Goal: Task Accomplishment & Management: Use online tool/utility

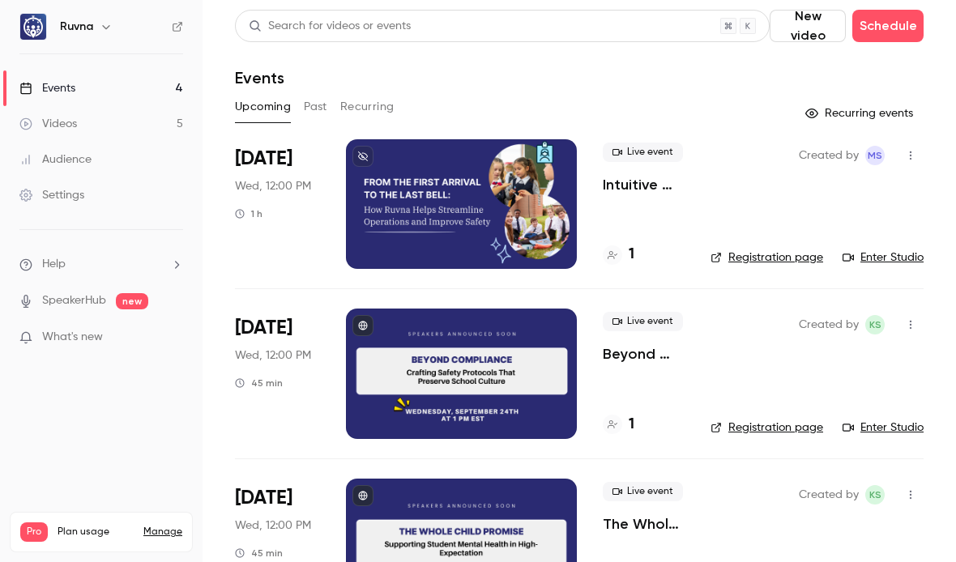
click at [126, 119] on link "Videos 5" at bounding box center [101, 124] width 203 height 36
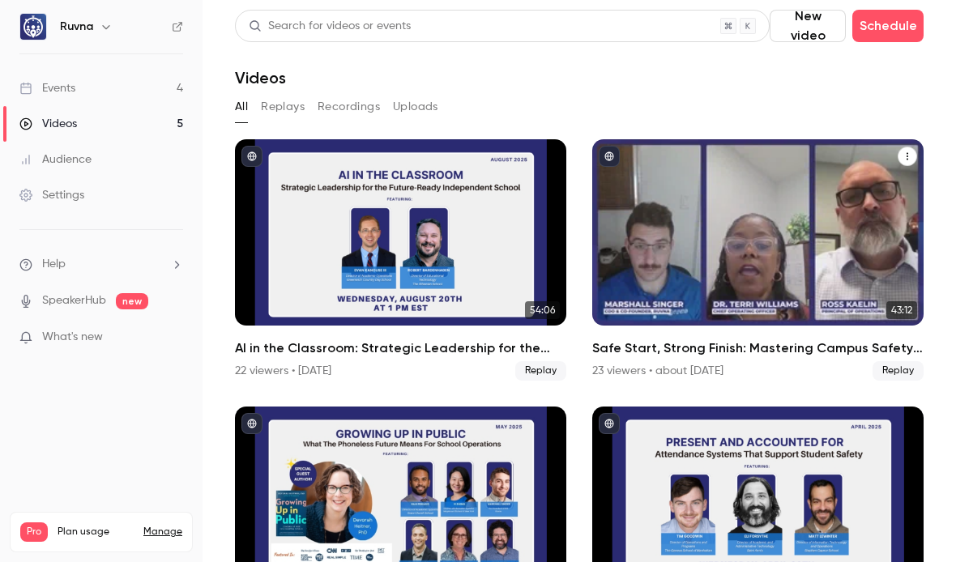
click at [737, 344] on h2 "Safe Start, Strong Finish: Mastering Campus Safety for the New School Year" at bounding box center [757, 348] width 331 height 19
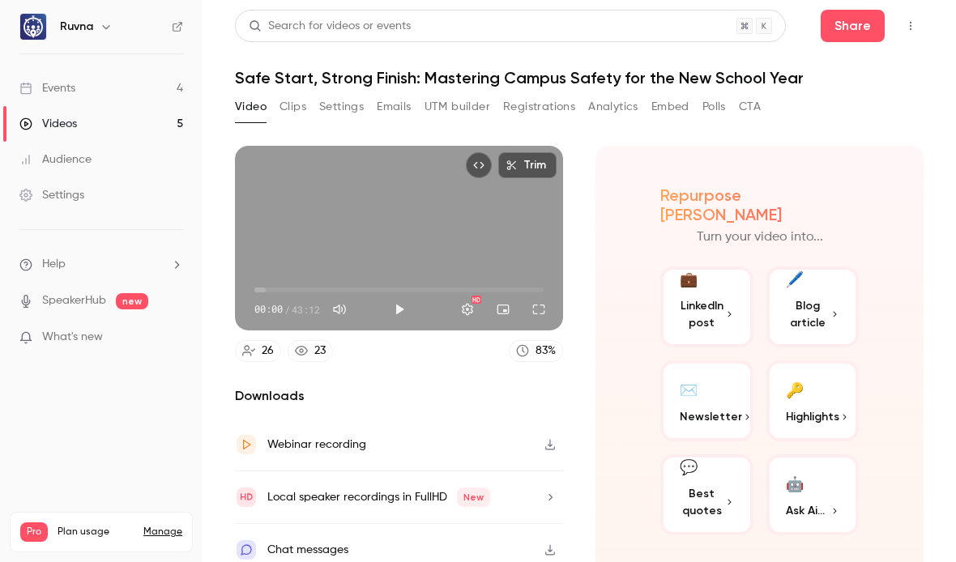
click at [254, 105] on button "Video" at bounding box center [251, 107] width 32 height 26
click at [292, 109] on button "Clips" at bounding box center [292, 107] width 27 height 26
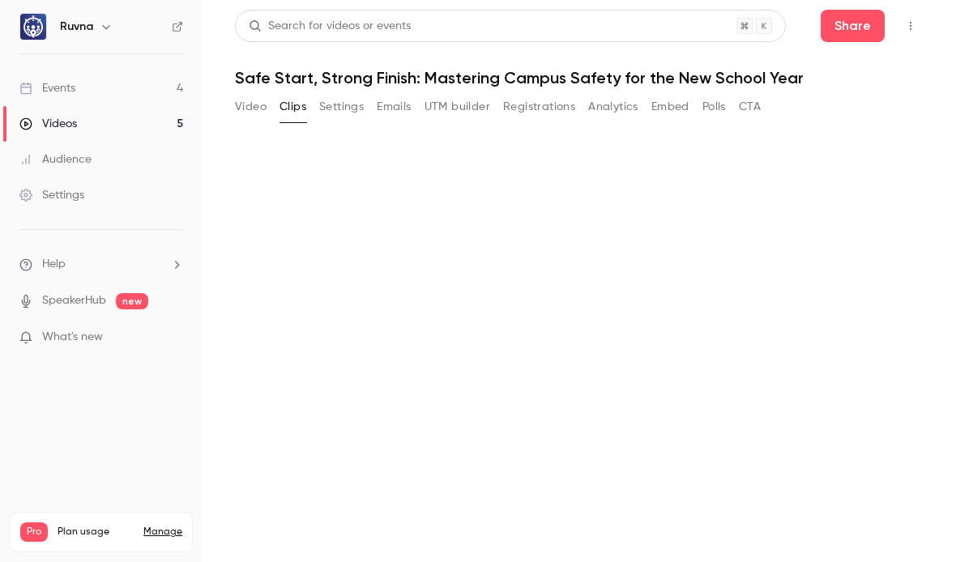
click at [330, 104] on button "Settings" at bounding box center [341, 107] width 45 height 26
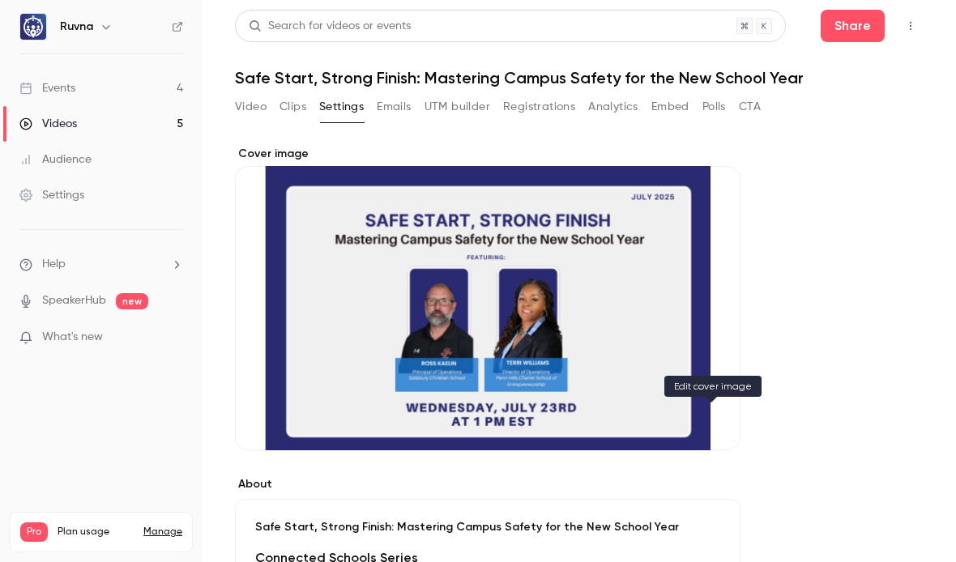
click at [717, 416] on icon "Cover image" at bounding box center [711, 421] width 18 height 13
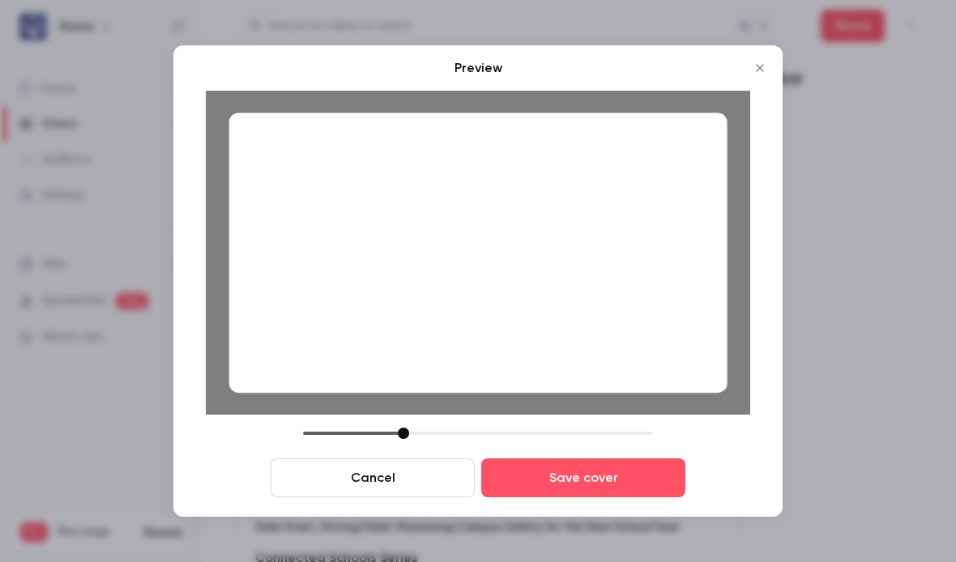
drag, startPoint x: 419, startPoint y: 433, endPoint x: 403, endPoint y: 433, distance: 15.4
click at [403, 433] on div at bounding box center [403, 433] width 11 height 11
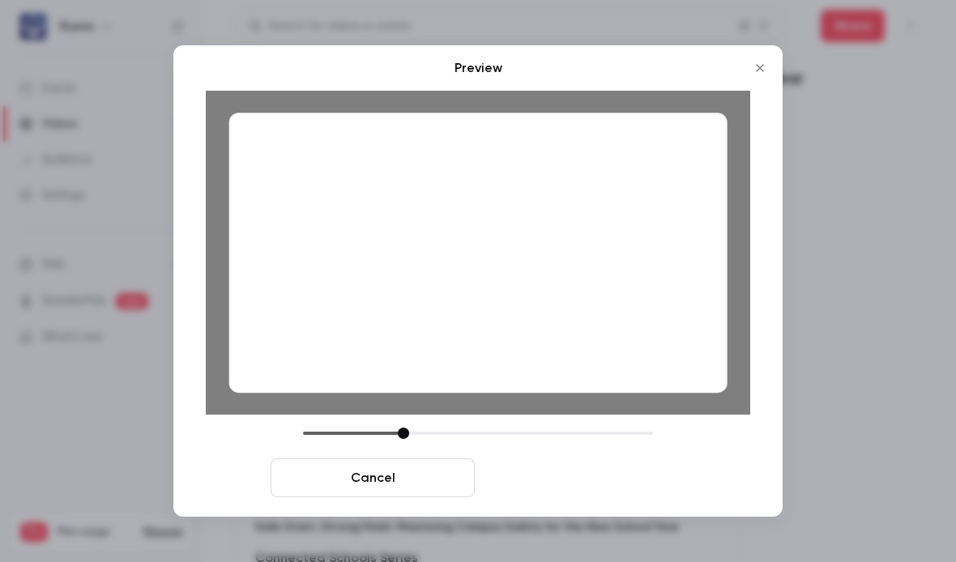
click at [587, 484] on button "Save cover" at bounding box center [583, 478] width 204 height 39
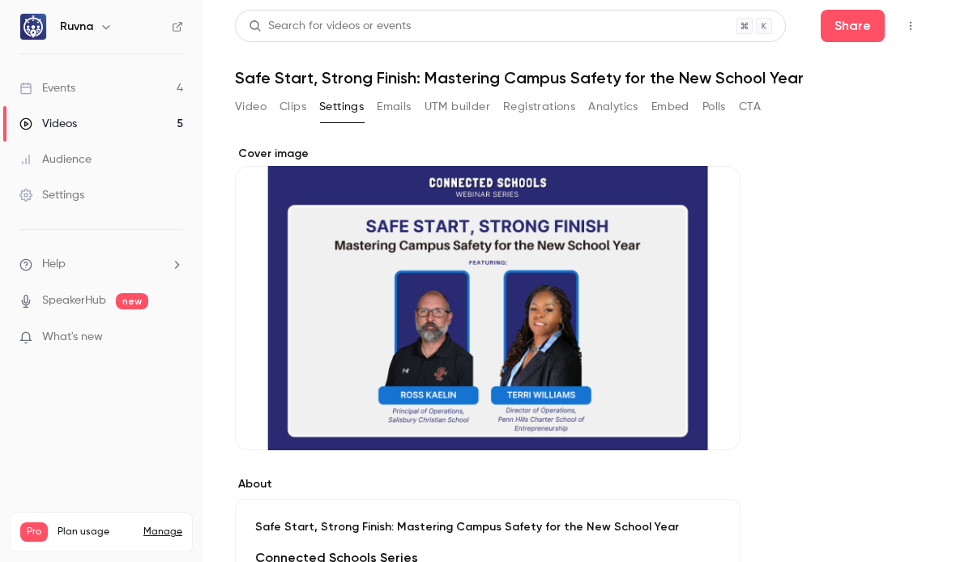
click at [79, 95] on link "Events 4" at bounding box center [101, 88] width 203 height 36
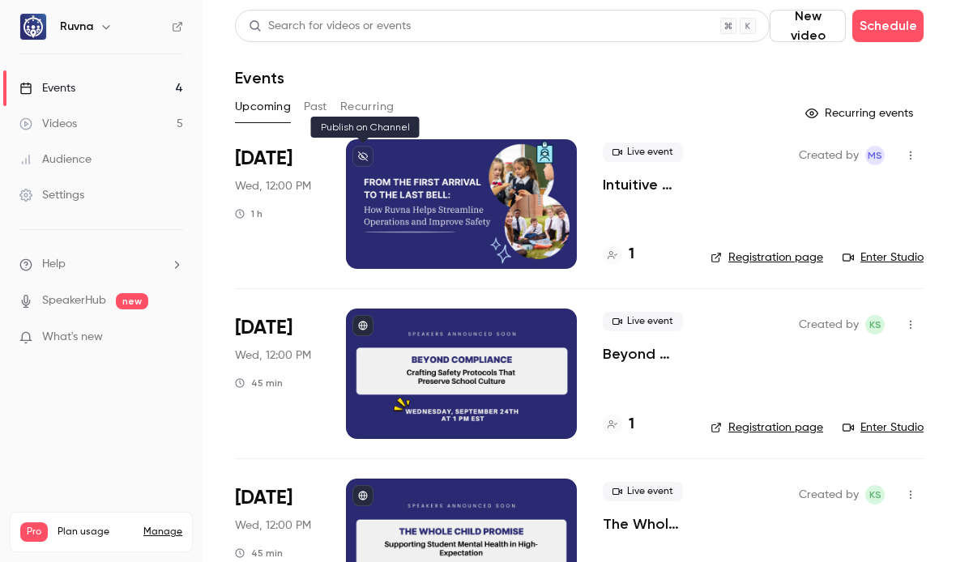
click at [360, 153] on icon at bounding box center [363, 156] width 10 height 10
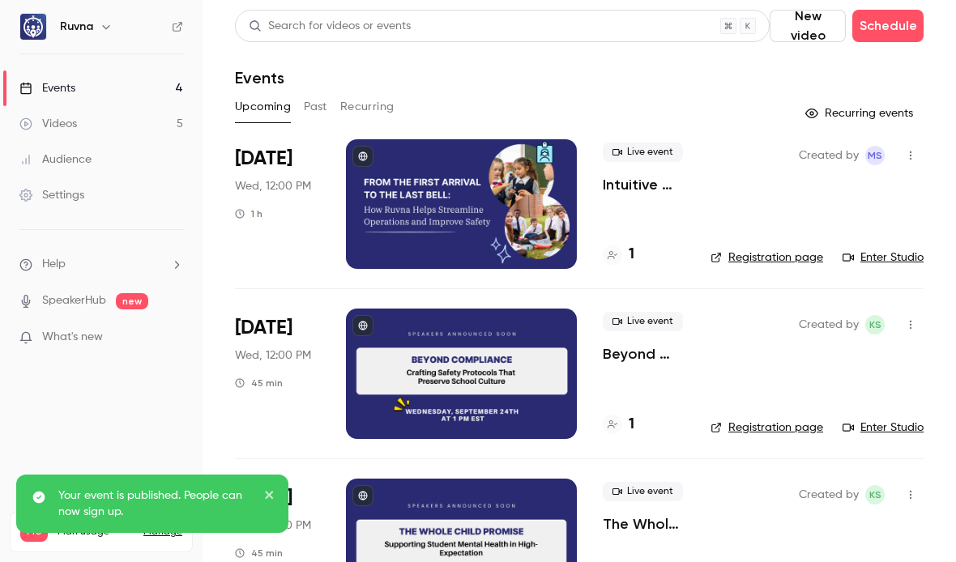
click at [77, 24] on h6 "Ruvna" at bounding box center [76, 27] width 33 height 16
click at [106, 29] on icon "button" at bounding box center [106, 26] width 13 height 13
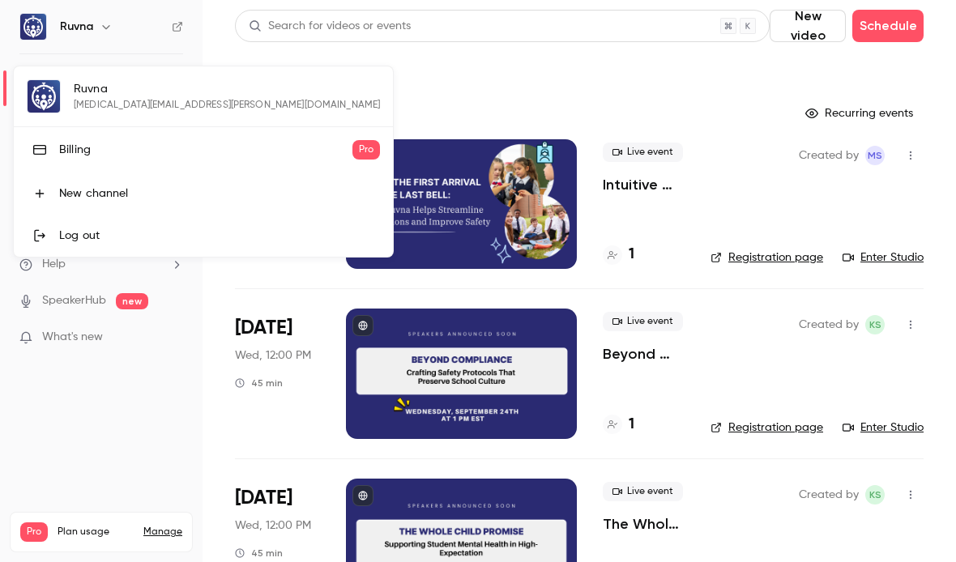
click at [403, 79] on div at bounding box center [478, 281] width 956 height 562
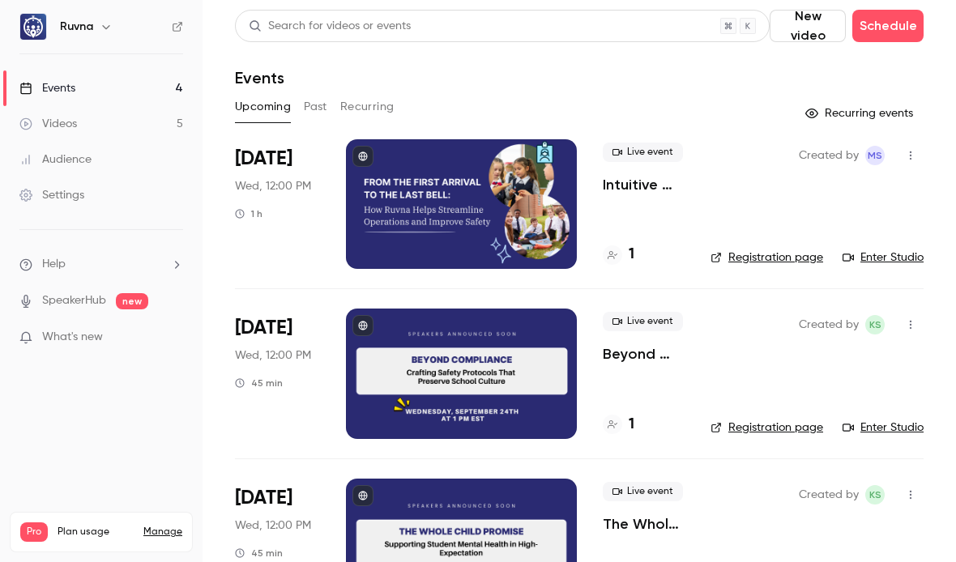
click at [115, 123] on link "Videos 5" at bounding box center [101, 124] width 203 height 36
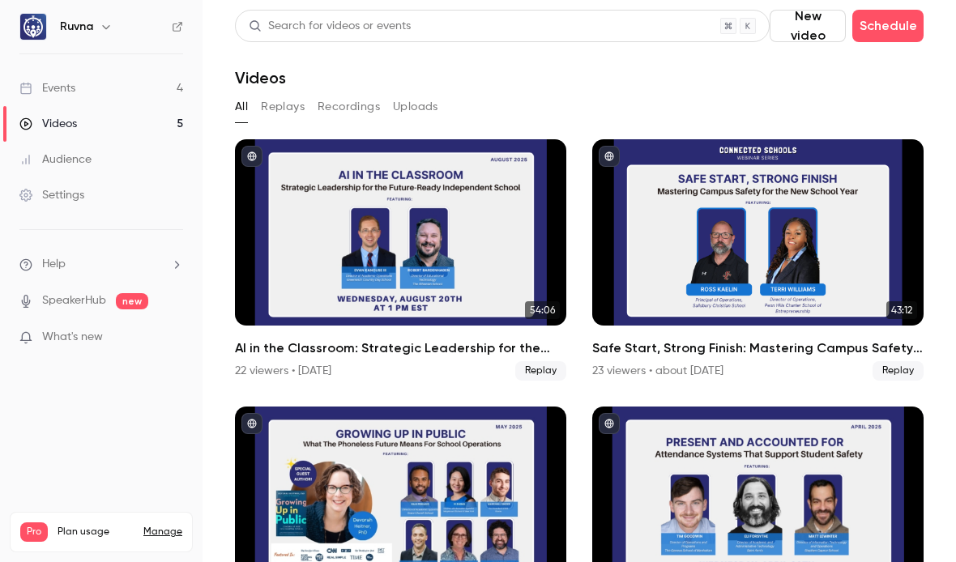
click at [175, 27] on icon at bounding box center [177, 26] width 11 height 11
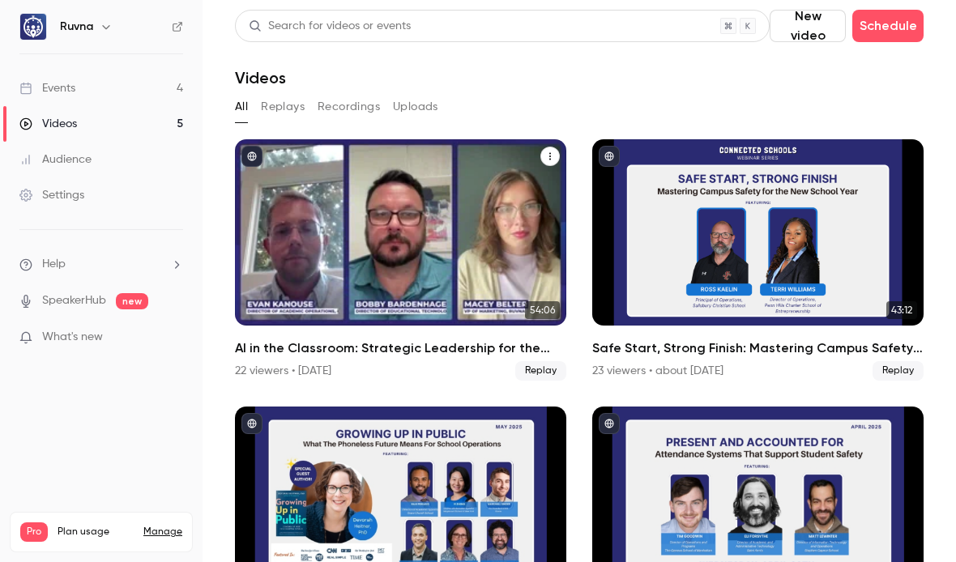
click at [374, 349] on h2 "AI in the Classroom: Strategic Leadership for the Future-Ready Independent Scho…" at bounding box center [400, 348] width 331 height 19
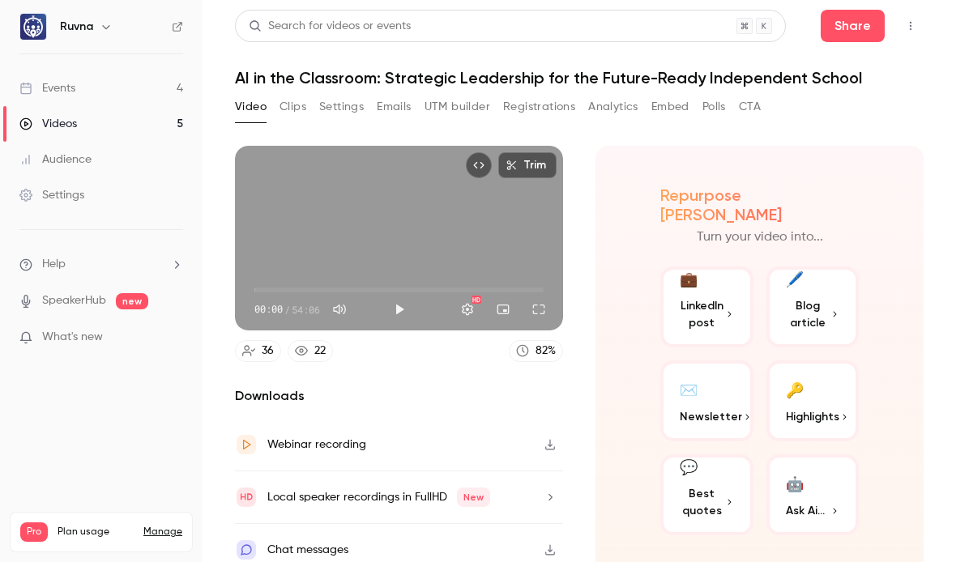
click at [335, 105] on button "Settings" at bounding box center [341, 107] width 45 height 26
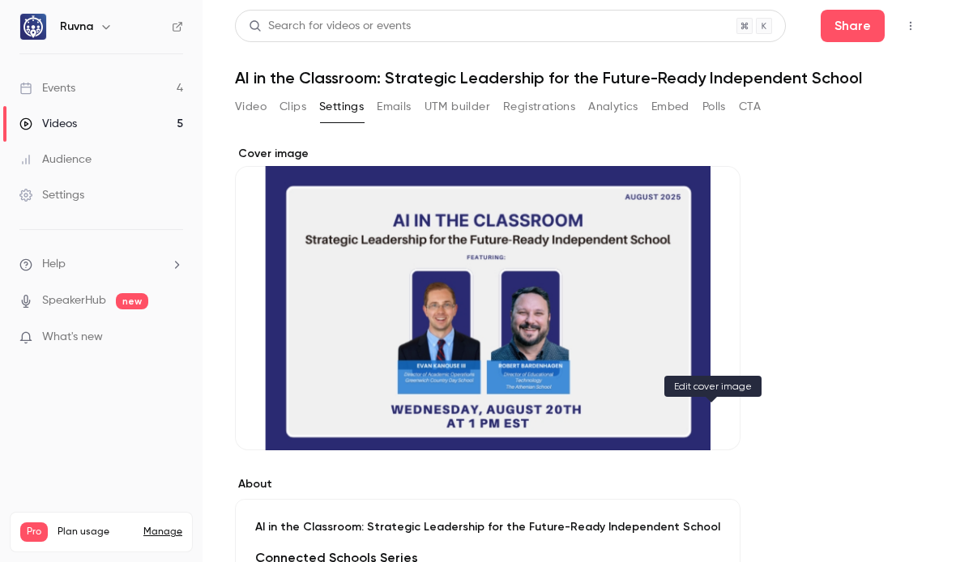
click at [714, 414] on button "Cover image" at bounding box center [711, 421] width 32 height 32
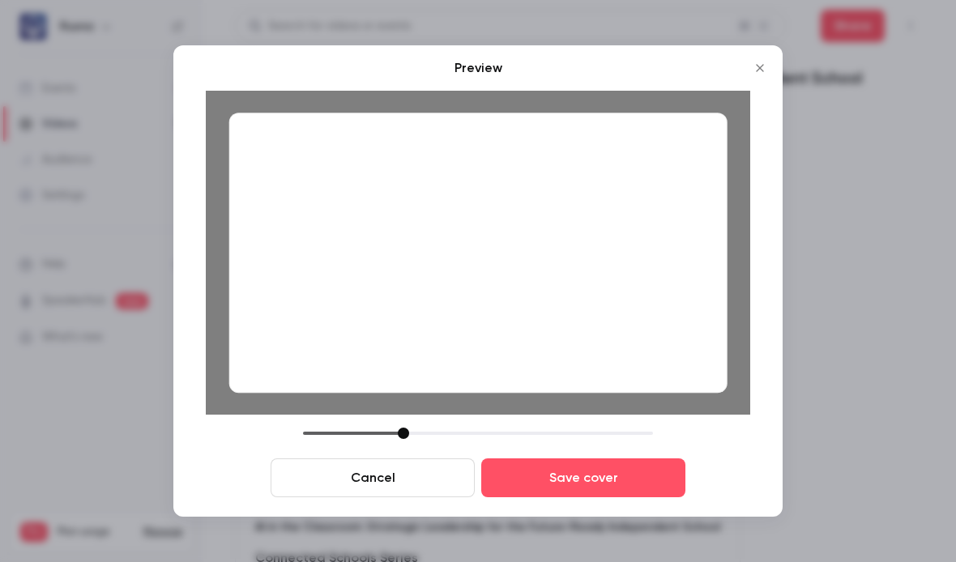
drag, startPoint x: 415, startPoint y: 437, endPoint x: 399, endPoint y: 435, distance: 15.5
click at [399, 435] on div at bounding box center [403, 433] width 11 height 11
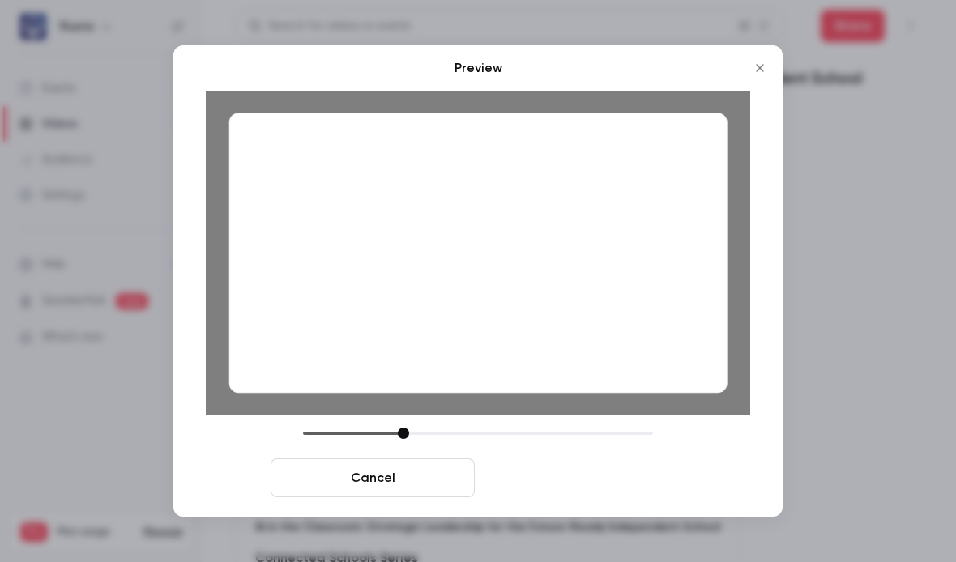
click at [609, 481] on button "Save cover" at bounding box center [583, 478] width 204 height 39
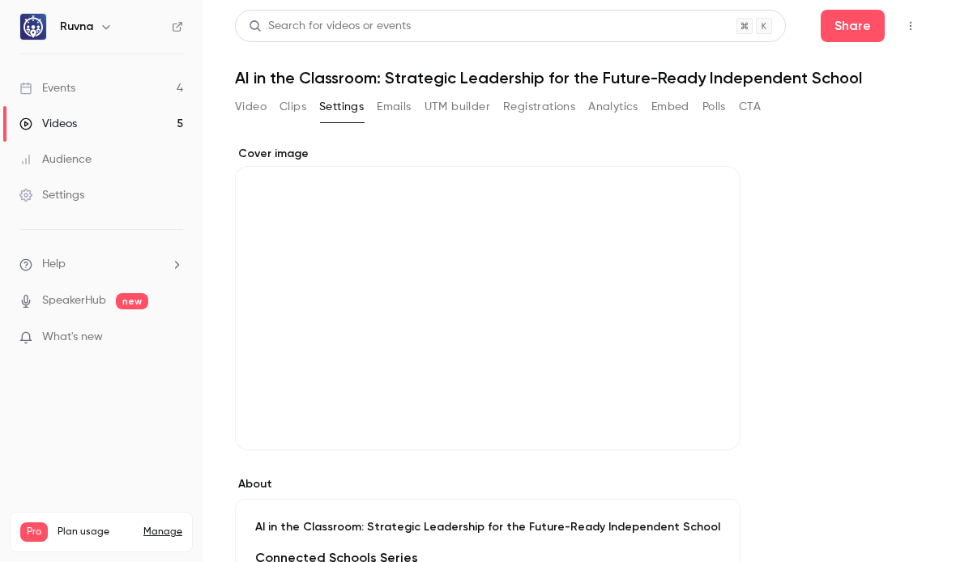
click at [148, 123] on link "Videos 5" at bounding box center [101, 124] width 203 height 36
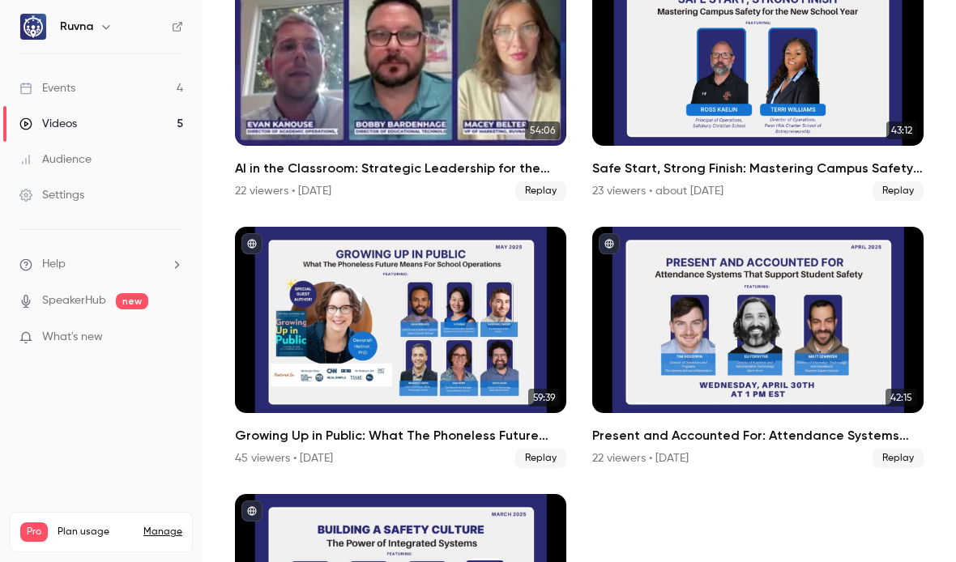
scroll to position [203, 0]
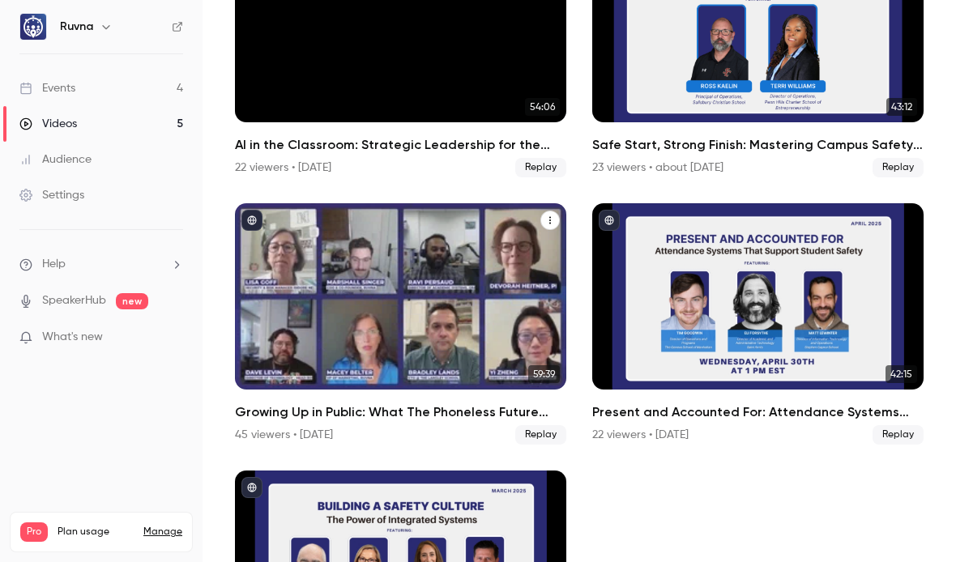
click at [426, 410] on h2 "Growing Up in Public: What The Phoneless Future Means For School Operations" at bounding box center [400, 412] width 331 height 19
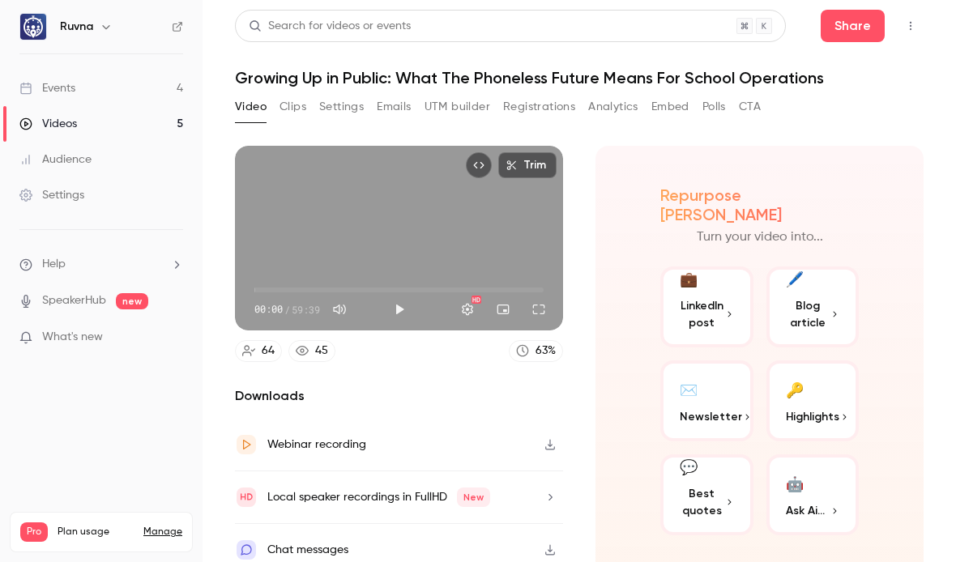
click at [336, 105] on button "Settings" at bounding box center [341, 107] width 45 height 26
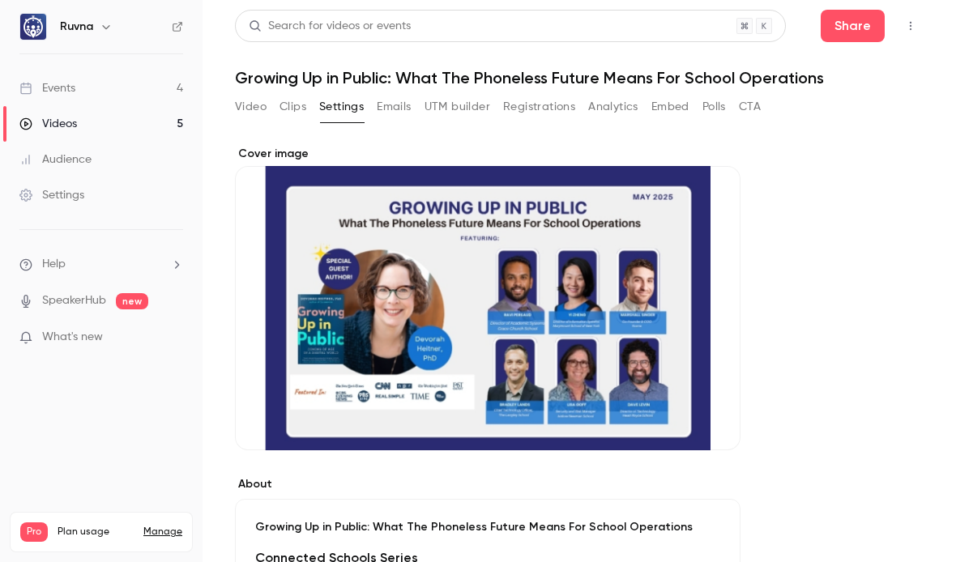
click at [714, 419] on icon "Cover image" at bounding box center [711, 421] width 18 height 13
click at [715, 420] on icon "Cover image" at bounding box center [711, 421] width 18 height 13
click at [714, 423] on icon "Cover image" at bounding box center [711, 421] width 18 height 13
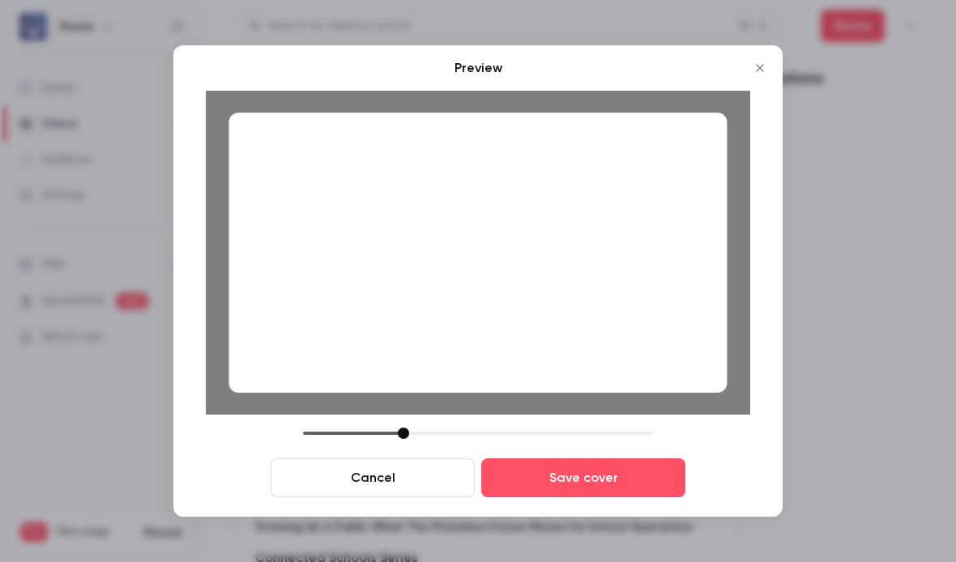
drag, startPoint x: 416, startPoint y: 433, endPoint x: 402, endPoint y: 430, distance: 14.9
click at [402, 430] on div at bounding box center [403, 433] width 11 height 11
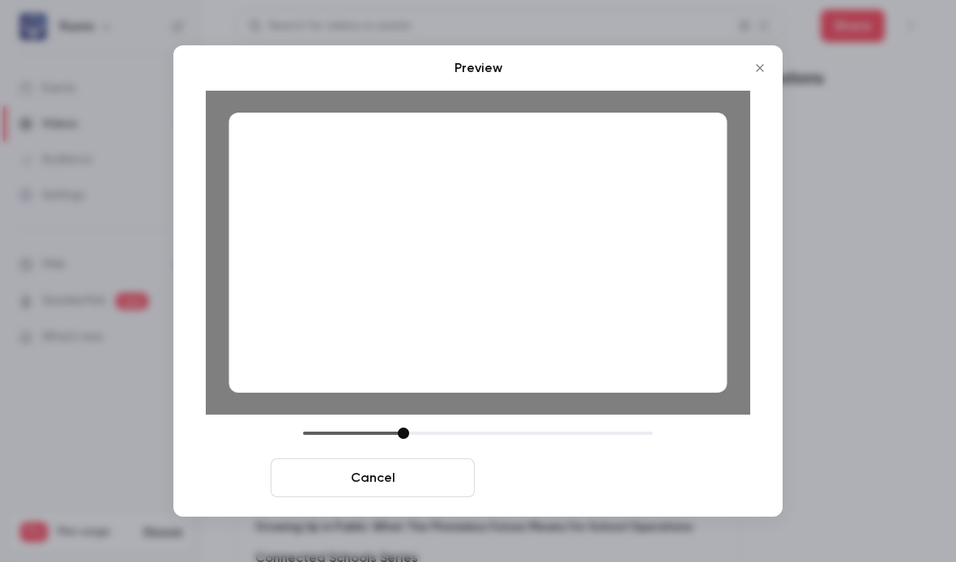
click at [558, 477] on button "Save cover" at bounding box center [583, 478] width 204 height 39
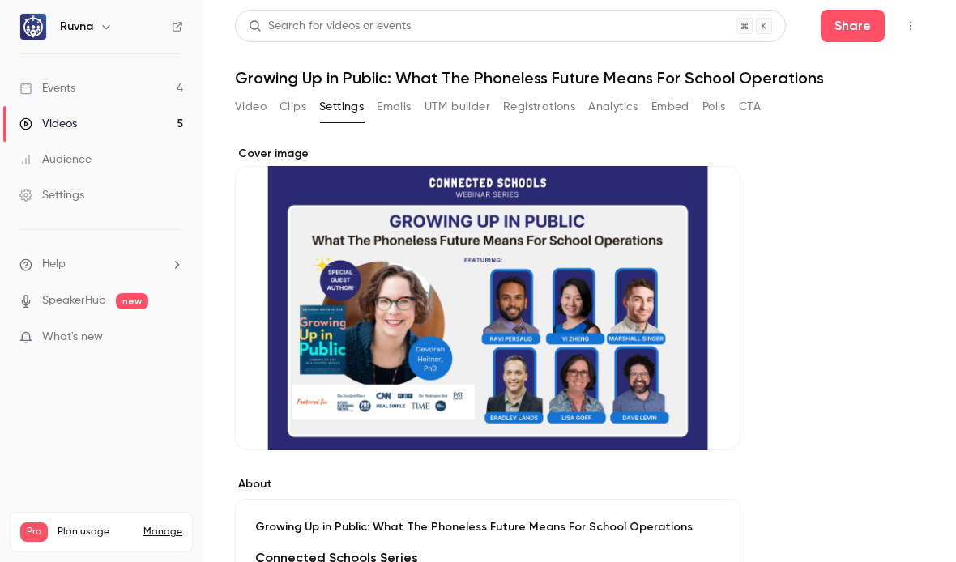
click at [163, 122] on link "Videos 5" at bounding box center [101, 124] width 203 height 36
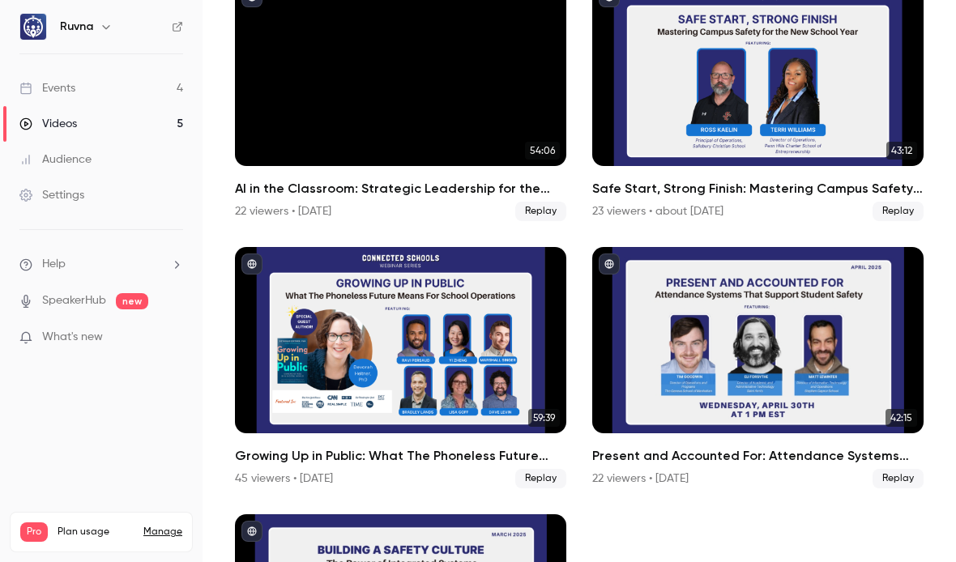
scroll to position [24, 0]
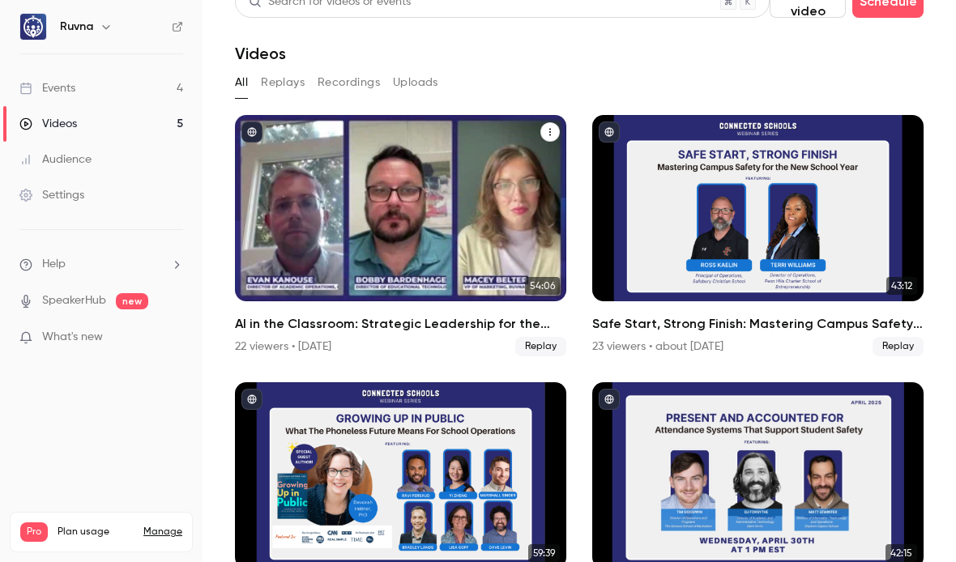
click at [407, 315] on h2 "AI in the Classroom: Strategic Leadership for the Future-Ready Independent Scho…" at bounding box center [400, 323] width 331 height 19
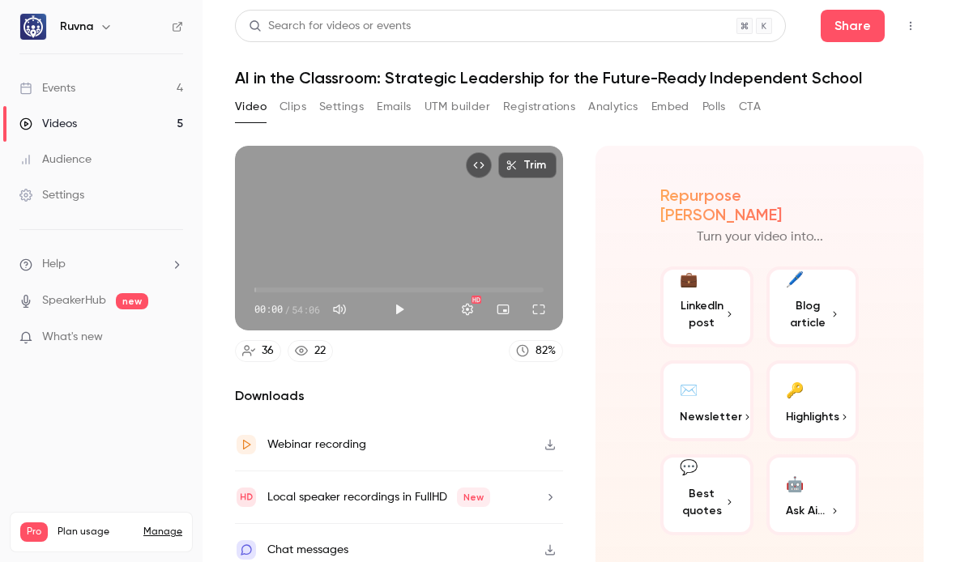
click at [350, 105] on button "Settings" at bounding box center [341, 107] width 45 height 26
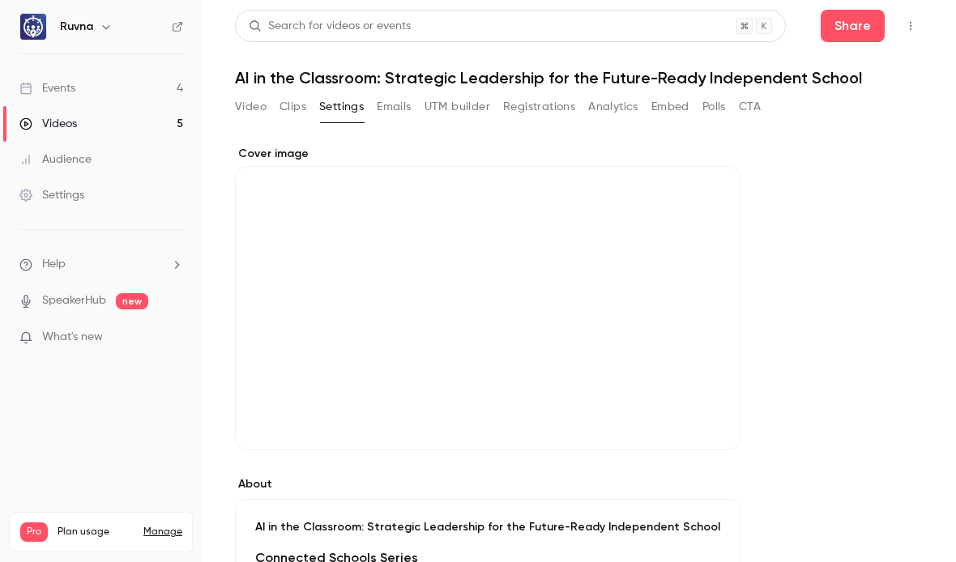
click at [706, 424] on icon "Cover image" at bounding box center [711, 421] width 11 height 11
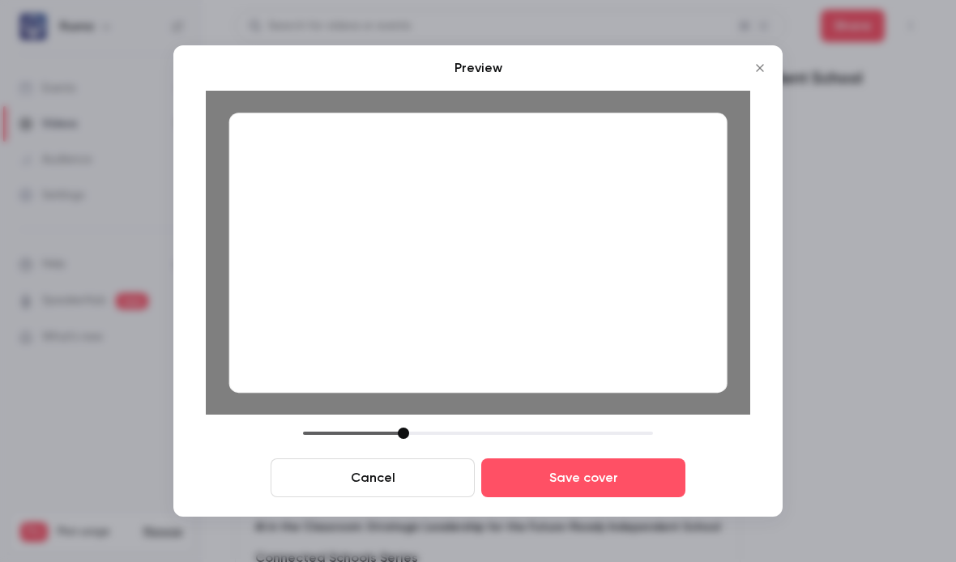
drag, startPoint x: 420, startPoint y: 432, endPoint x: 404, endPoint y: 433, distance: 15.4
click at [404, 433] on div at bounding box center [403, 433] width 11 height 11
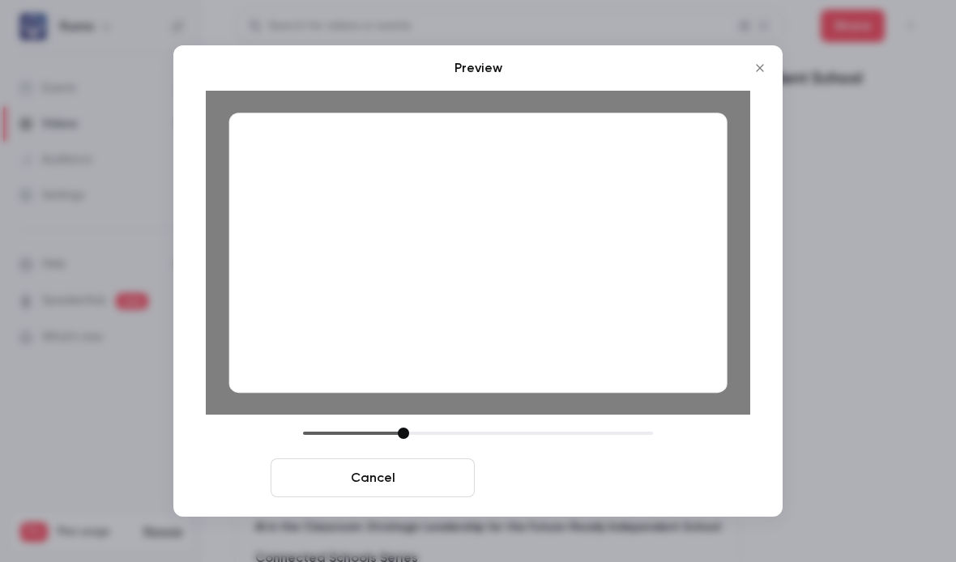
click at [574, 474] on button "Save cover" at bounding box center [583, 478] width 204 height 39
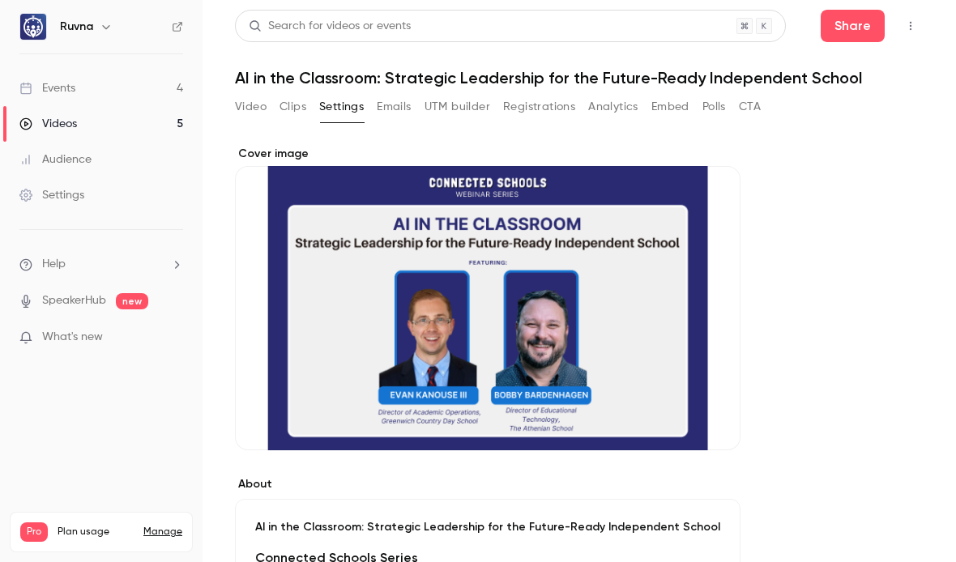
click at [169, 121] on link "Videos 5" at bounding box center [101, 124] width 203 height 36
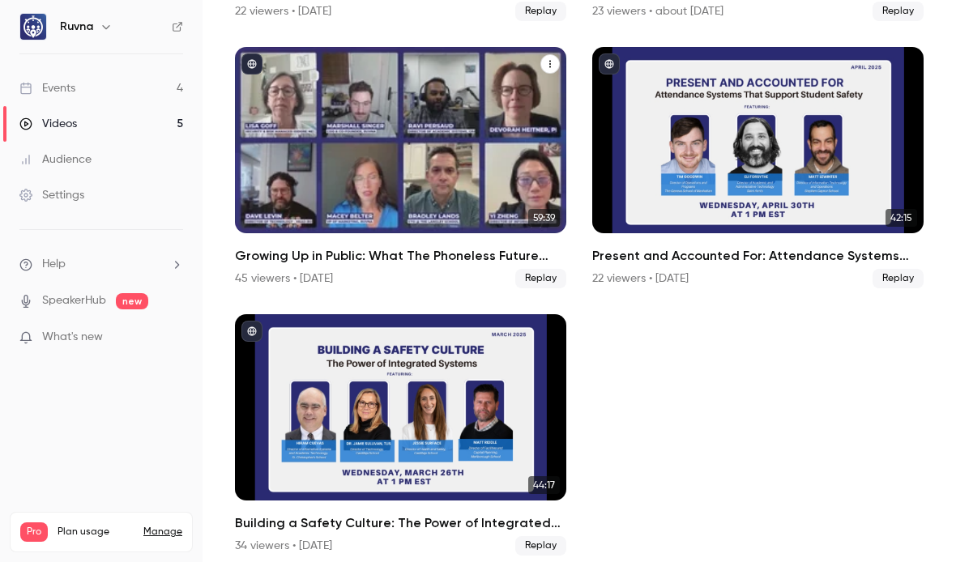
scroll to position [359, 0]
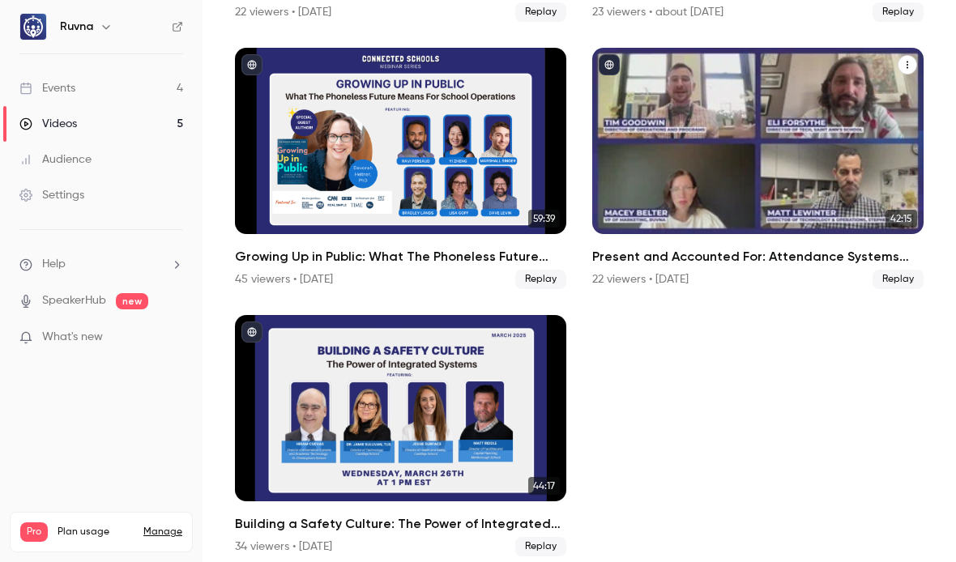
click at [737, 249] on h2 "Present and Accounted For: Attendance Systems That Support Student Safety" at bounding box center [757, 256] width 331 height 19
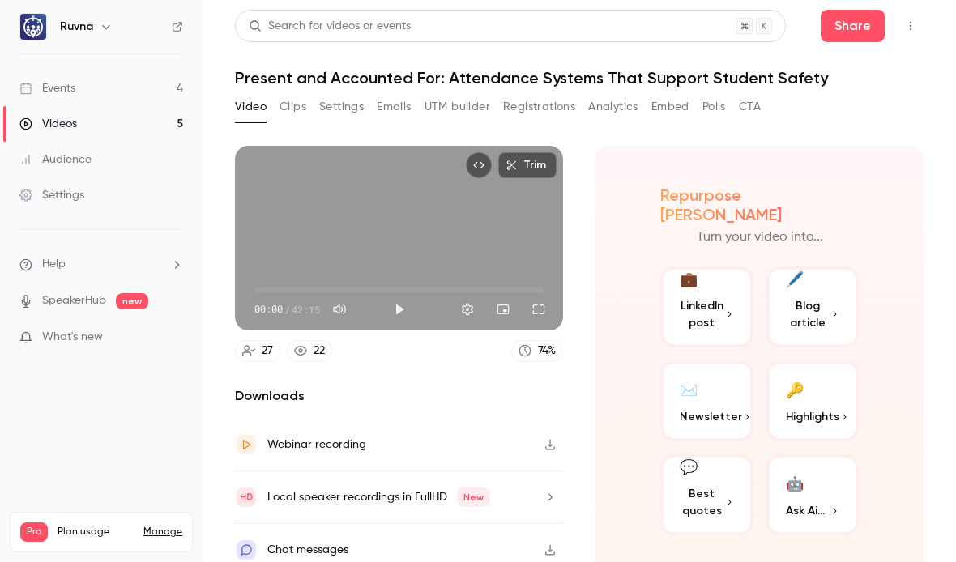
click at [347, 101] on button "Settings" at bounding box center [341, 107] width 45 height 26
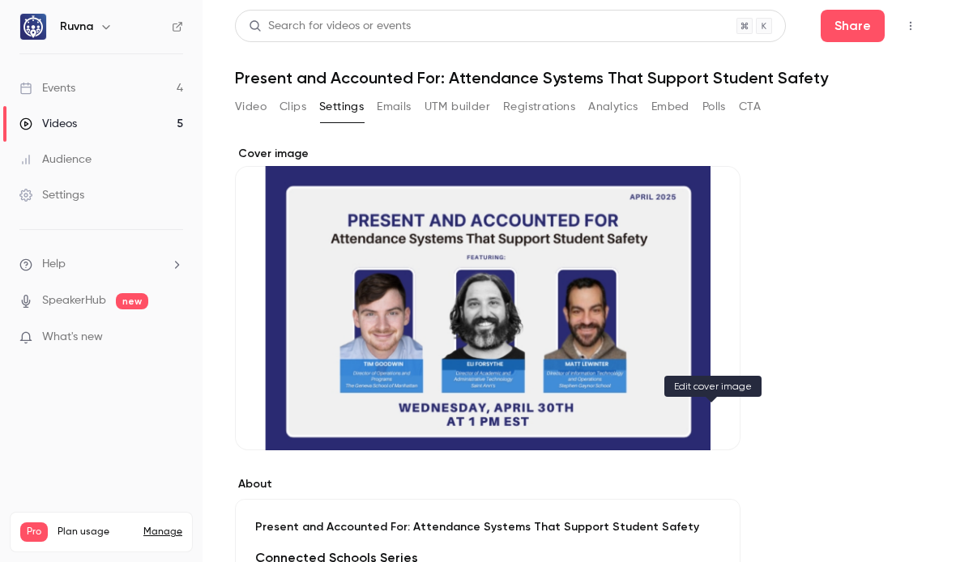
click at [717, 421] on icon "Cover image" at bounding box center [711, 421] width 18 height 13
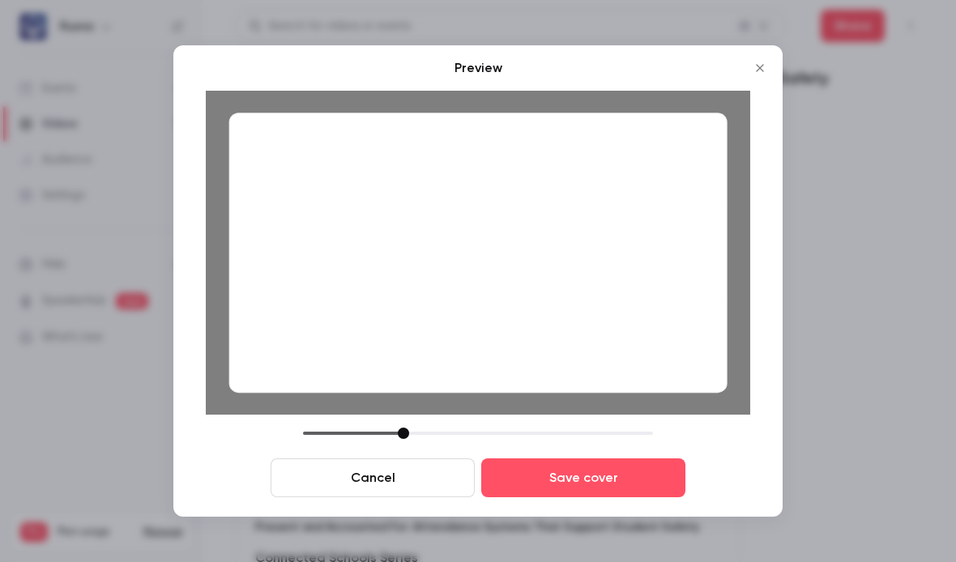
drag, startPoint x: 420, startPoint y: 428, endPoint x: 404, endPoint y: 427, distance: 15.4
click at [404, 428] on div at bounding box center [403, 433] width 11 height 11
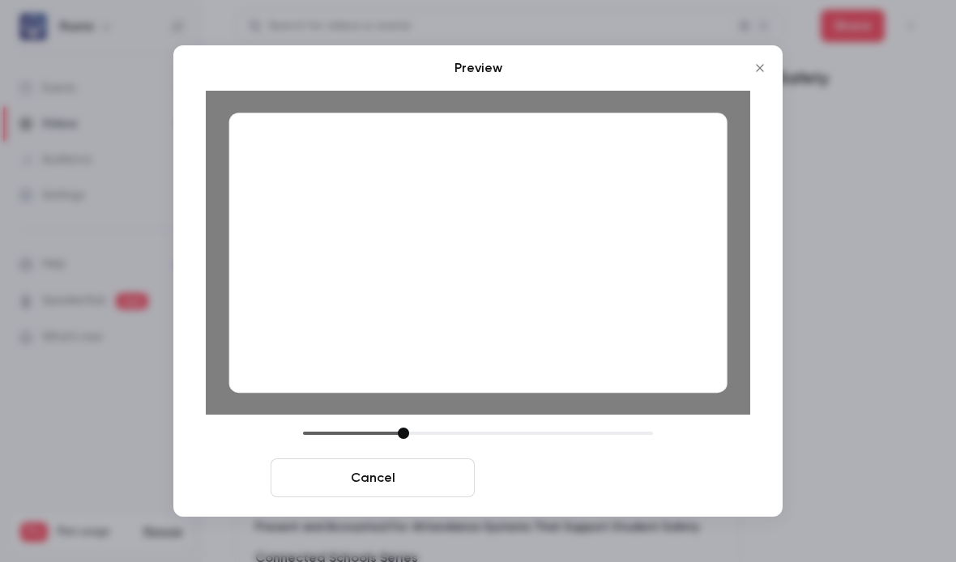
click at [597, 475] on button "Save cover" at bounding box center [583, 478] width 204 height 39
click at [602, 479] on button "Save cover" at bounding box center [583, 478] width 204 height 39
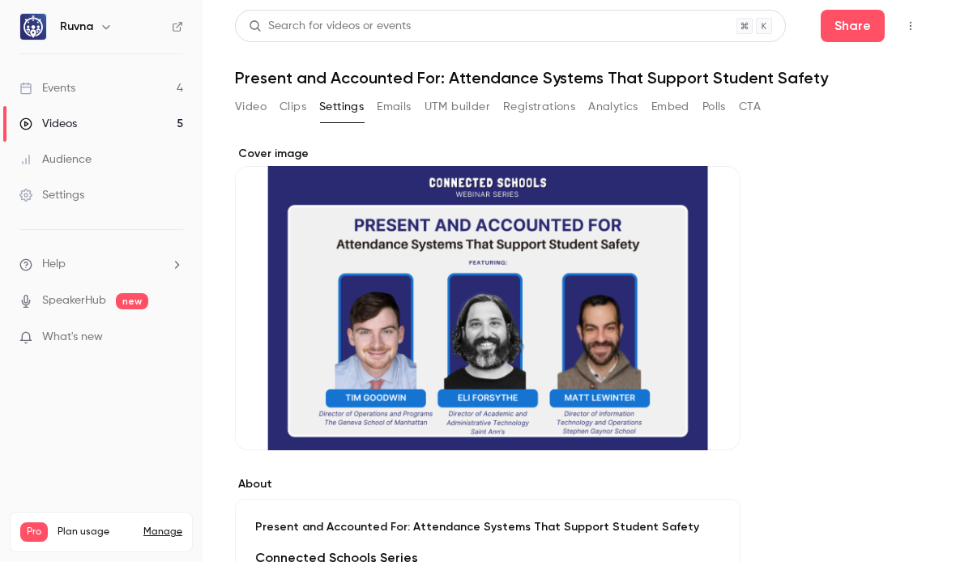
click at [95, 120] on link "Videos 5" at bounding box center [101, 124] width 203 height 36
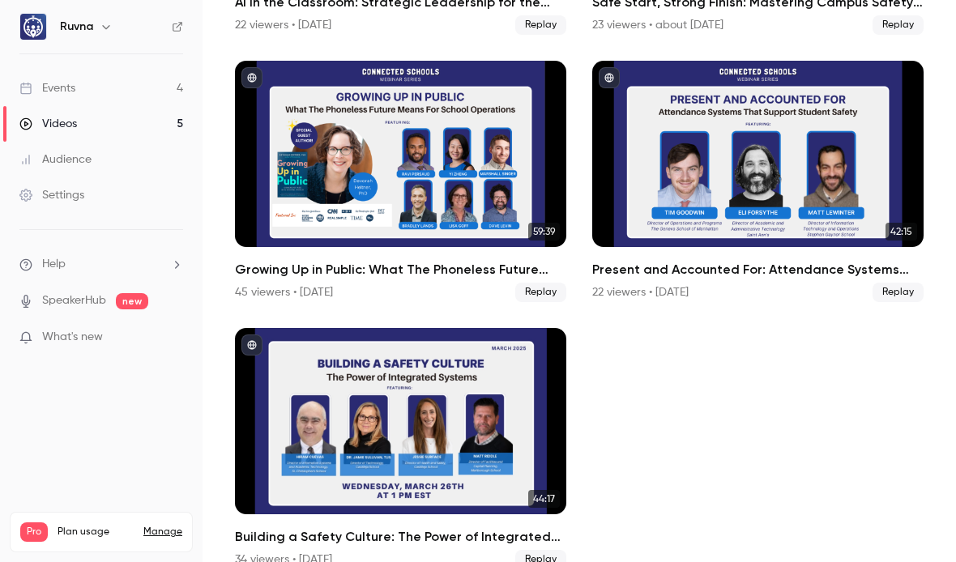
scroll to position [362, 0]
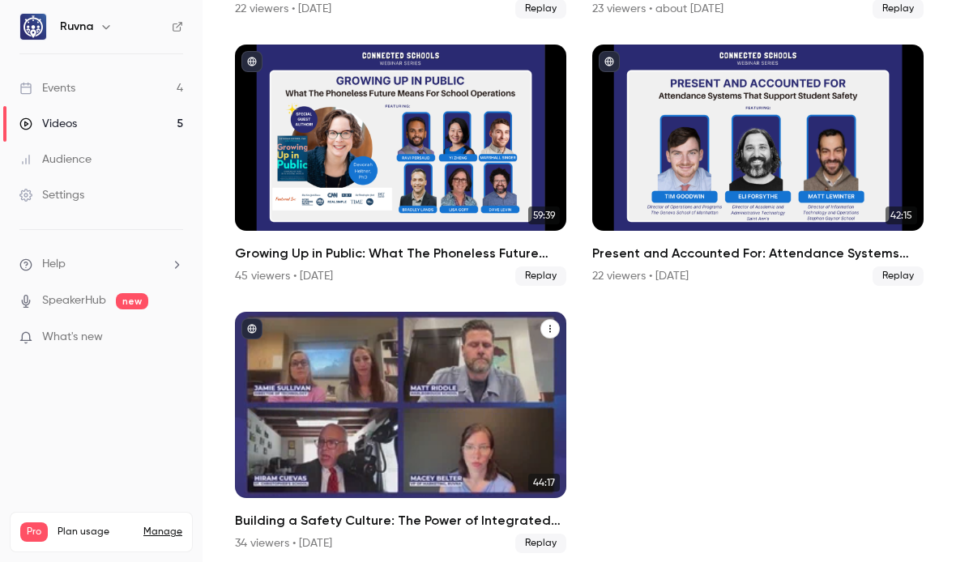
click at [471, 511] on h2 "Building a Safety Culture: The Power of Integrated Systems" at bounding box center [400, 520] width 331 height 19
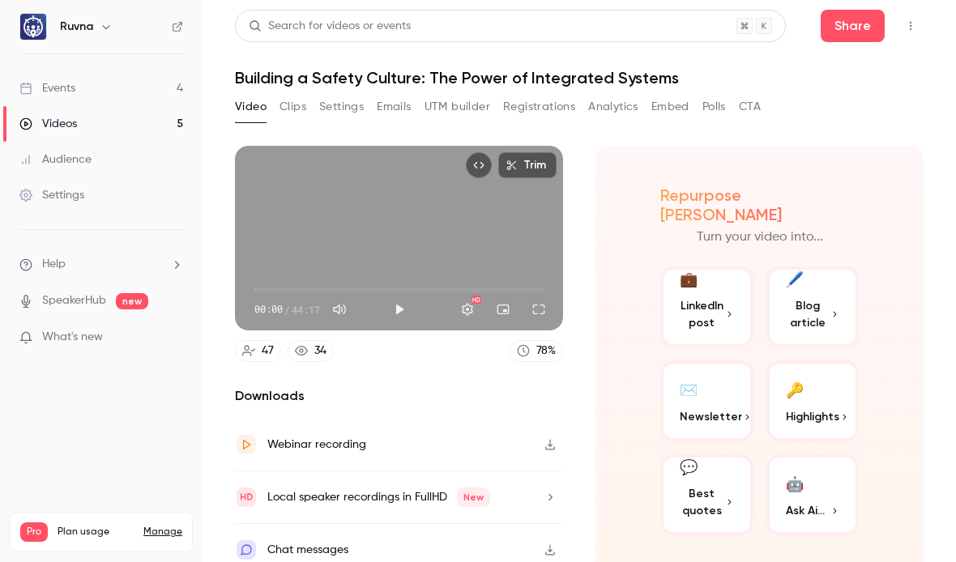
click at [331, 108] on button "Settings" at bounding box center [341, 107] width 45 height 26
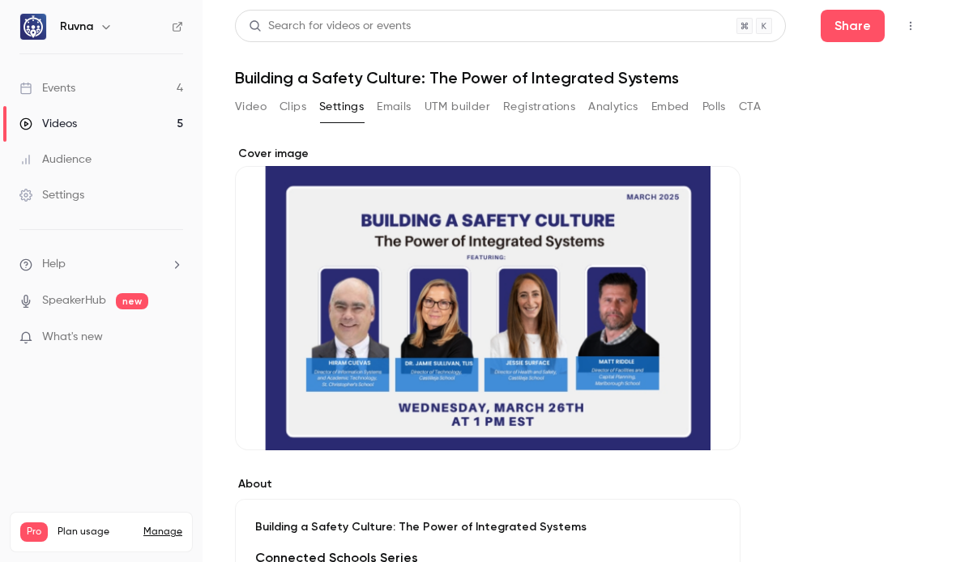
click at [723, 420] on button "Cover image" at bounding box center [711, 421] width 32 height 32
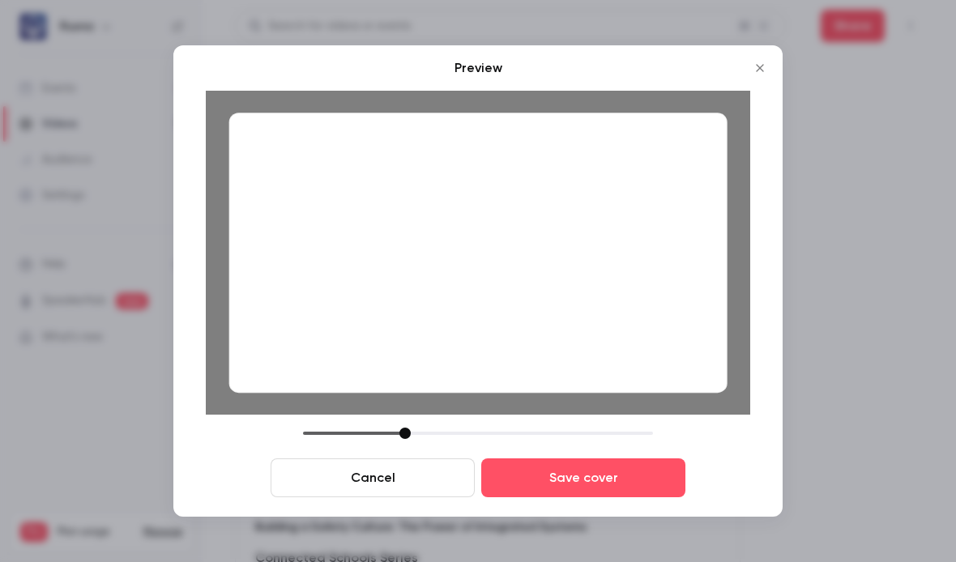
drag, startPoint x: 413, startPoint y: 432, endPoint x: 399, endPoint y: 428, distance: 15.1
click at [399, 428] on div at bounding box center [478, 433] width 350 height 11
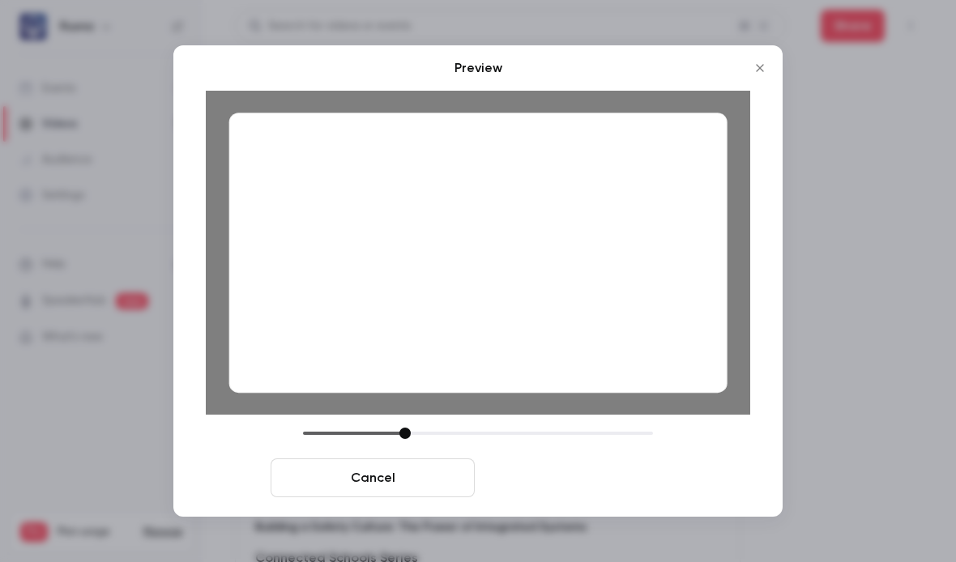
click at [587, 471] on button "Save cover" at bounding box center [583, 478] width 204 height 39
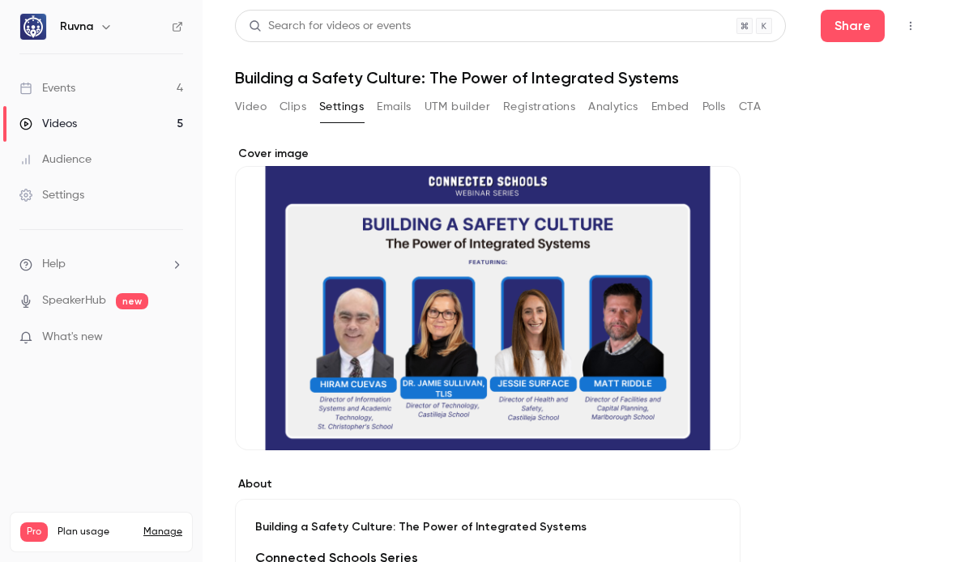
click at [96, 91] on link "Events 4" at bounding box center [101, 88] width 203 height 36
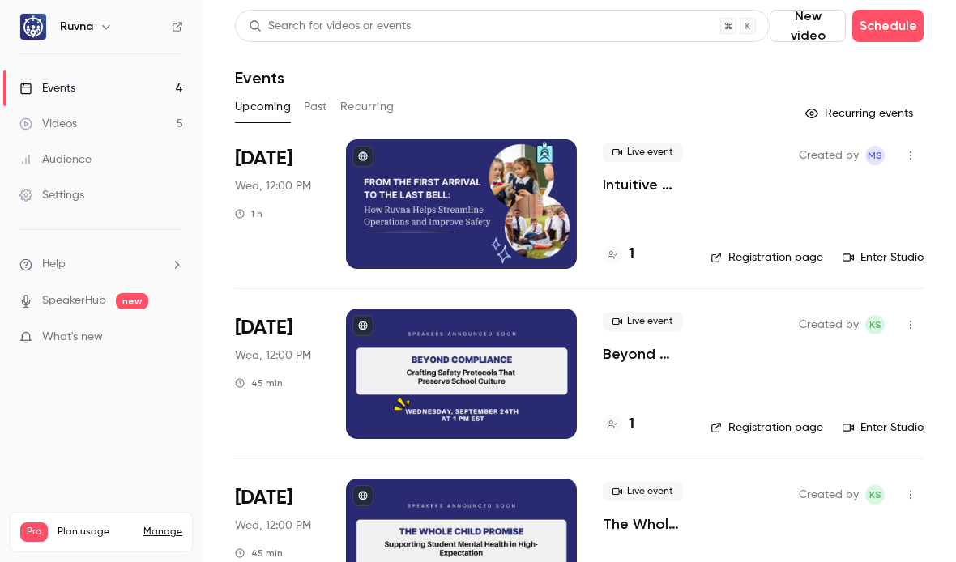
click at [105, 123] on link "Videos 5" at bounding box center [101, 124] width 203 height 36
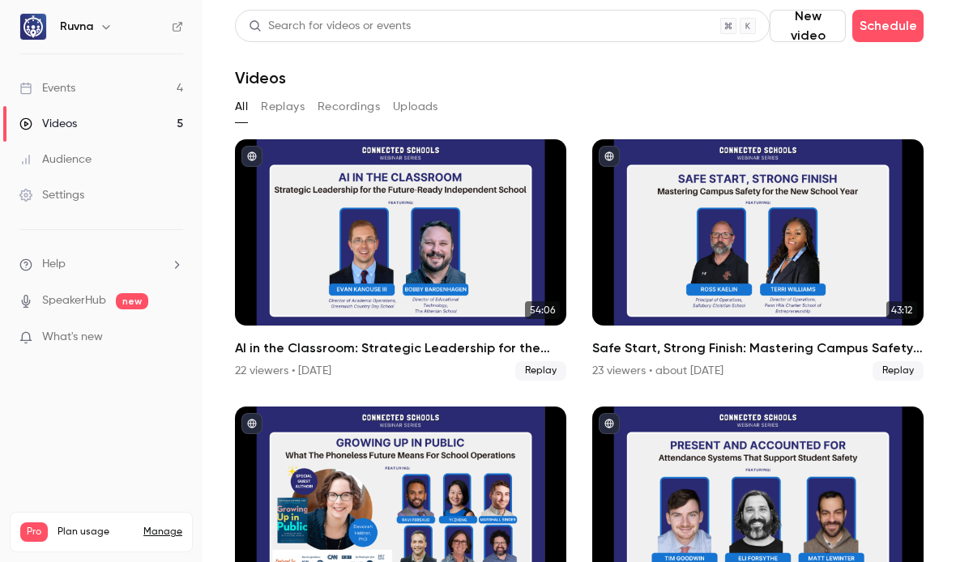
click at [164, 28] on div "Ruvna" at bounding box center [101, 27] width 164 height 28
click at [178, 27] on icon at bounding box center [177, 26] width 11 height 11
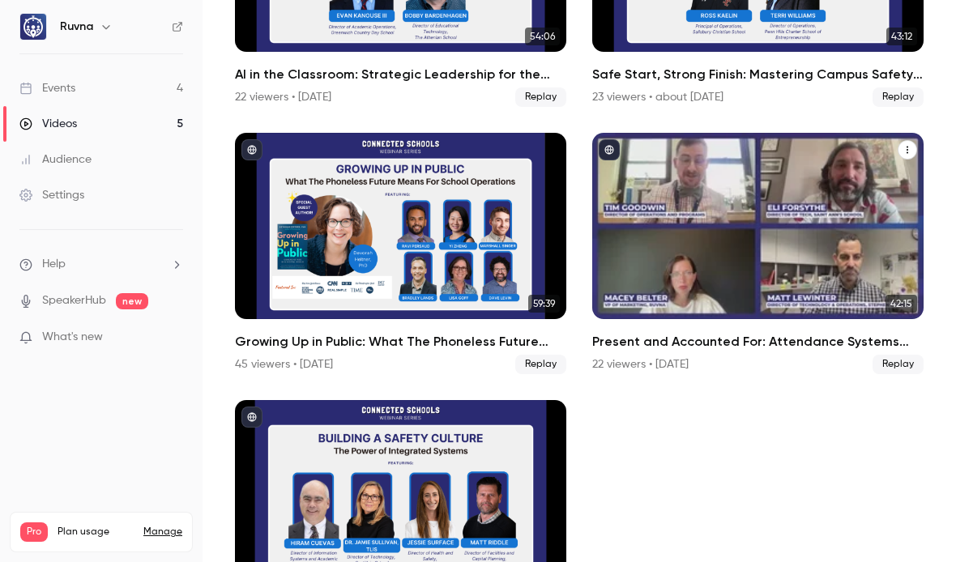
scroll to position [275, 0]
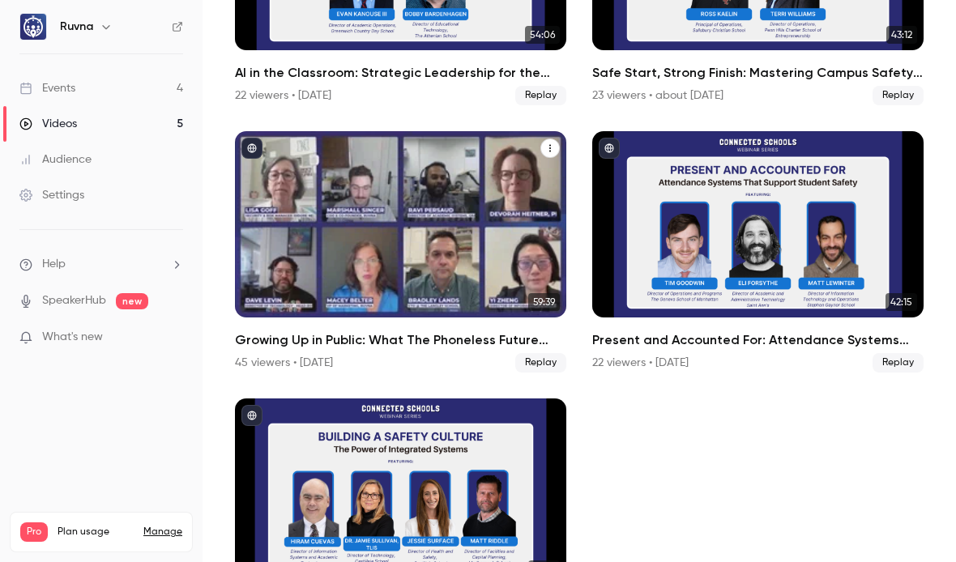
click at [453, 335] on h2 "Growing Up in Public: What The Phoneless Future Means For School Operations" at bounding box center [400, 340] width 331 height 19
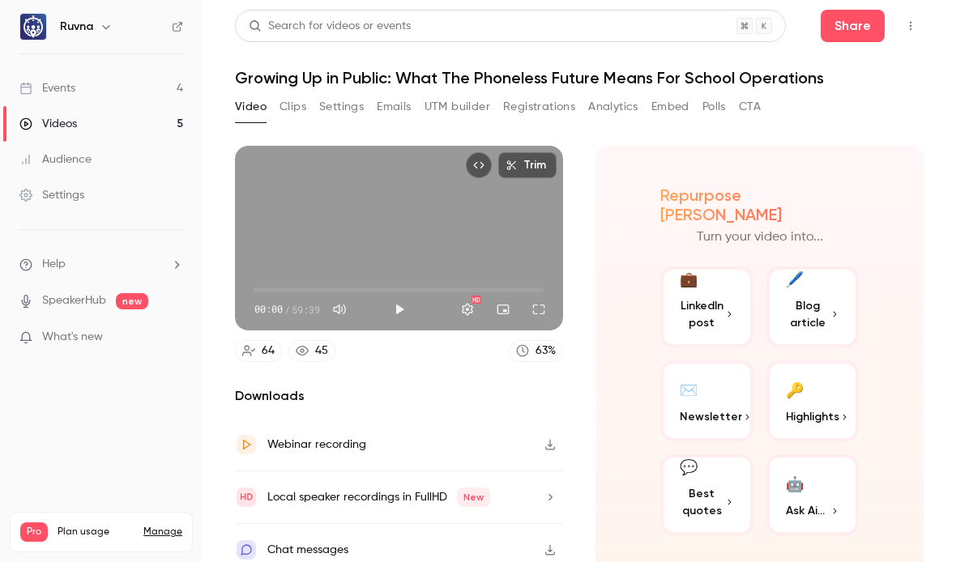
drag, startPoint x: 345, startPoint y: 107, endPoint x: 363, endPoint y: 109, distance: 18.0
click at [345, 107] on button "Settings" at bounding box center [341, 107] width 45 height 26
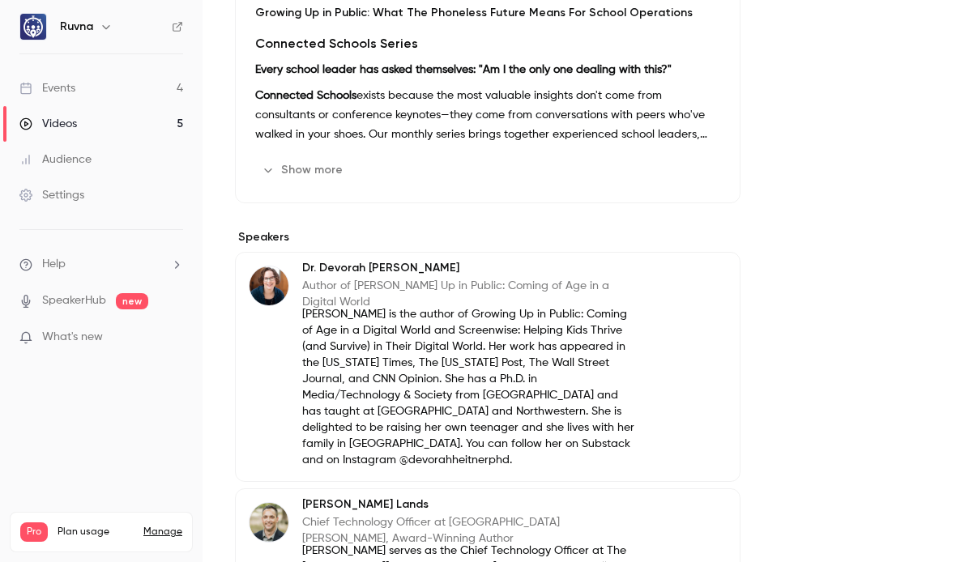
scroll to position [482, 0]
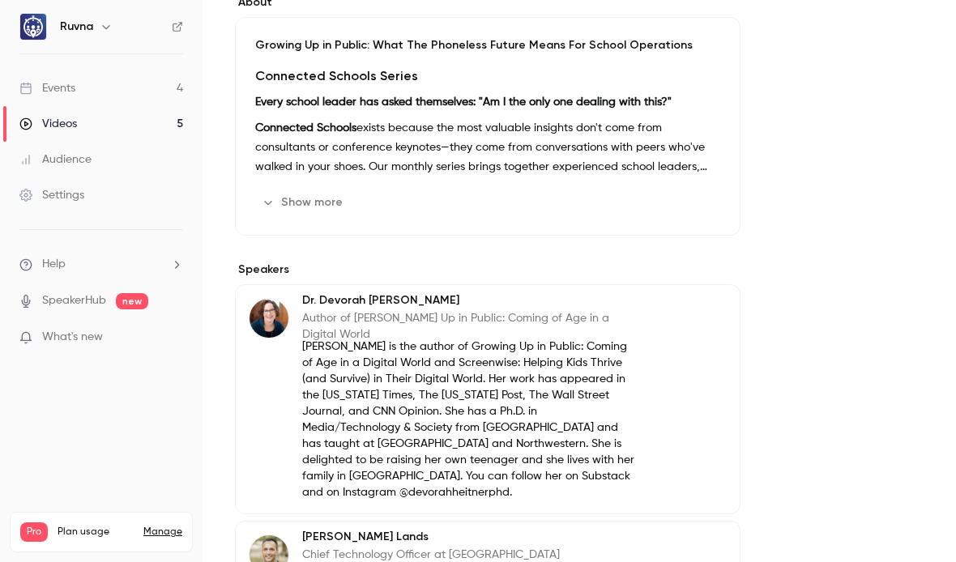
click at [318, 203] on button "Show more" at bounding box center [303, 203] width 97 height 26
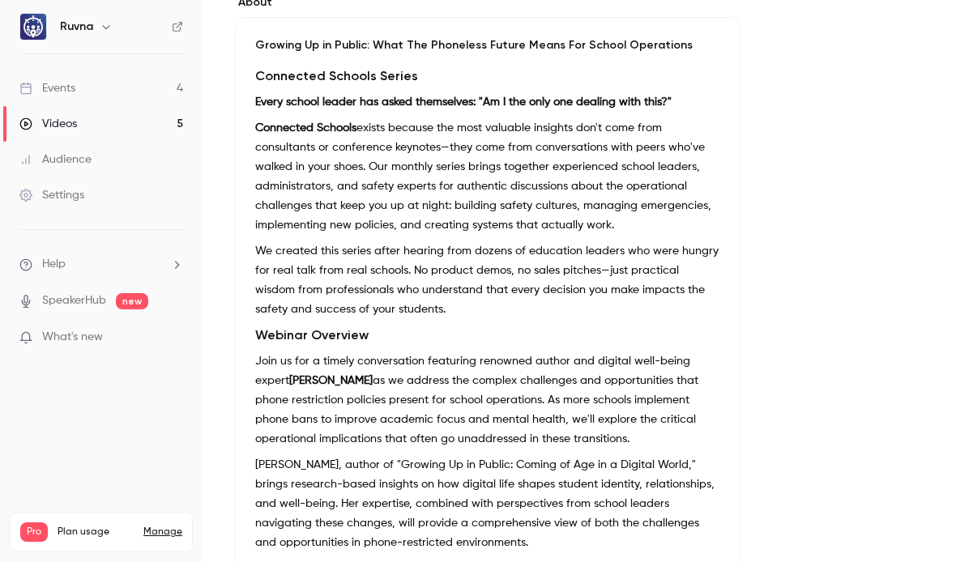
click at [248, 51] on div "Growing Up in Public: What The Phoneless Future Means For School Operations Con…" at bounding box center [488, 314] width 506 height 595
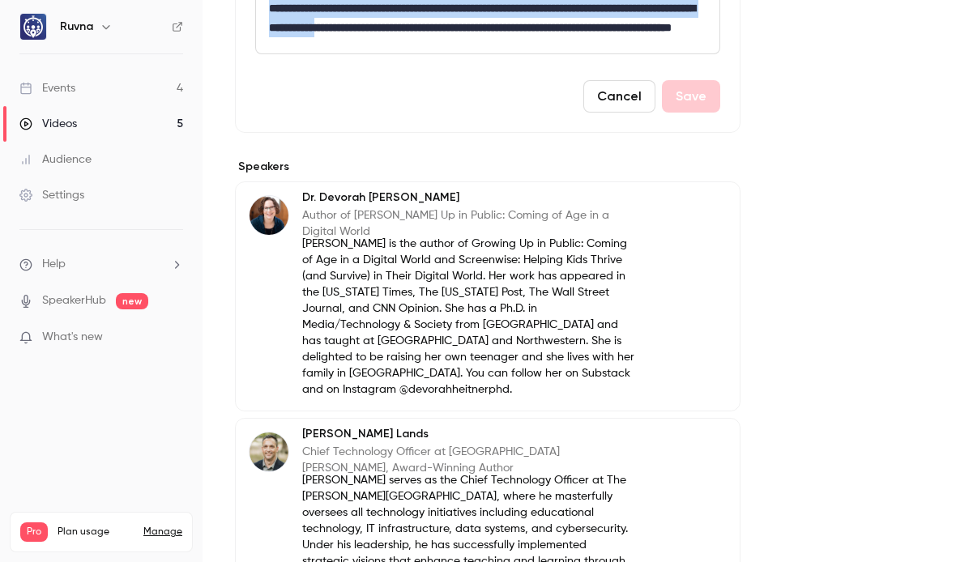
scroll to position [1264, 0]
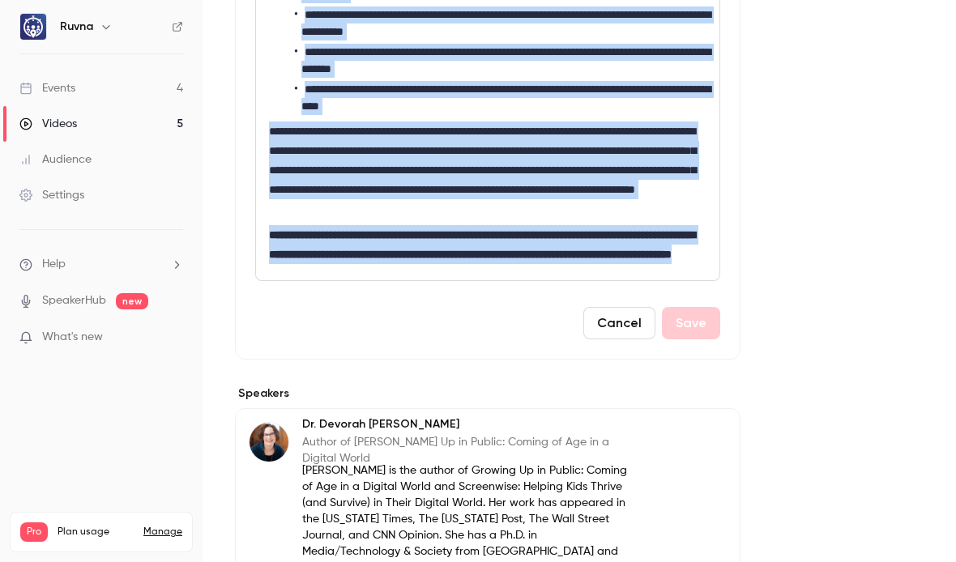
drag, startPoint x: 267, startPoint y: 163, endPoint x: 484, endPoint y: 281, distance: 247.9
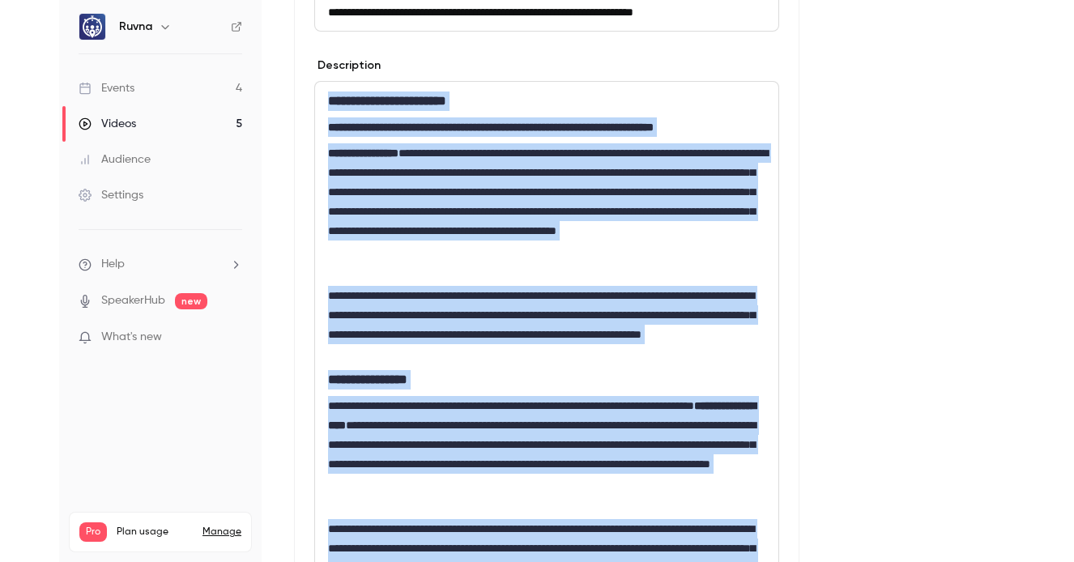
scroll to position [293, 0]
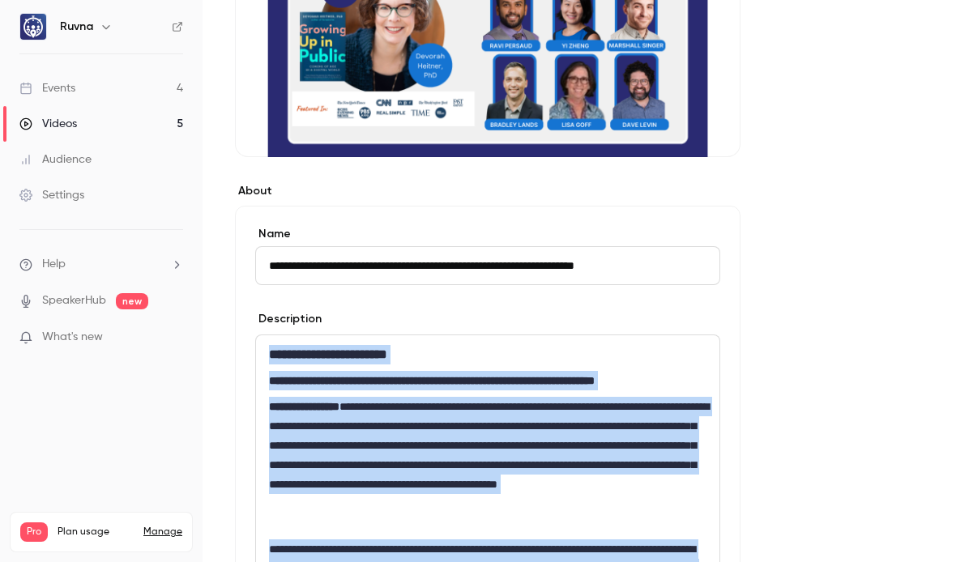
drag, startPoint x: 697, startPoint y: 207, endPoint x: 267, endPoint y: 355, distance: 455.0
copy div "**********"
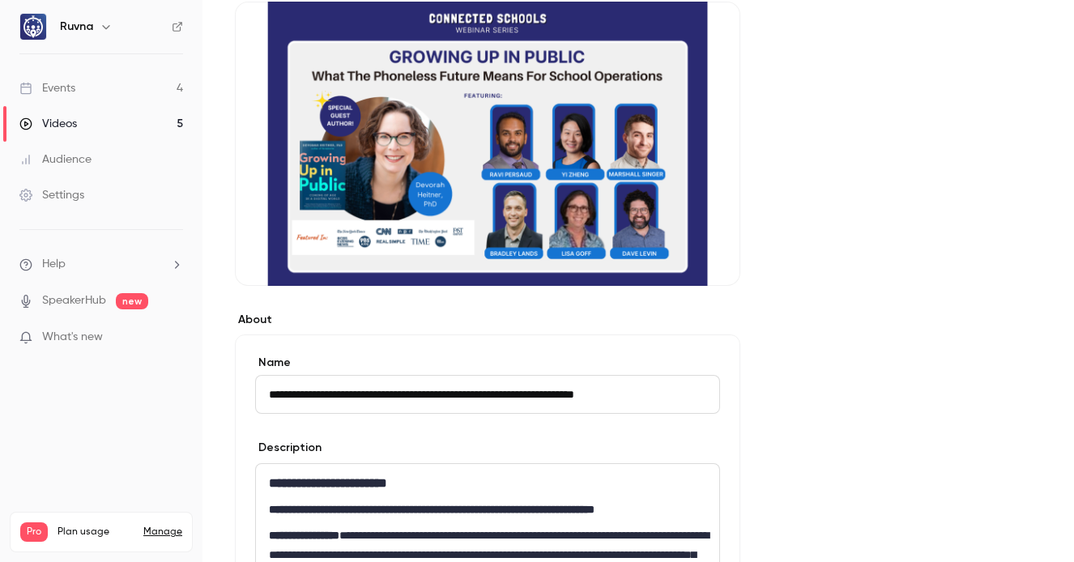
scroll to position [351, 0]
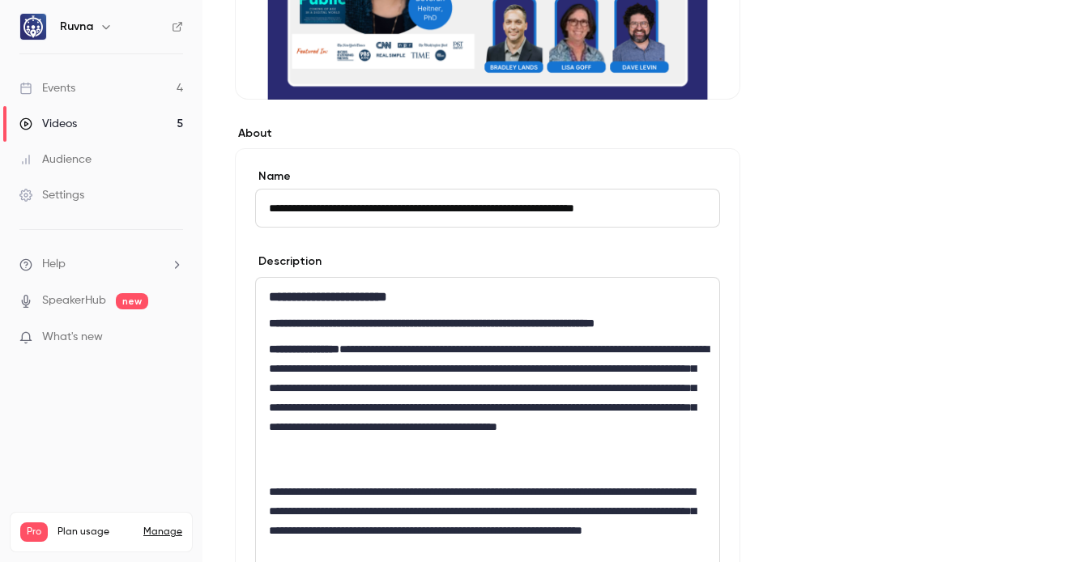
click at [282, 297] on strong "**********" at bounding box center [328, 297] width 118 height 12
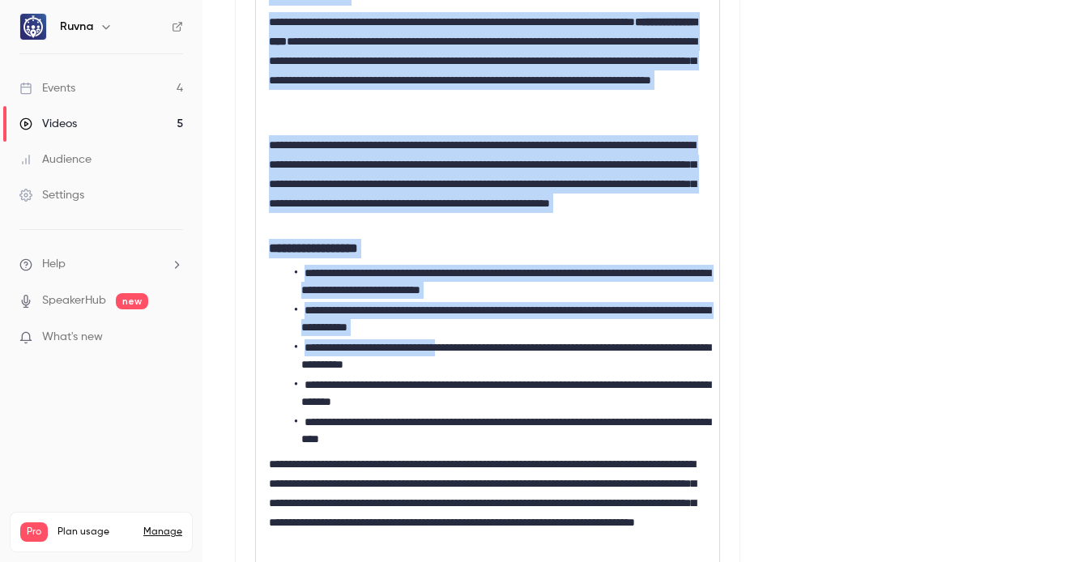
scroll to position [1228, 0]
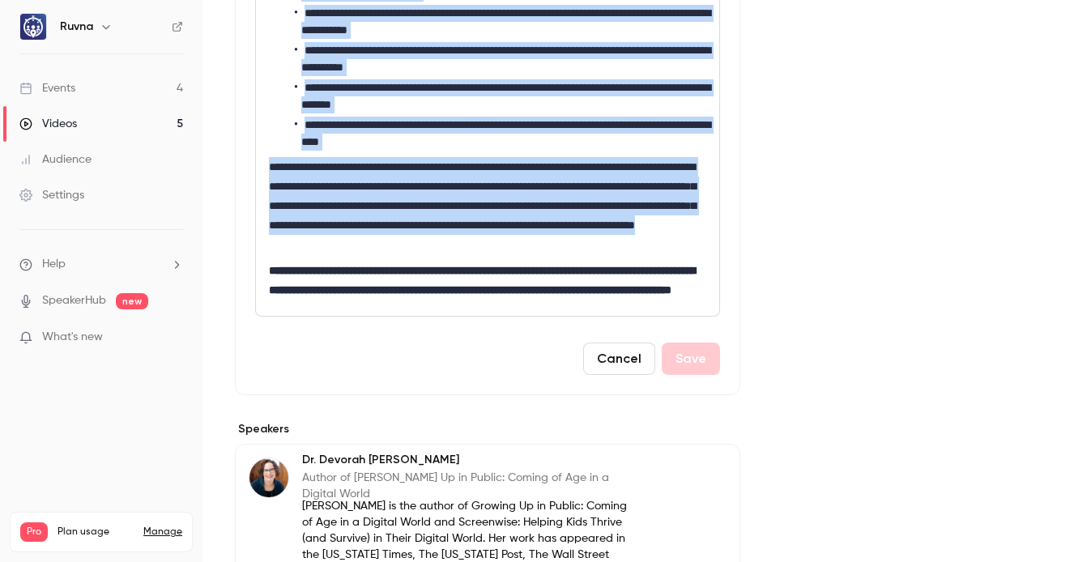
drag, startPoint x: 270, startPoint y: 297, endPoint x: 691, endPoint y: 249, distance: 424.0
copy div "**********"
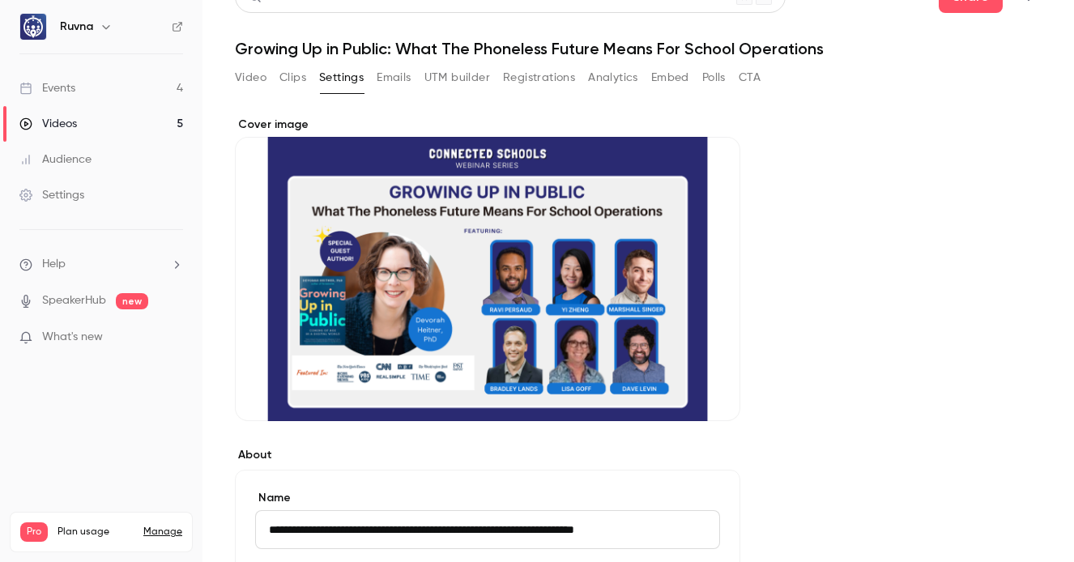
scroll to position [0, 0]
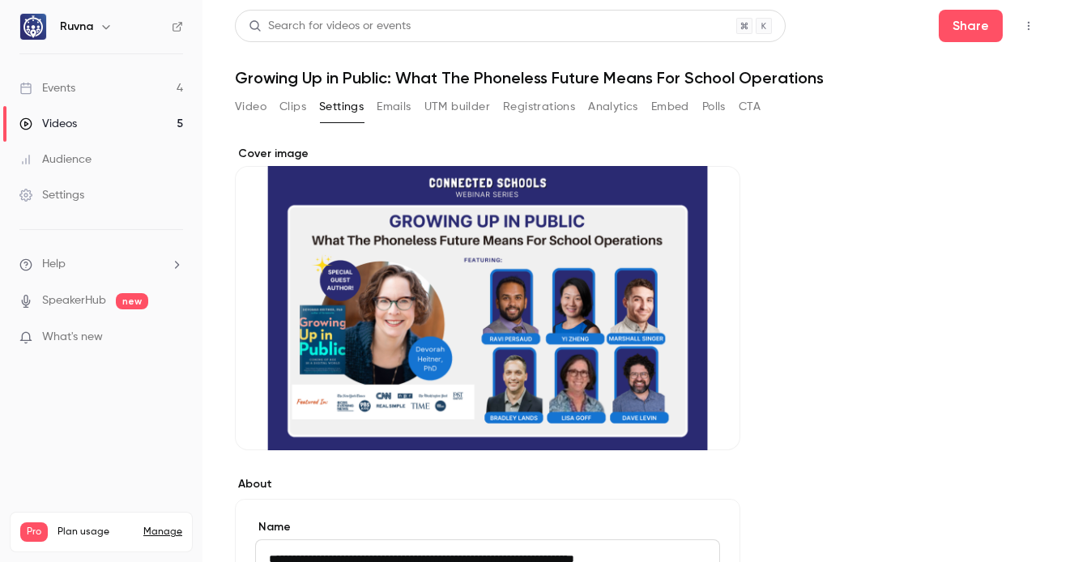
click at [460, 103] on button "UTM builder" at bounding box center [457, 107] width 66 height 26
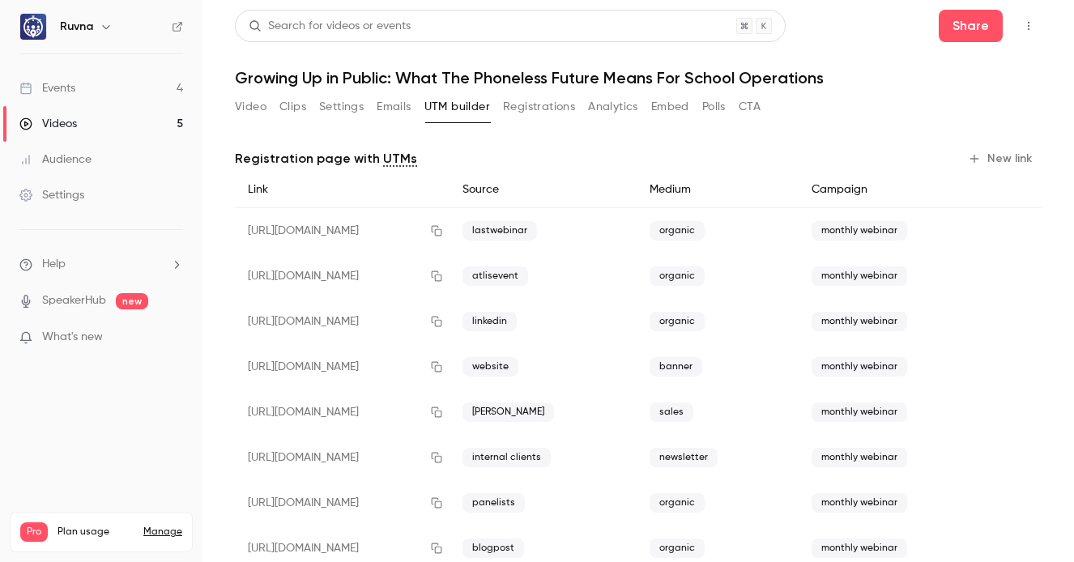
click at [955, 164] on button "New link" at bounding box center [1002, 159] width 80 height 26
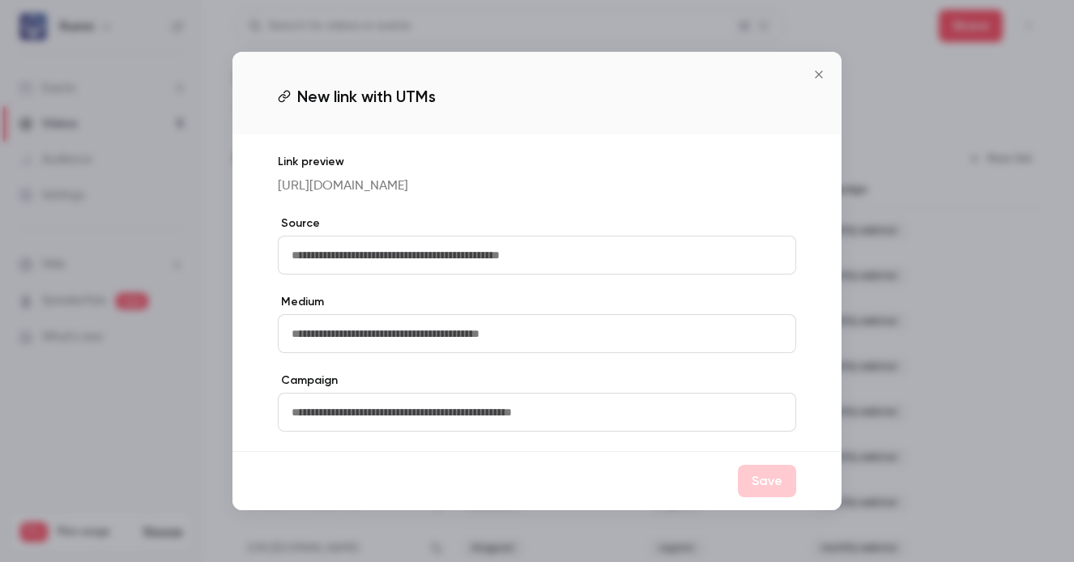
click at [467, 258] on input "text" at bounding box center [537, 255] width 518 height 39
type input "*******"
click at [446, 343] on input "text" at bounding box center [537, 333] width 518 height 39
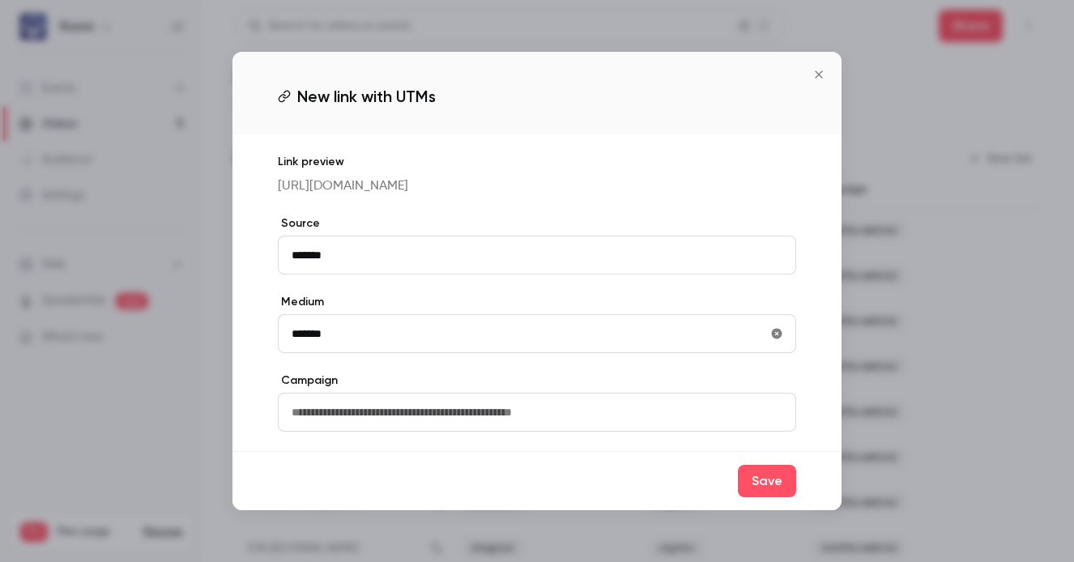
type input "*******"
click at [456, 416] on input "text" at bounding box center [537, 412] width 518 height 39
type input "**********"
click at [761, 477] on button "Save" at bounding box center [767, 481] width 58 height 32
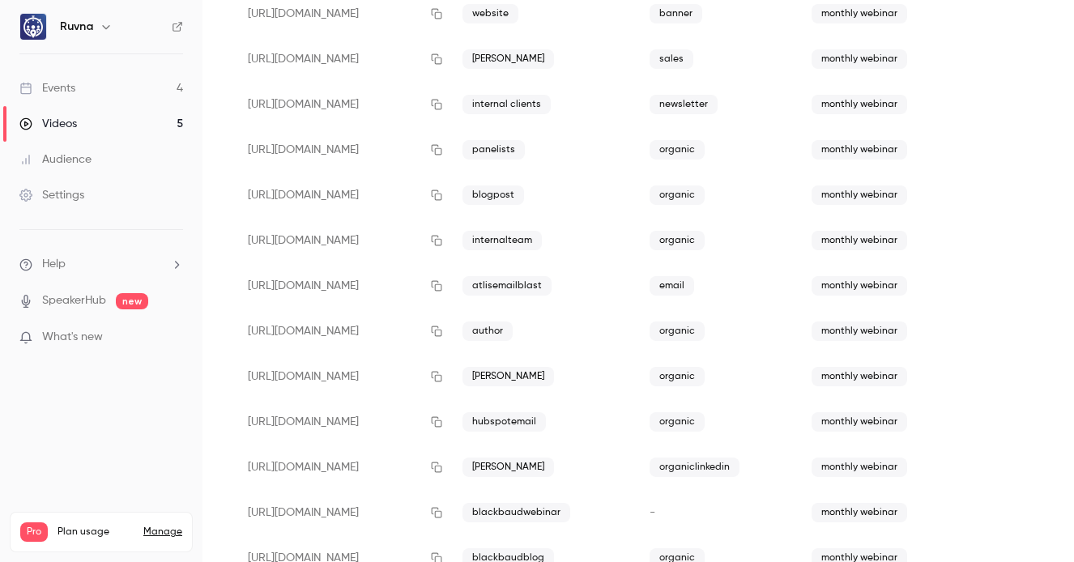
scroll to position [488, 0]
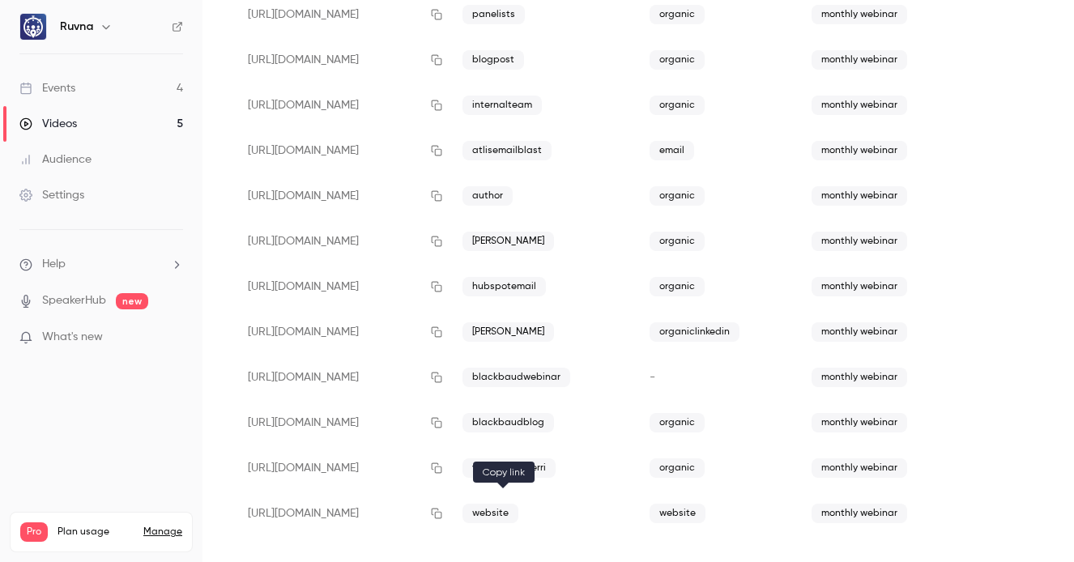
click at [443, 515] on icon "button" at bounding box center [436, 513] width 13 height 11
click at [113, 114] on link "Videos 5" at bounding box center [101, 124] width 203 height 36
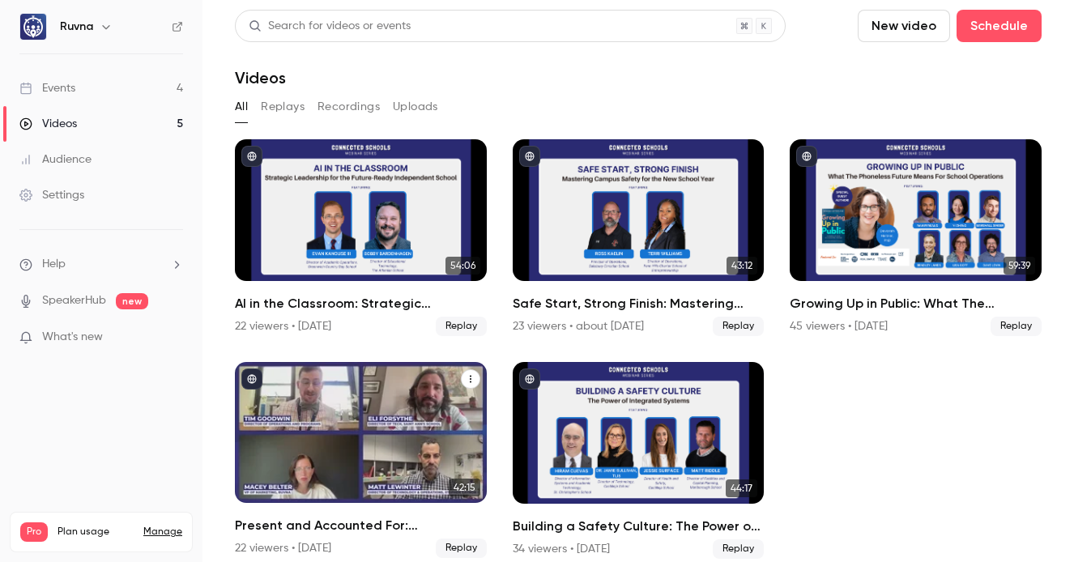
scroll to position [11, 0]
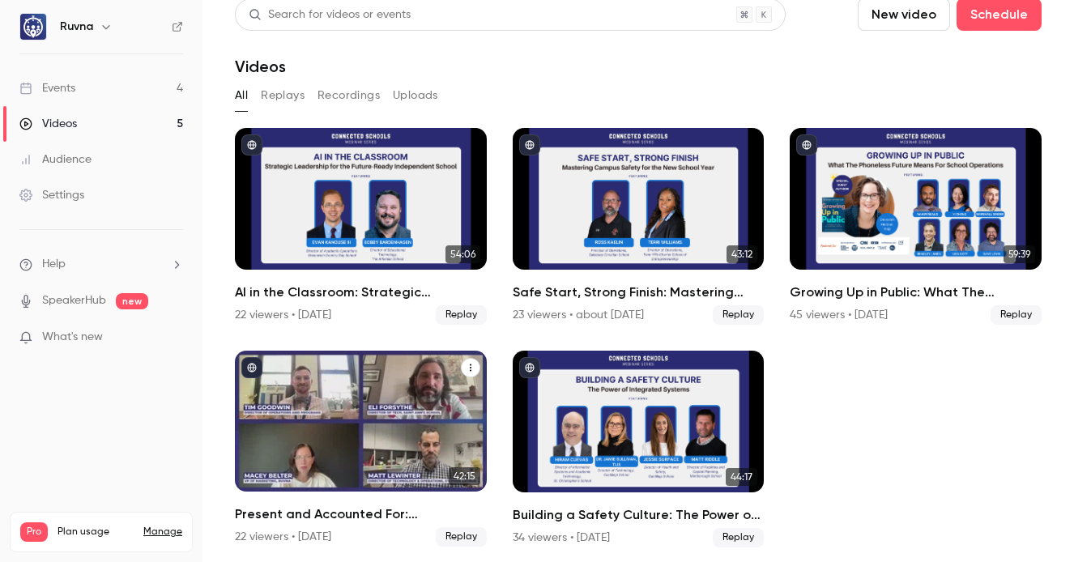
click at [390, 507] on h2 "Present and Accounted For: Attendance Systems That Support Student Safety" at bounding box center [361, 514] width 252 height 19
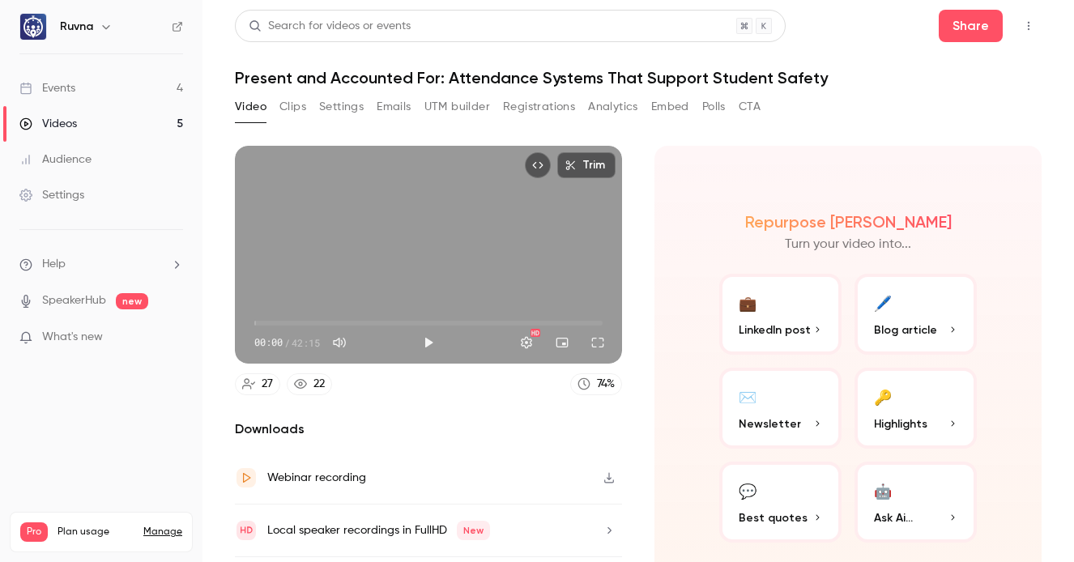
click at [341, 102] on button "Settings" at bounding box center [341, 107] width 45 height 26
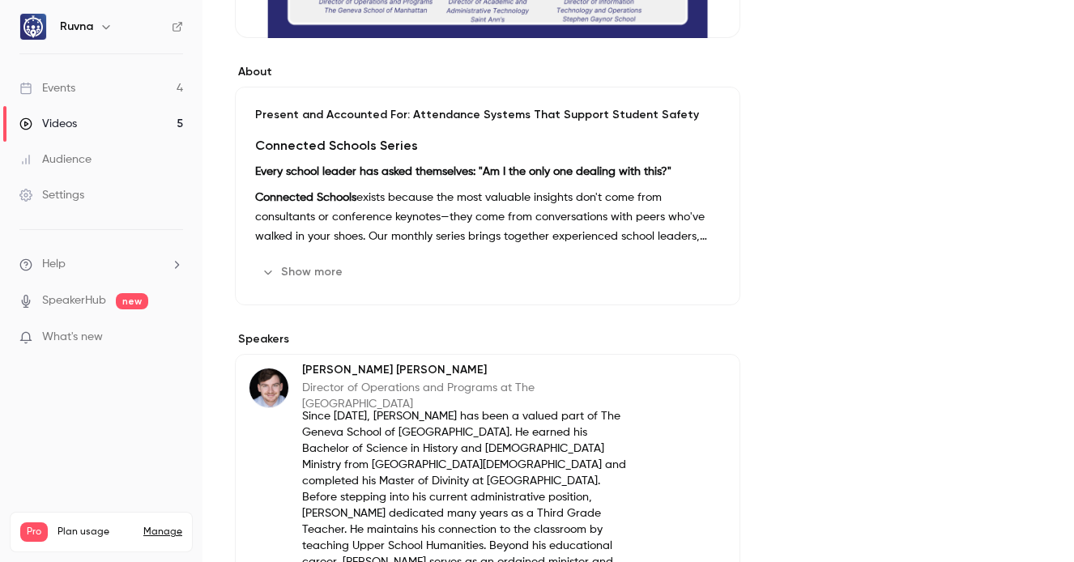
scroll to position [416, 0]
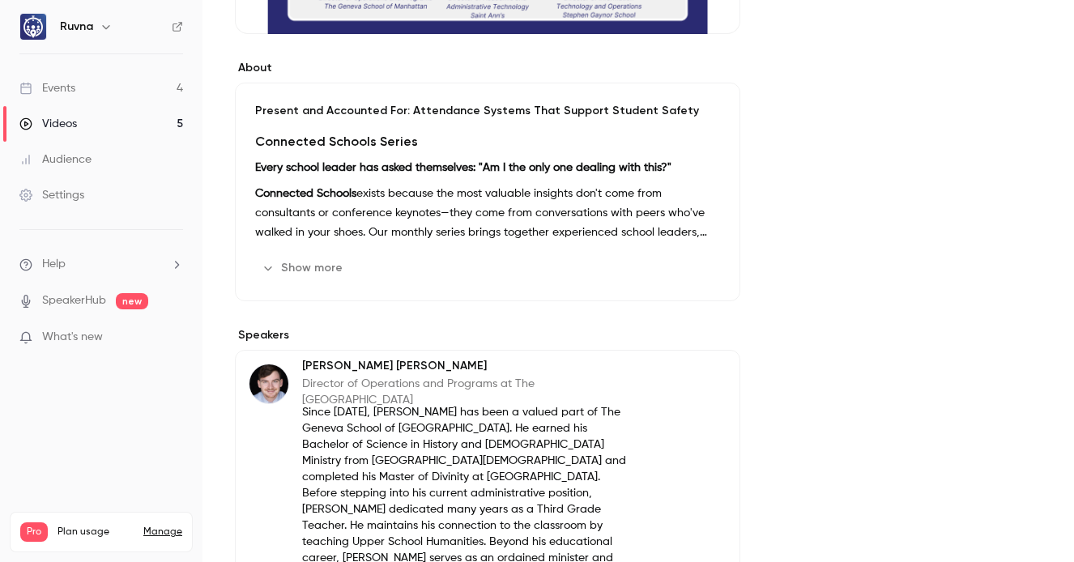
click at [318, 273] on button "Show more" at bounding box center [303, 268] width 97 height 26
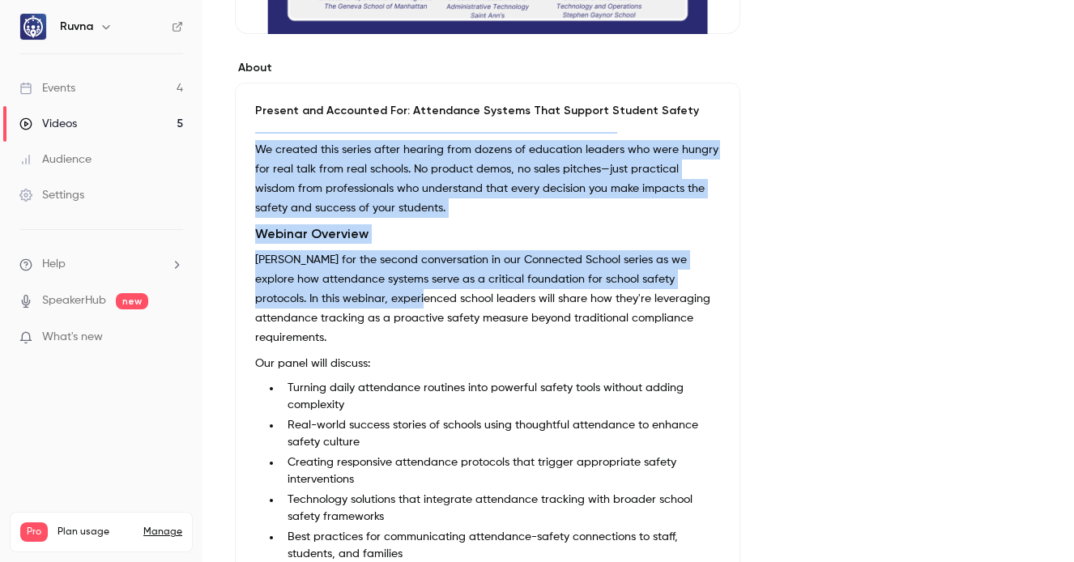
scroll to position [228, 0]
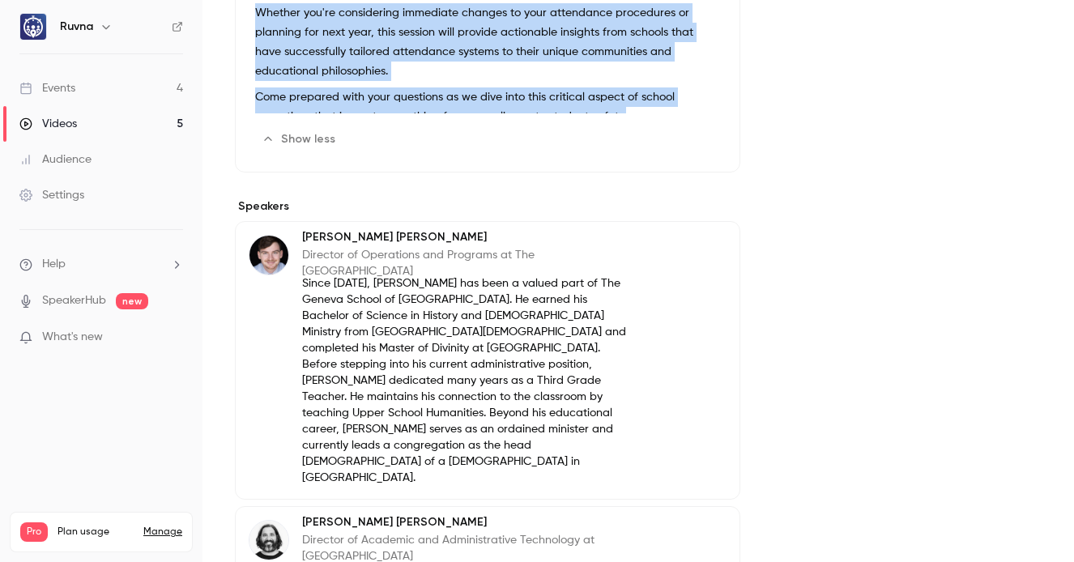
drag, startPoint x: 266, startPoint y: 140, endPoint x: 627, endPoint y: 104, distance: 363.1
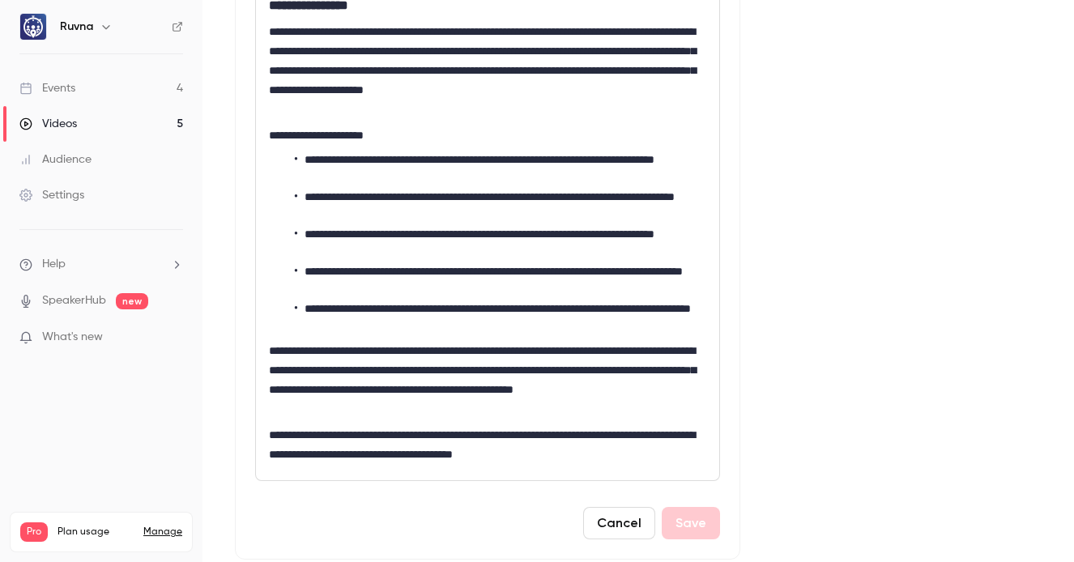
scroll to position [278, 0]
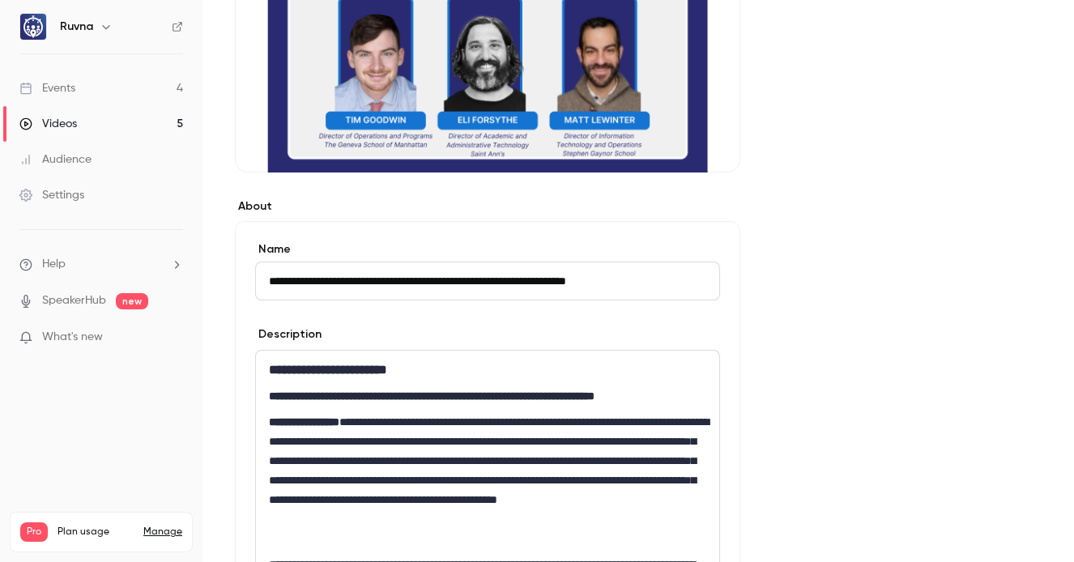
click at [439, 378] on h2 "**********" at bounding box center [487, 369] width 437 height 19
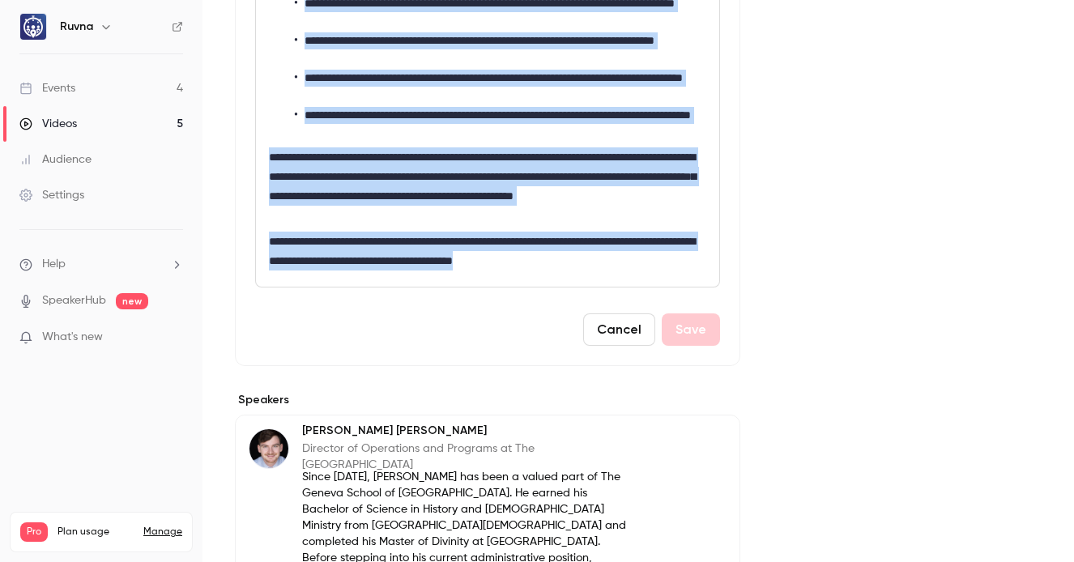
scroll to position [1116, 0]
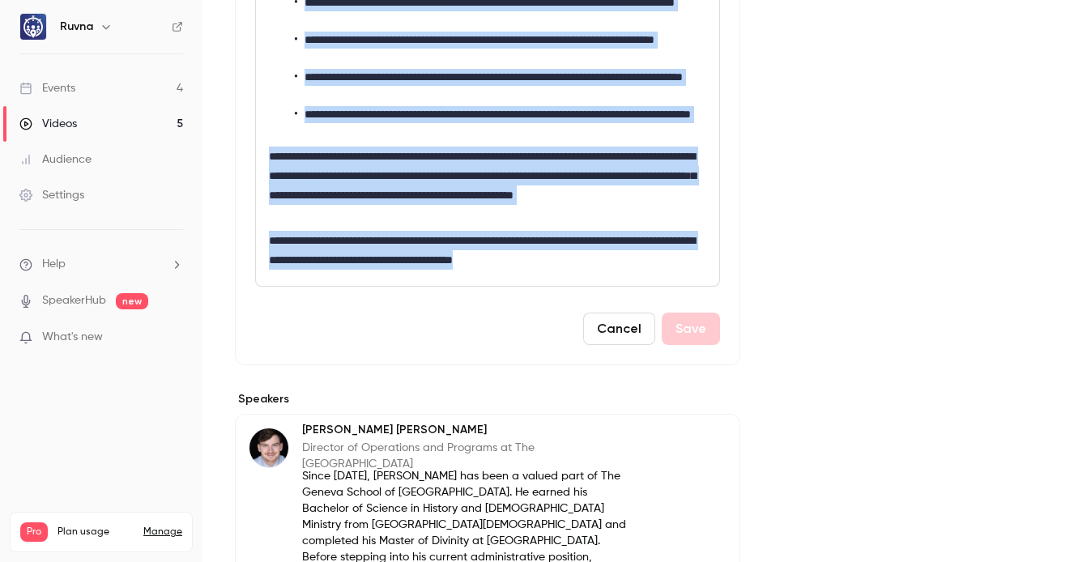
drag, startPoint x: 271, startPoint y: 365, endPoint x: 605, endPoint y: 262, distance: 349.3
copy div "**********"
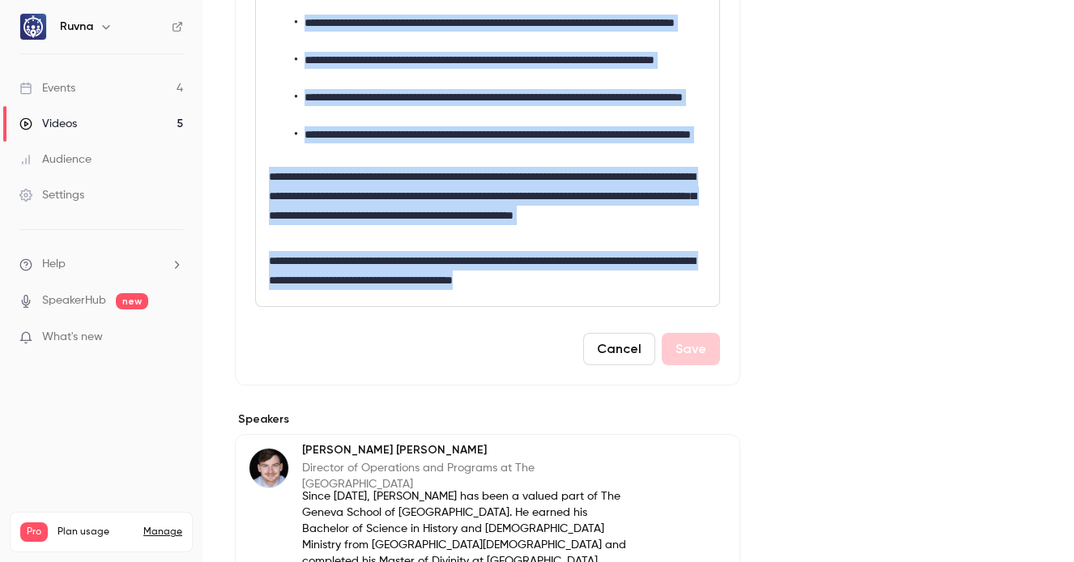
scroll to position [1084, 0]
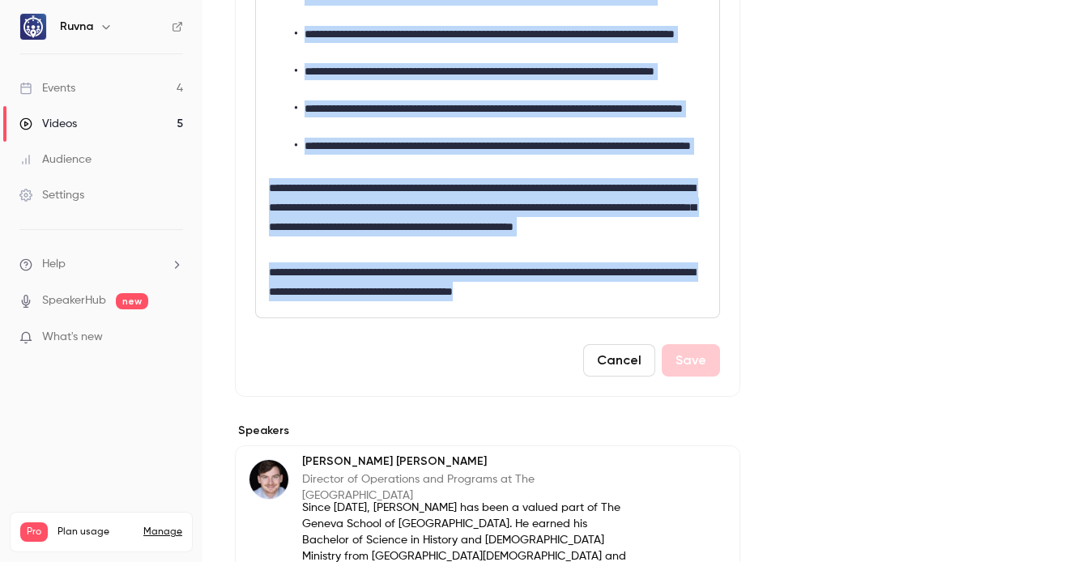
copy div "**********"
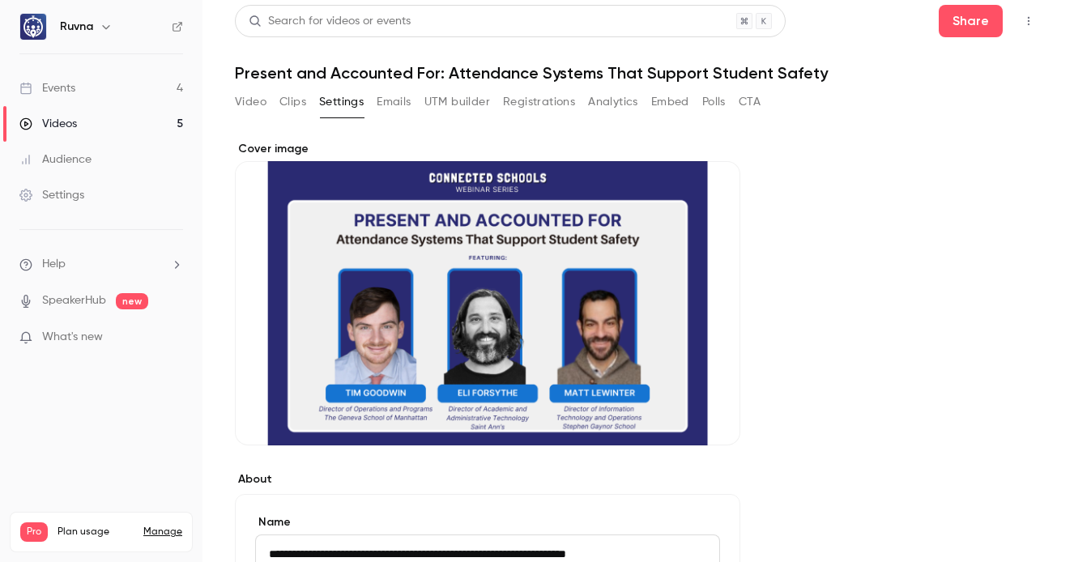
scroll to position [0, 0]
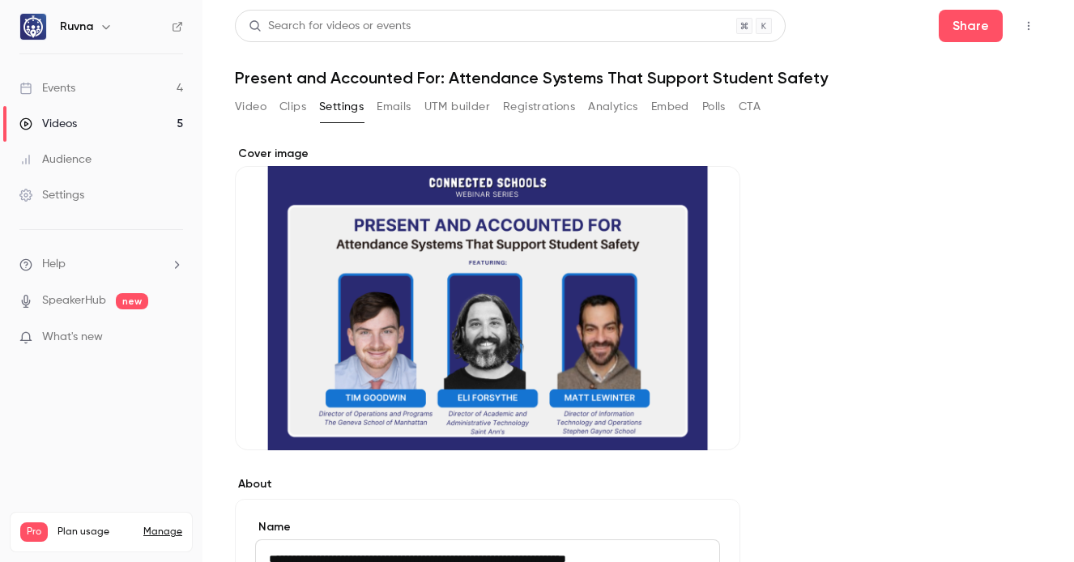
click at [473, 108] on button "UTM builder" at bounding box center [457, 107] width 66 height 26
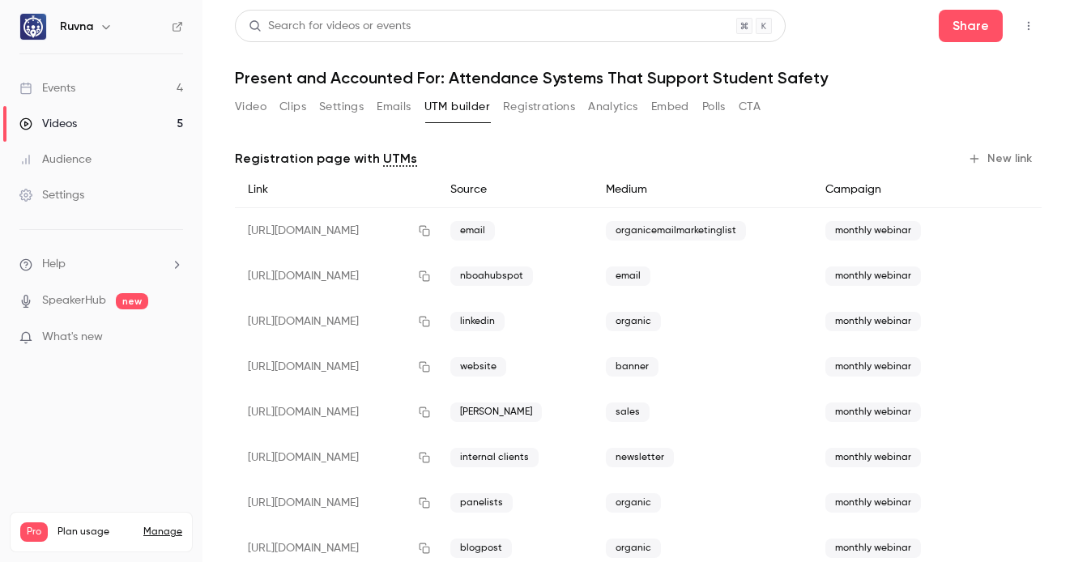
click at [955, 153] on button "New link" at bounding box center [1002, 159] width 80 height 26
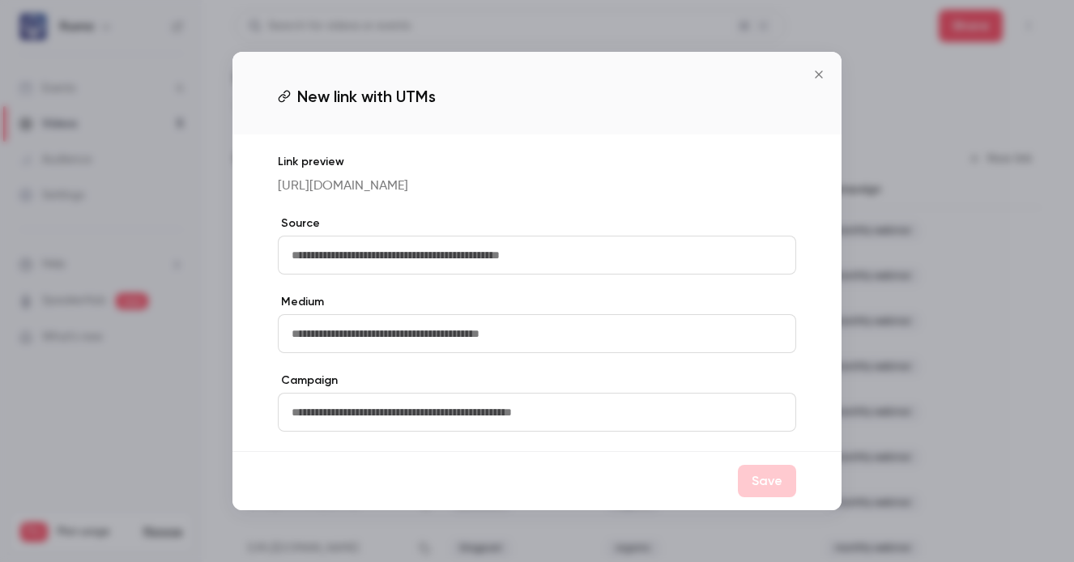
click at [567, 272] on input "text" at bounding box center [537, 255] width 518 height 39
type input "*******"
click at [580, 345] on input "text" at bounding box center [537, 333] width 518 height 39
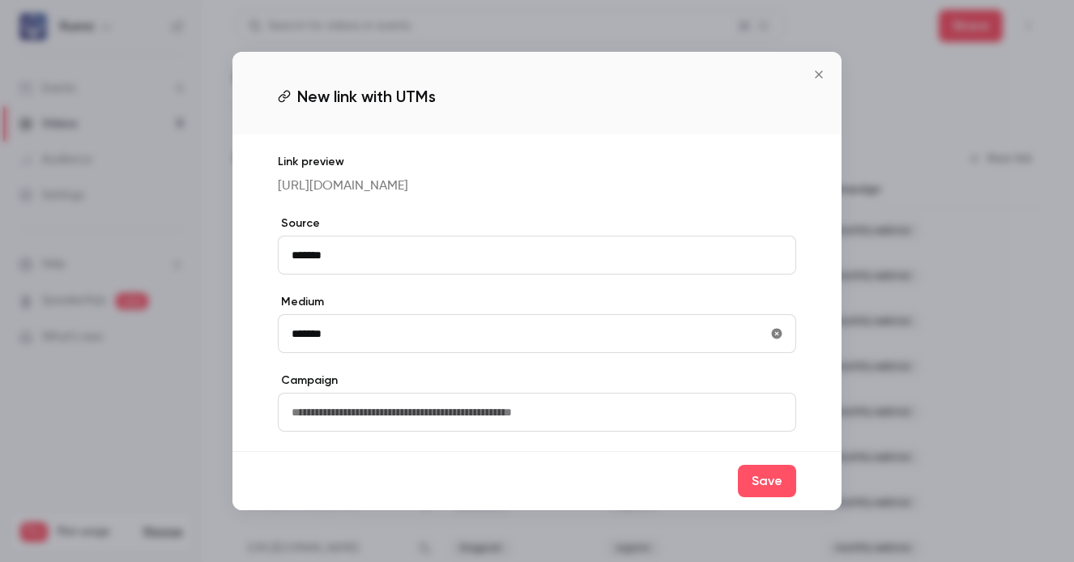
type input "*******"
click at [581, 432] on input "text" at bounding box center [537, 412] width 518 height 39
type input "**********"
click at [787, 493] on button "Save" at bounding box center [767, 481] width 58 height 32
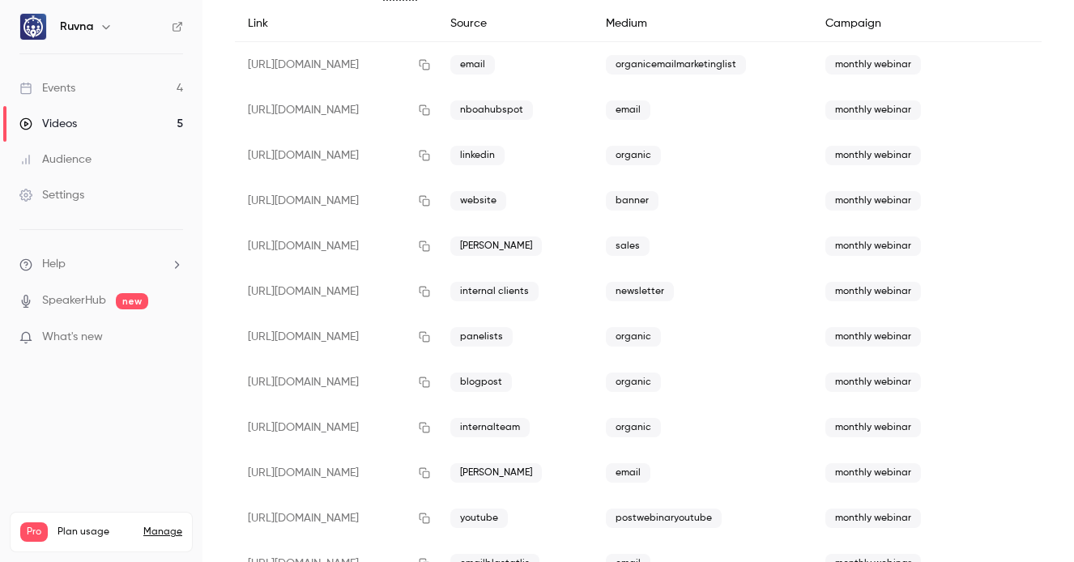
scroll to position [262, 0]
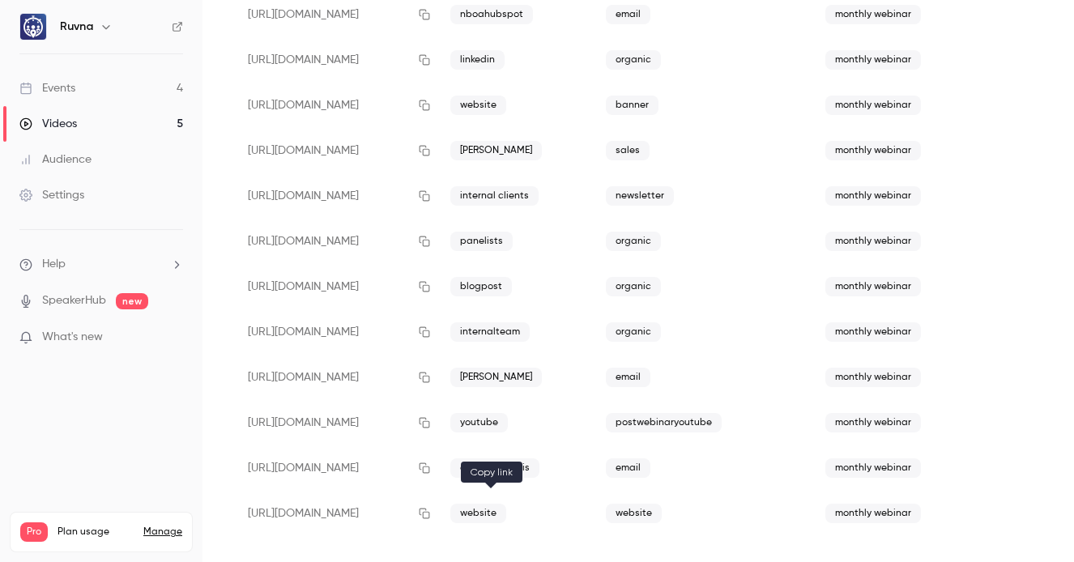
click at [431, 516] on icon "button" at bounding box center [424, 513] width 13 height 11
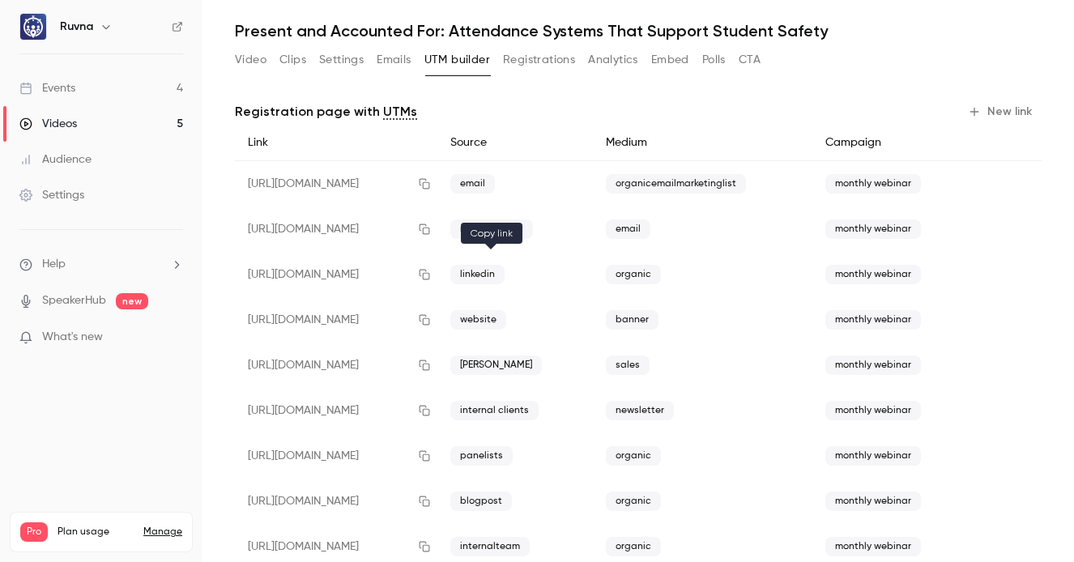
scroll to position [0, 0]
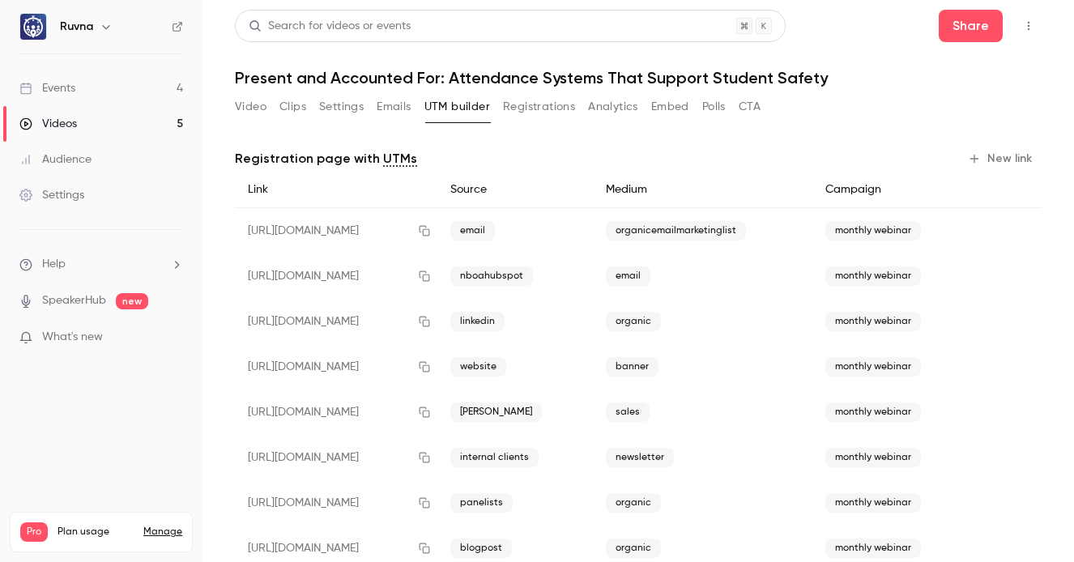
click at [253, 103] on button "Video" at bounding box center [251, 107] width 32 height 26
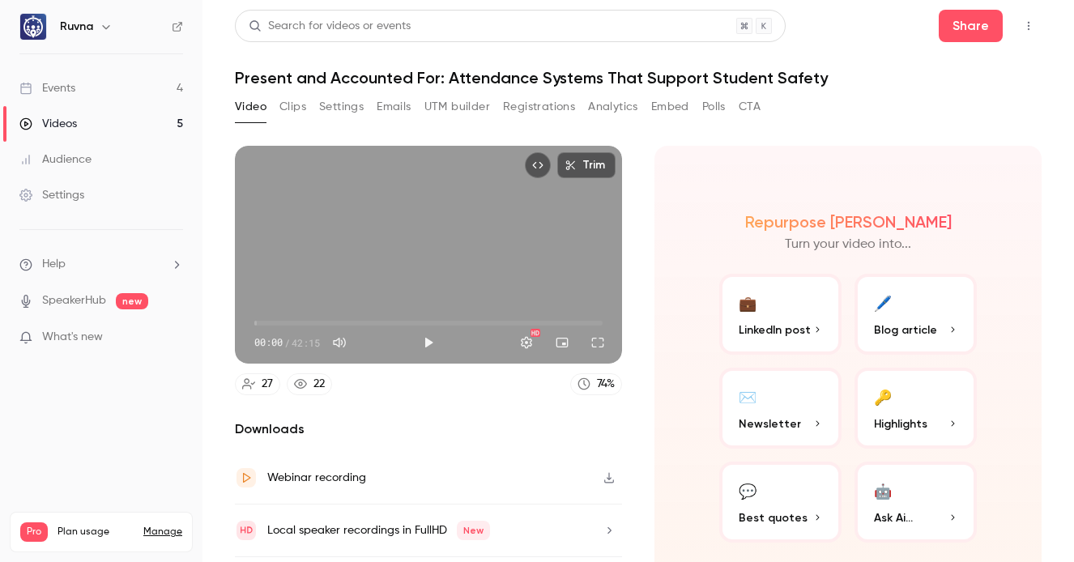
click at [346, 109] on button "Settings" at bounding box center [341, 107] width 45 height 26
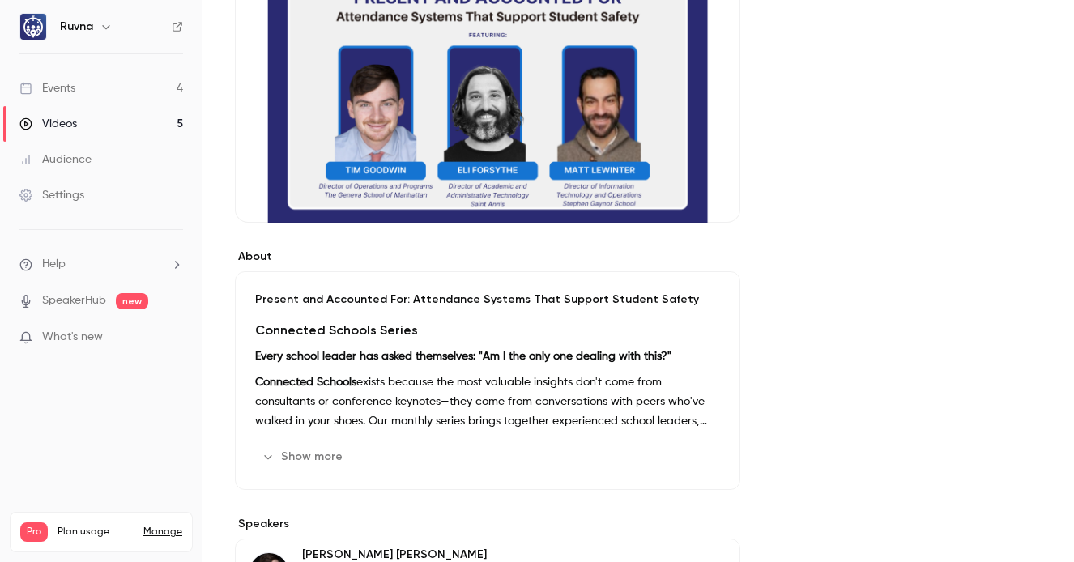
click at [307, 453] on button "Show more" at bounding box center [303, 457] width 97 height 26
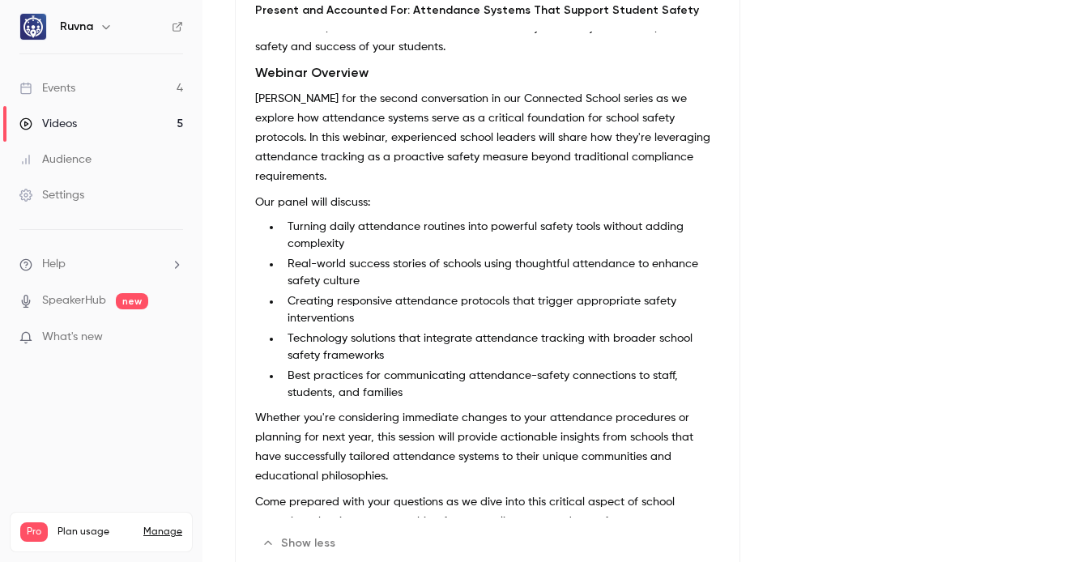
scroll to position [228, 0]
drag, startPoint x: 654, startPoint y: 504, endPoint x: 640, endPoint y: 497, distance: 15.6
click at [640, 497] on p "Come prepared with your questions as we dive into this critical aspect of schoo…" at bounding box center [487, 511] width 465 height 39
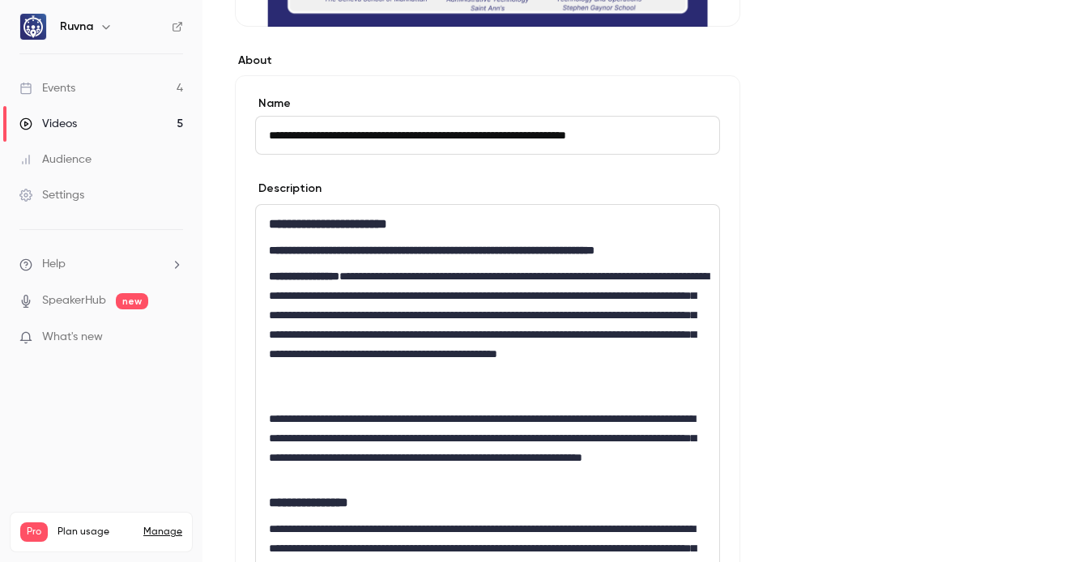
scroll to position [380, 0]
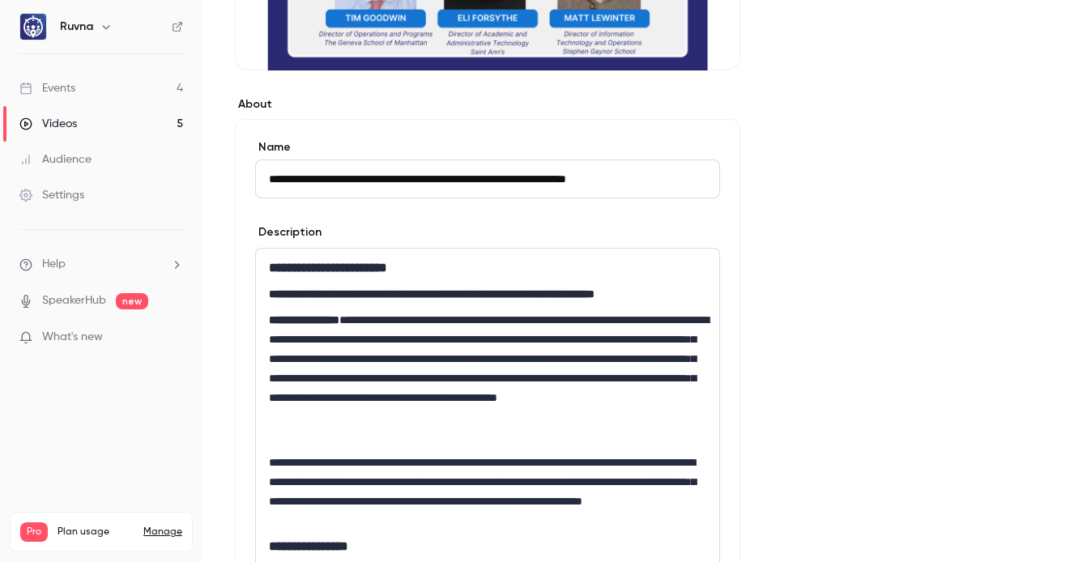
click at [145, 130] on link "Videos 5" at bounding box center [101, 124] width 203 height 36
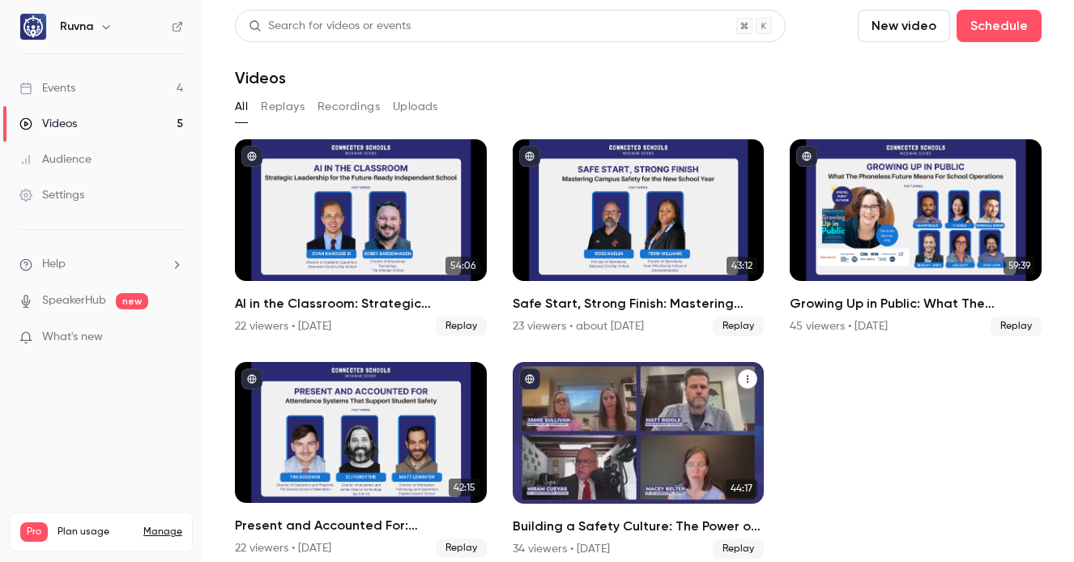
click at [585, 526] on h2 "Building a Safety Culture: The Power of Integrated Systems" at bounding box center [639, 526] width 252 height 19
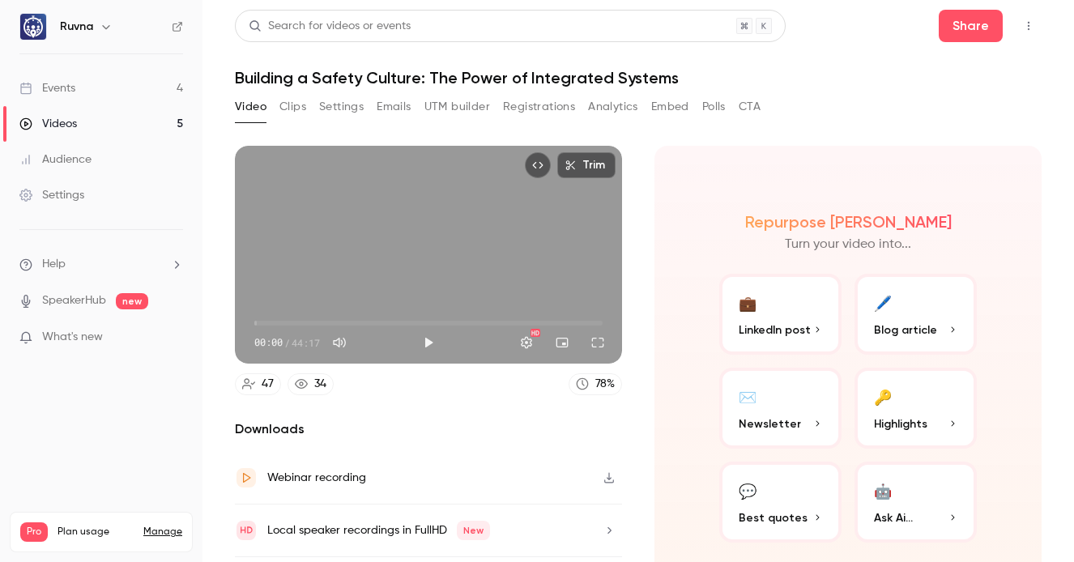
click at [348, 100] on button "Settings" at bounding box center [341, 107] width 45 height 26
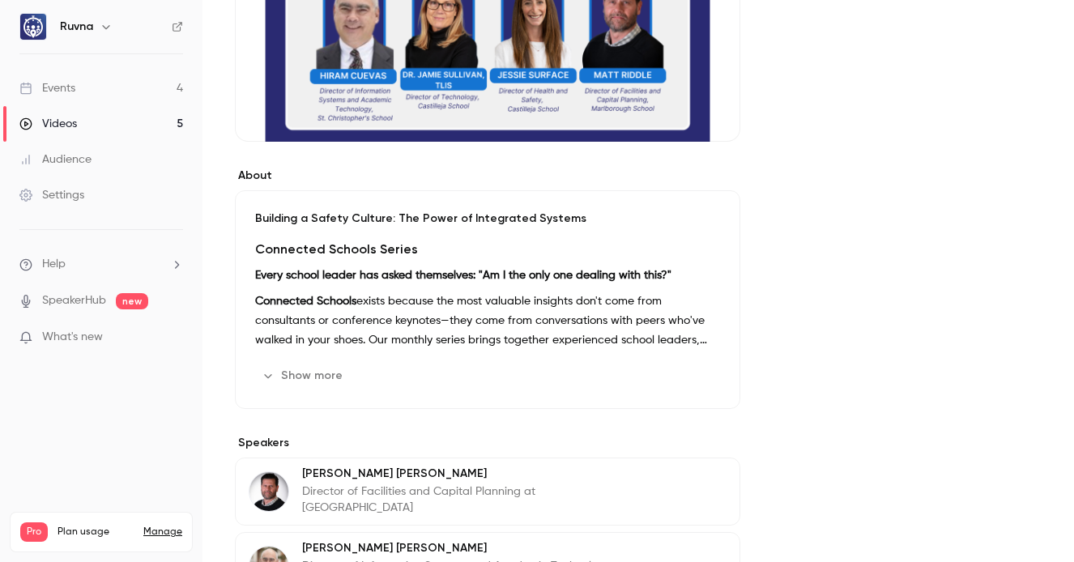
scroll to position [429, 0]
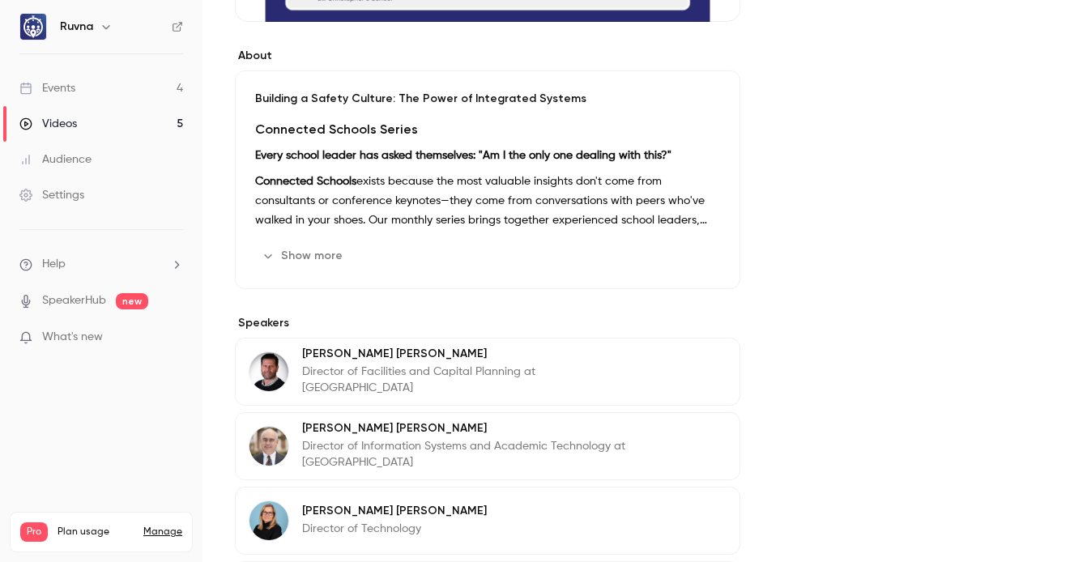
drag, startPoint x: 328, startPoint y: 255, endPoint x: 316, endPoint y: 218, distance: 39.2
click at [328, 254] on button "Show more" at bounding box center [303, 256] width 97 height 26
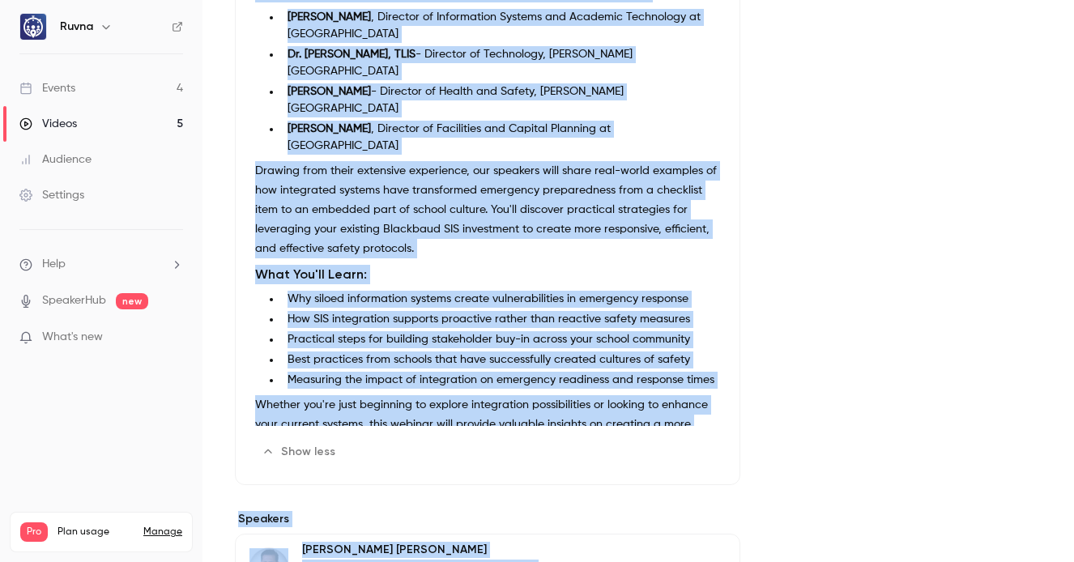
scroll to position [941, 0]
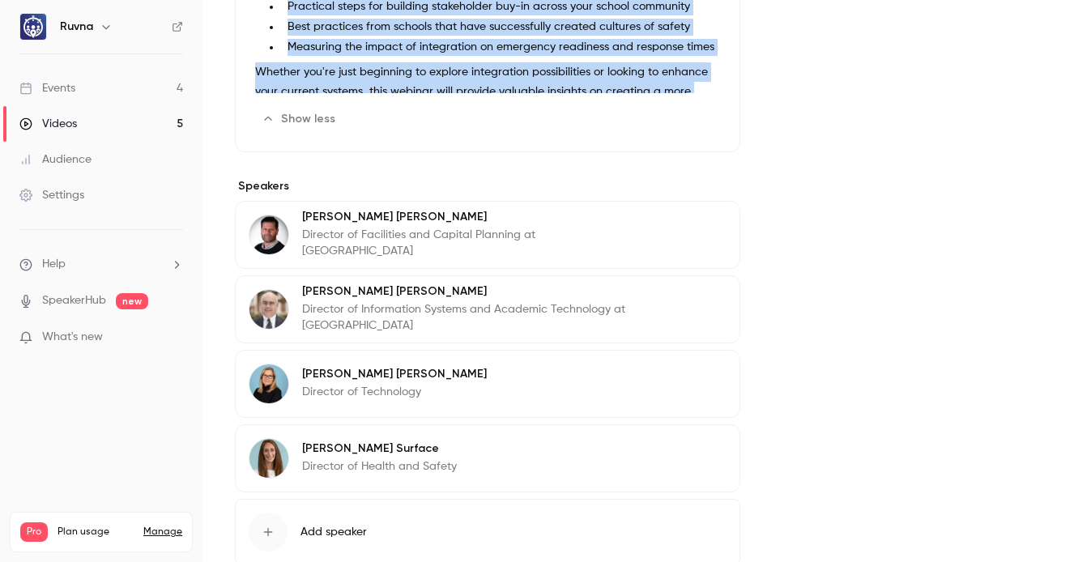
drag, startPoint x: 255, startPoint y: 100, endPoint x: 607, endPoint y: 79, distance: 352.2
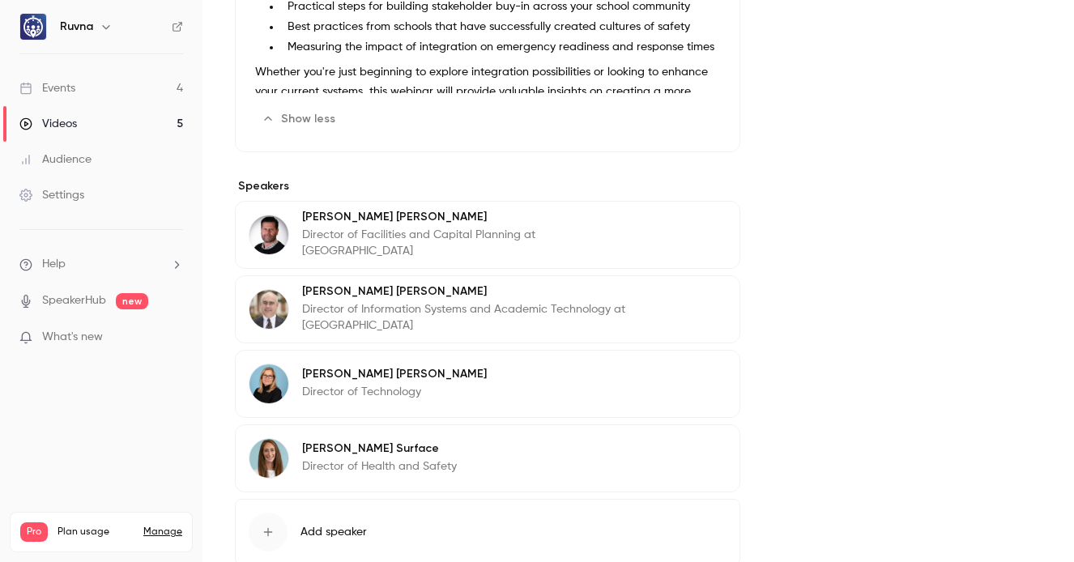
scroll to position [278, 0]
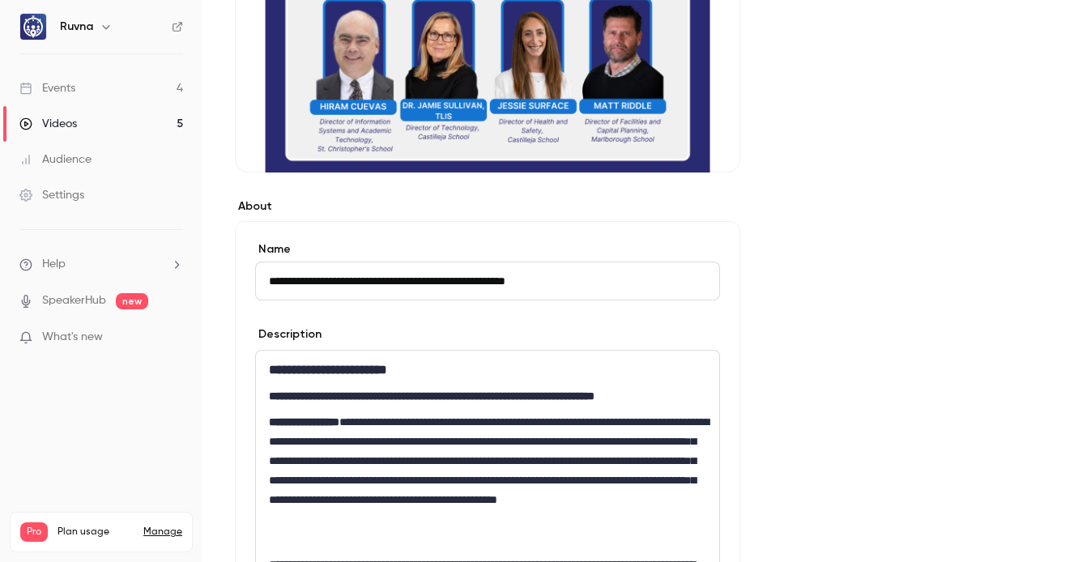
click at [366, 435] on p "**********" at bounding box center [487, 480] width 437 height 136
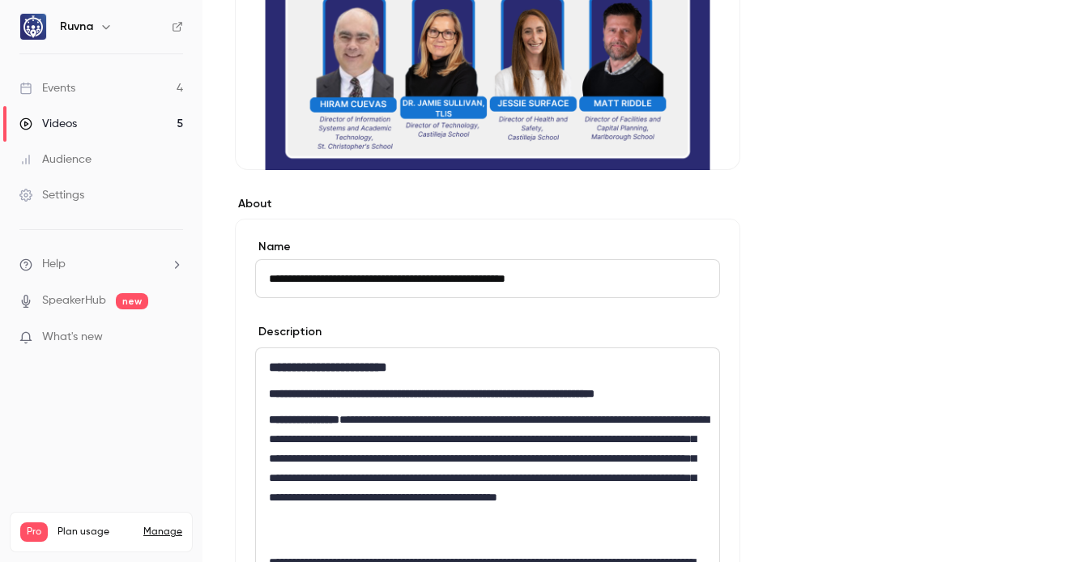
drag, startPoint x: 273, startPoint y: 373, endPoint x: 458, endPoint y: 448, distance: 199.2
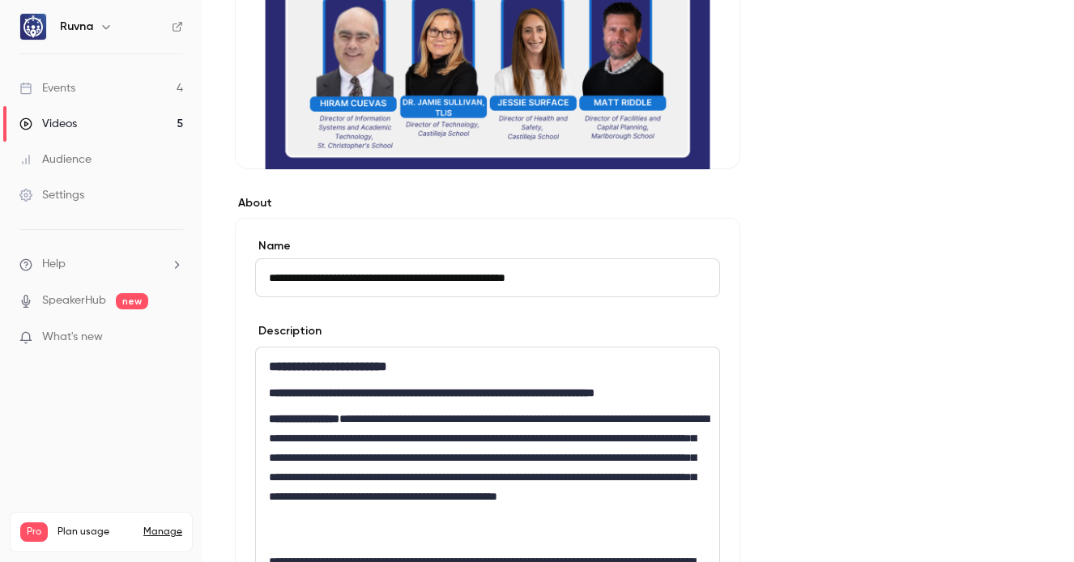
click at [339, 420] on strong "**********" at bounding box center [304, 418] width 70 height 11
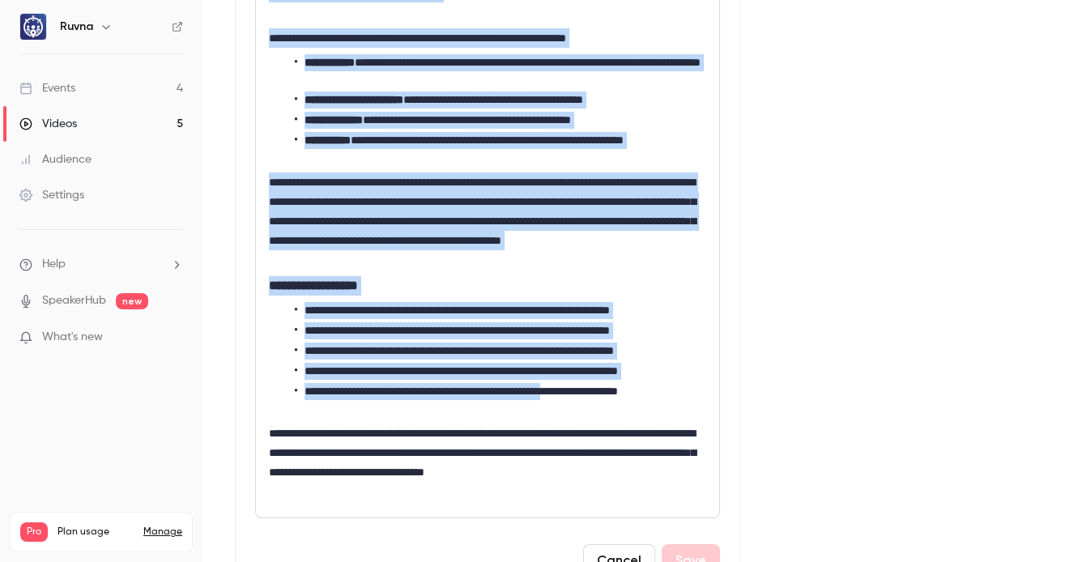
scroll to position [1092, 0]
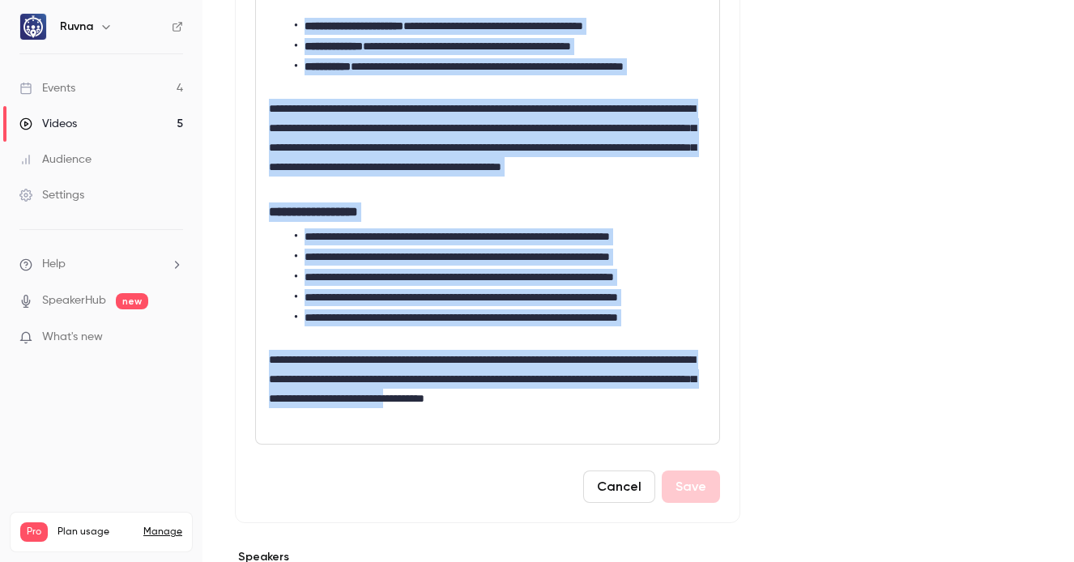
drag, startPoint x: 264, startPoint y: 365, endPoint x: 654, endPoint y: 397, distance: 390.9
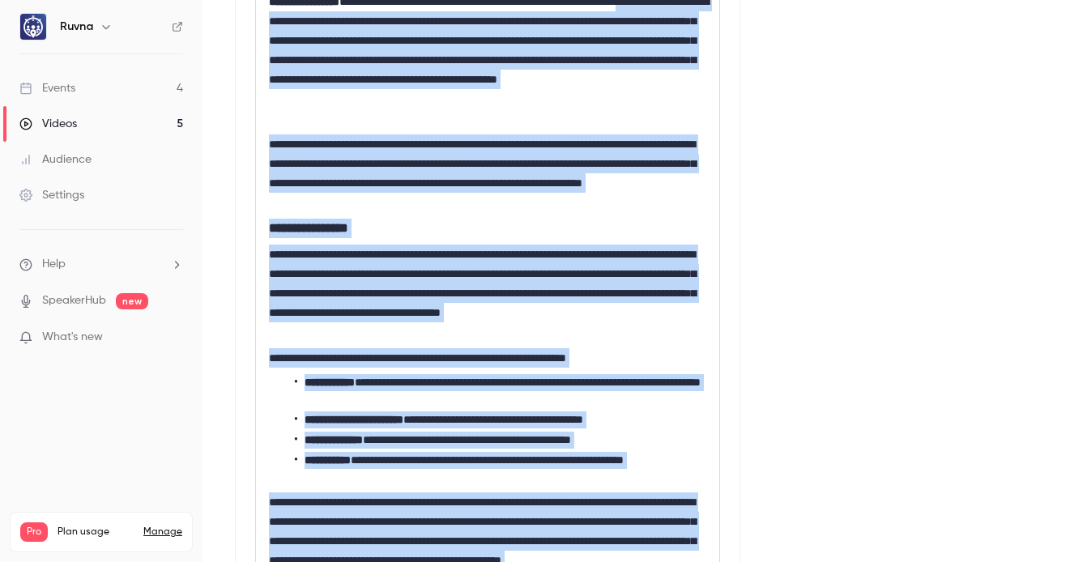
scroll to position [544, 0]
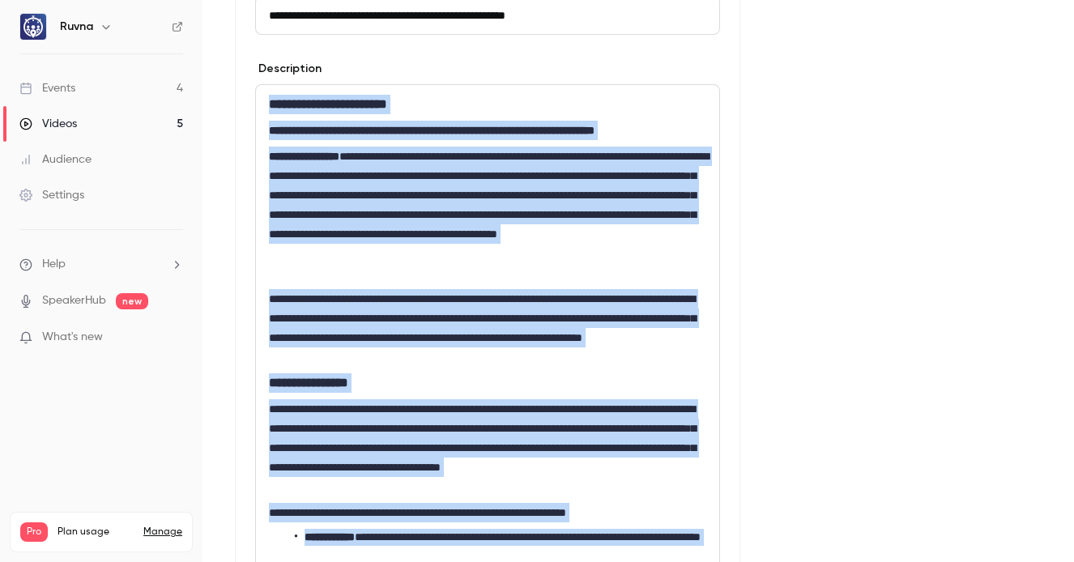
drag, startPoint x: 341, startPoint y: 420, endPoint x: 273, endPoint y: 105, distance: 322.4
click at [273, 105] on div "**********" at bounding box center [487, 538] width 463 height 907
copy div "**********"
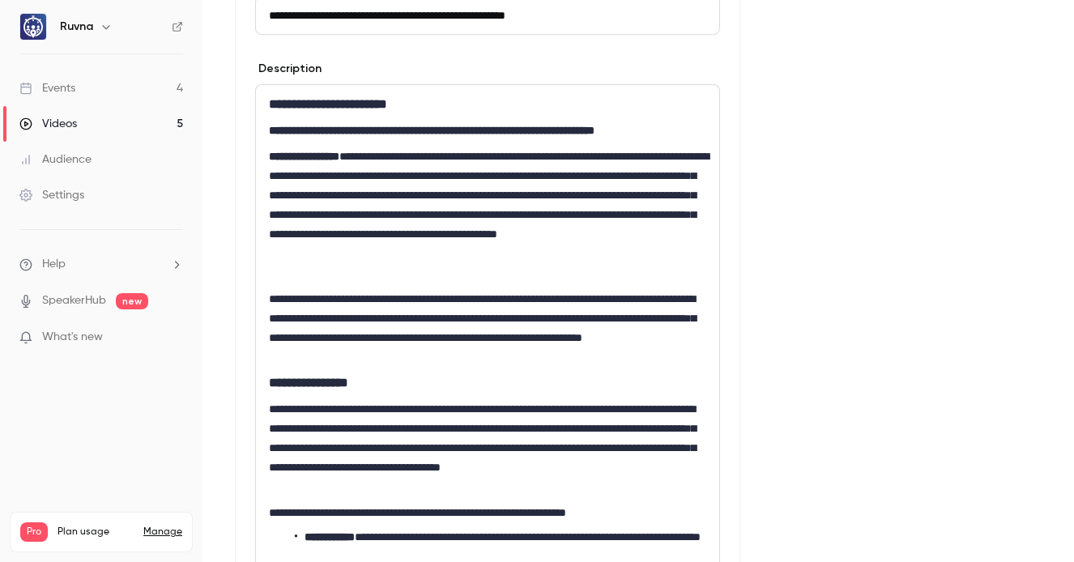
click at [738, 161] on div "**********" at bounding box center [488, 513] width 506 height 1116
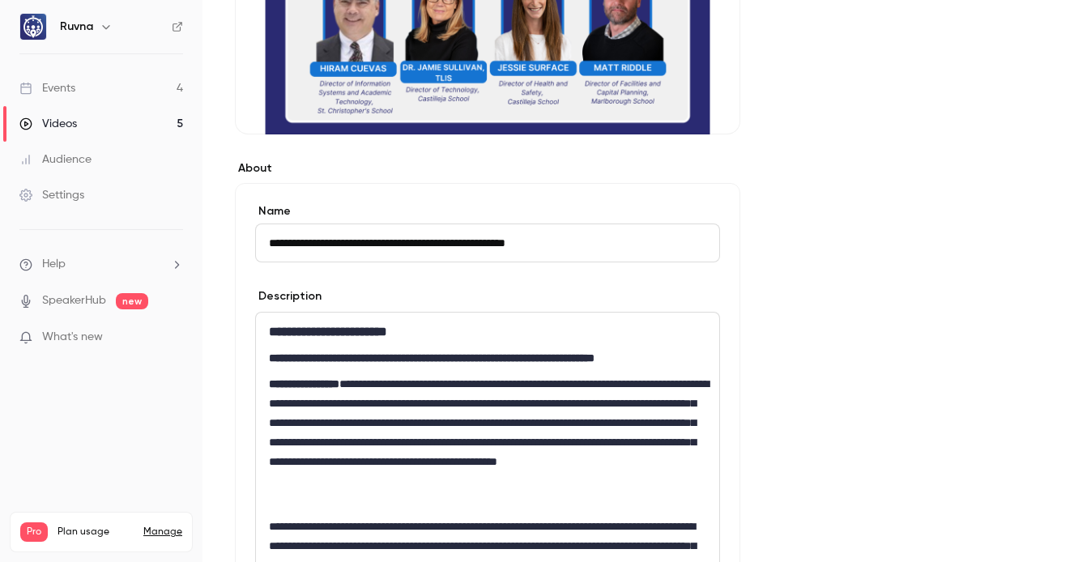
scroll to position [0, 0]
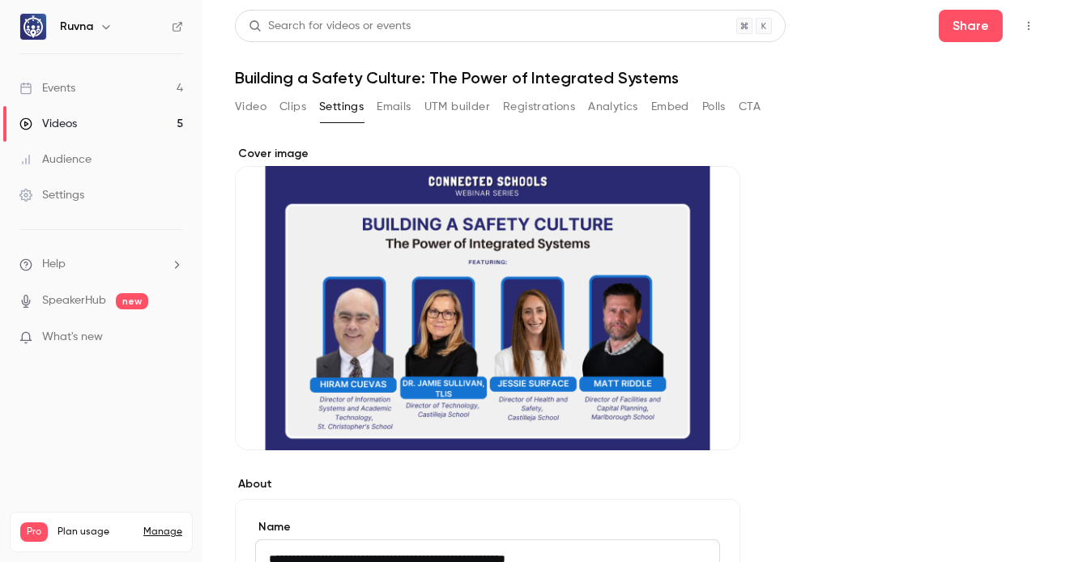
click at [468, 108] on button "UTM builder" at bounding box center [457, 107] width 66 height 26
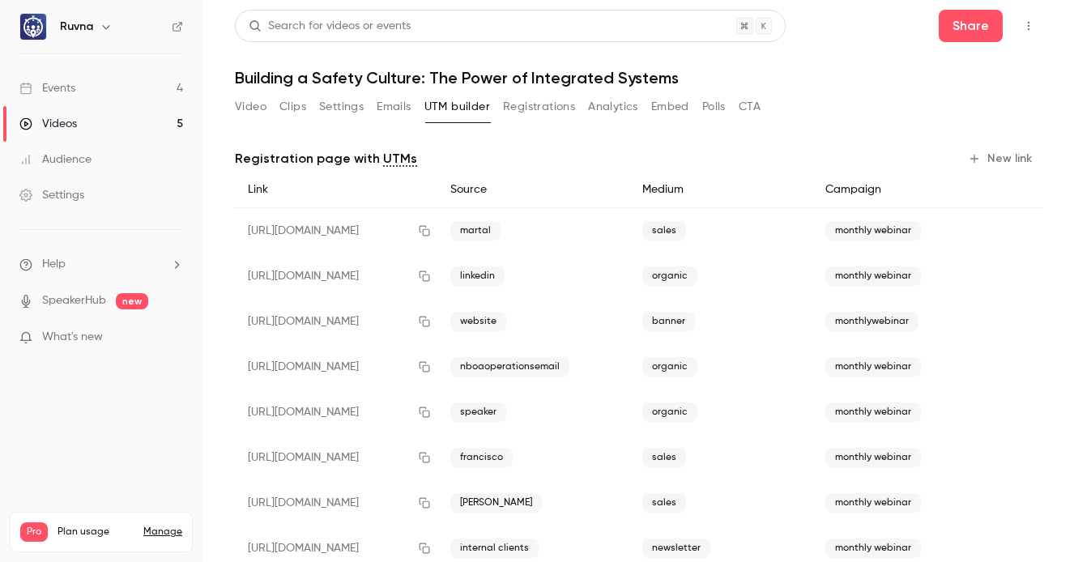
click at [955, 157] on button "New link" at bounding box center [1002, 159] width 80 height 26
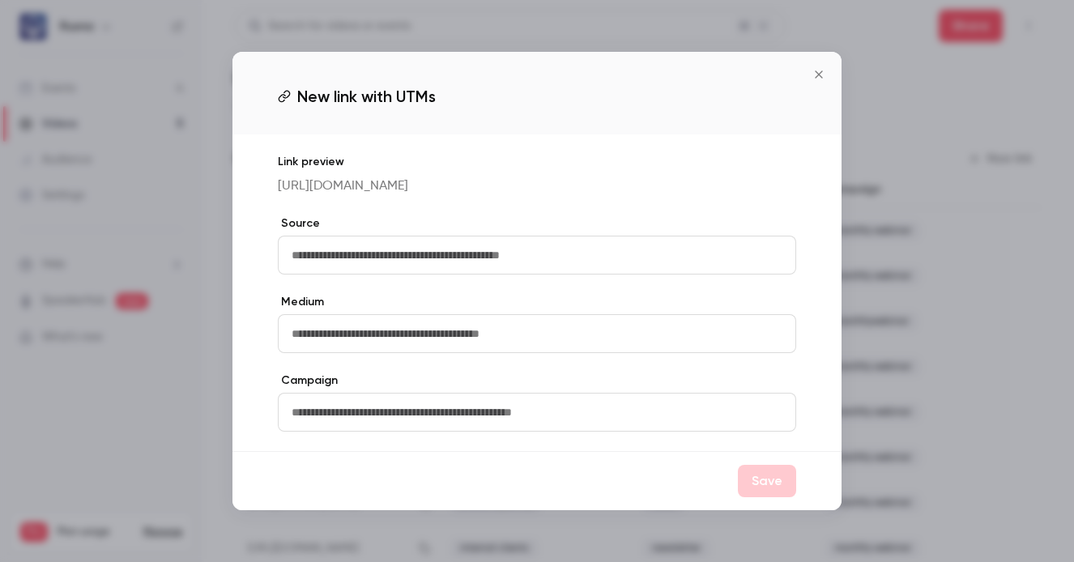
click at [577, 262] on input "text" at bounding box center [537, 255] width 518 height 39
type input "*******"
click at [552, 353] on input "text" at bounding box center [537, 333] width 518 height 39
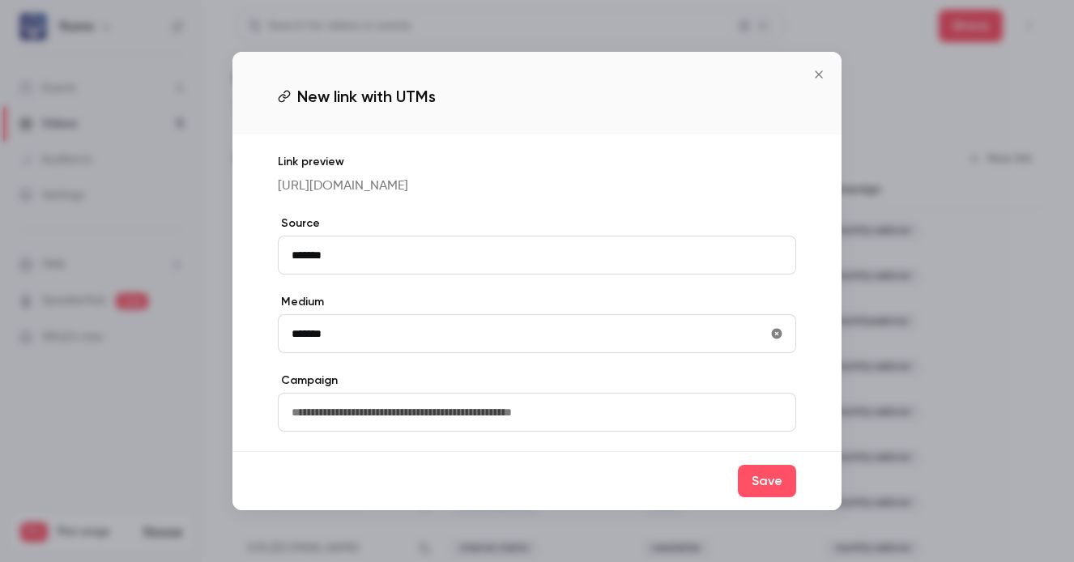
type input "*******"
click at [546, 446] on div "Link preview [URL][DOMAIN_NAME] Source ******* Medium ******* Campaign" at bounding box center [536, 292] width 609 height 317
click at [546, 427] on input "text" at bounding box center [537, 412] width 518 height 39
type input "**********"
click at [749, 497] on button "Save" at bounding box center [767, 481] width 58 height 32
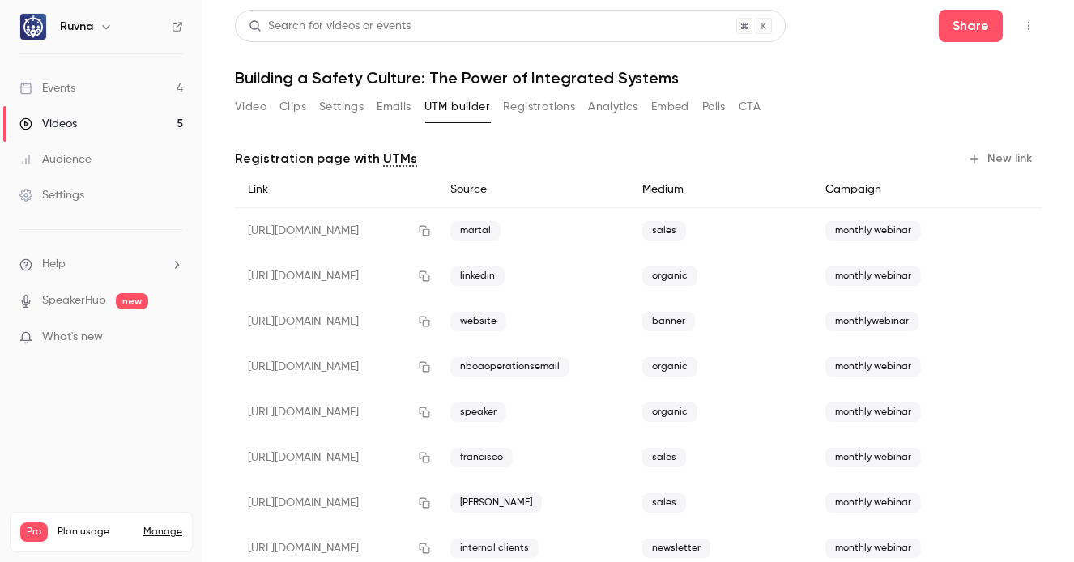
scroll to position [352, 0]
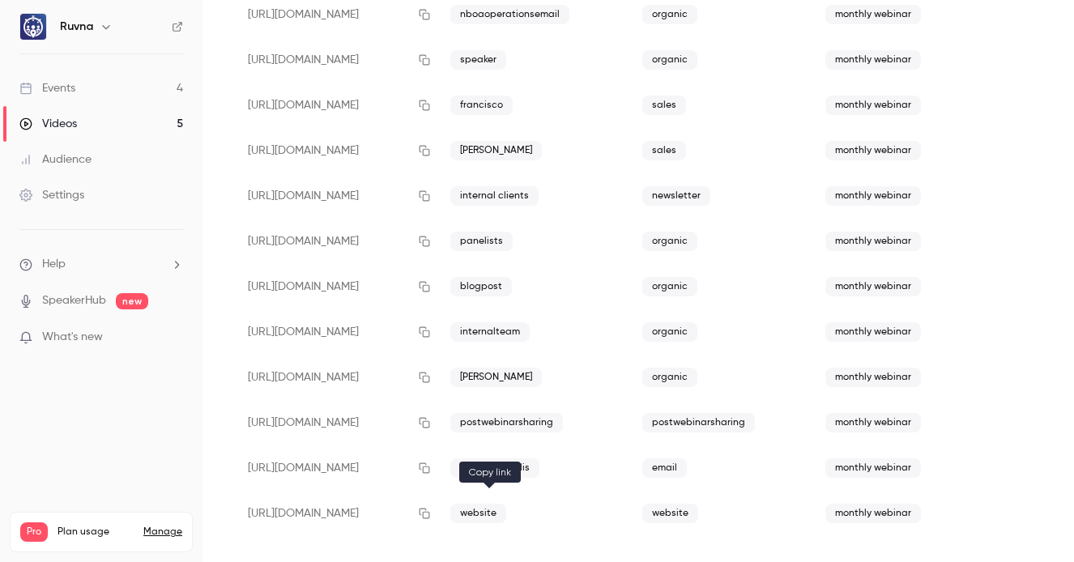
click at [431, 516] on icon "button" at bounding box center [424, 513] width 13 height 11
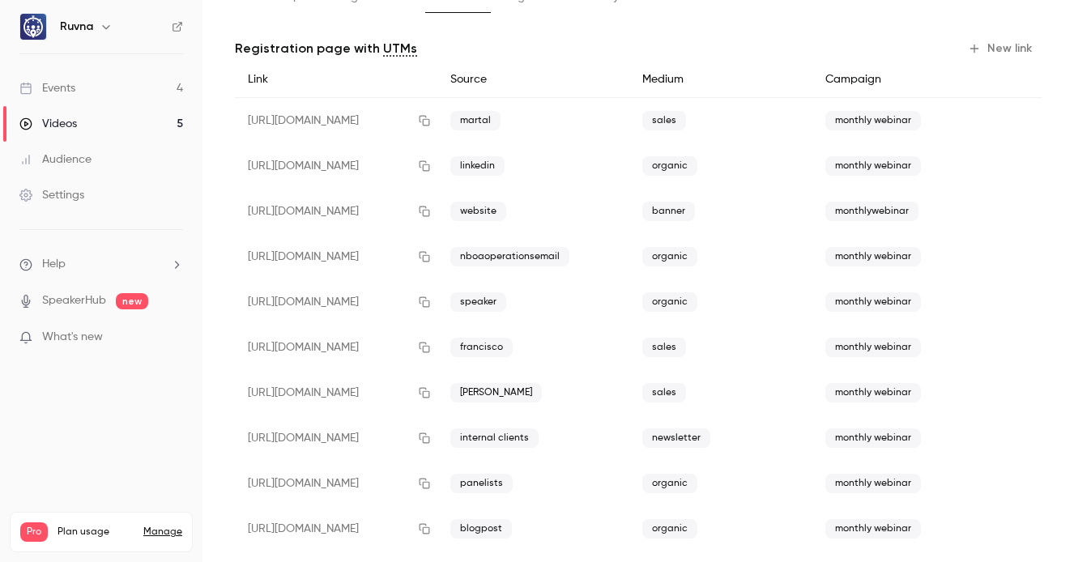
scroll to position [109, 0]
